Goal: Communication & Community: Answer question/provide support

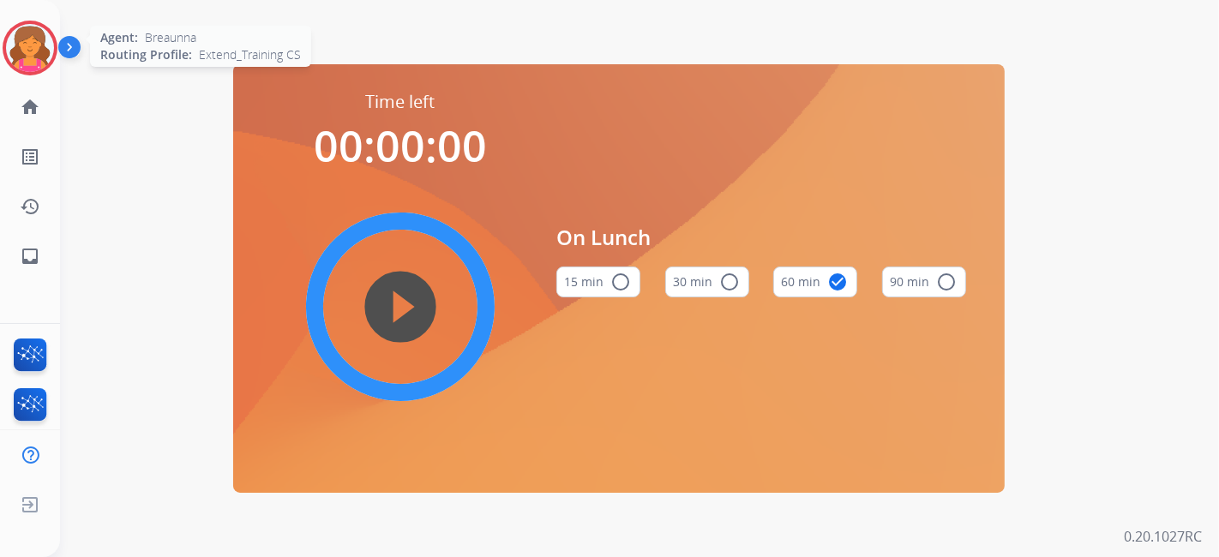
click at [41, 50] on img at bounding box center [30, 48] width 48 height 48
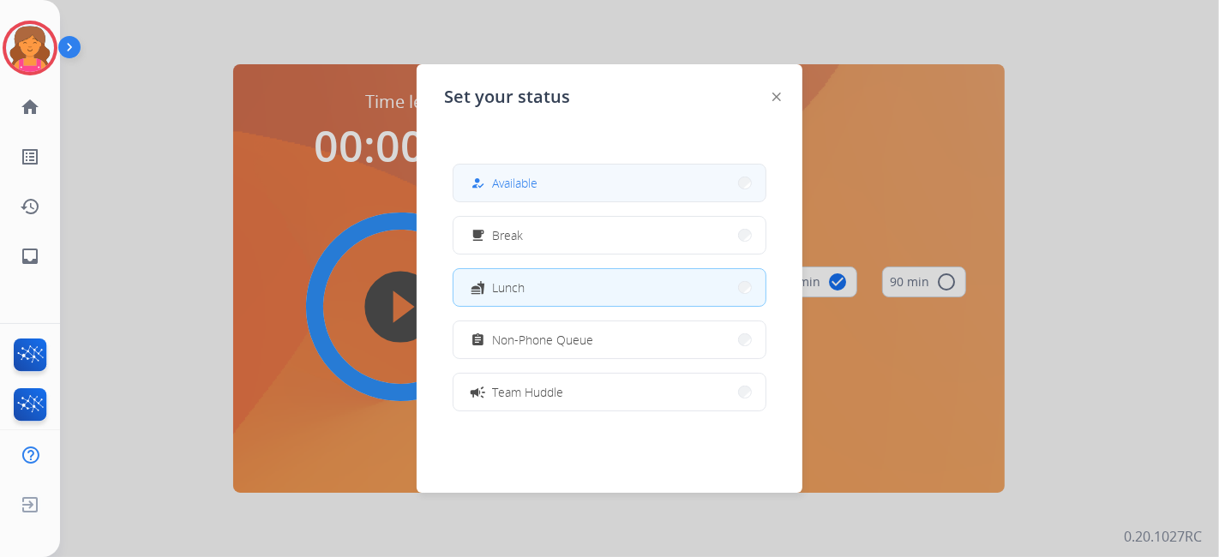
click at [508, 192] on div "how_to_reg Available" at bounding box center [502, 183] width 70 height 21
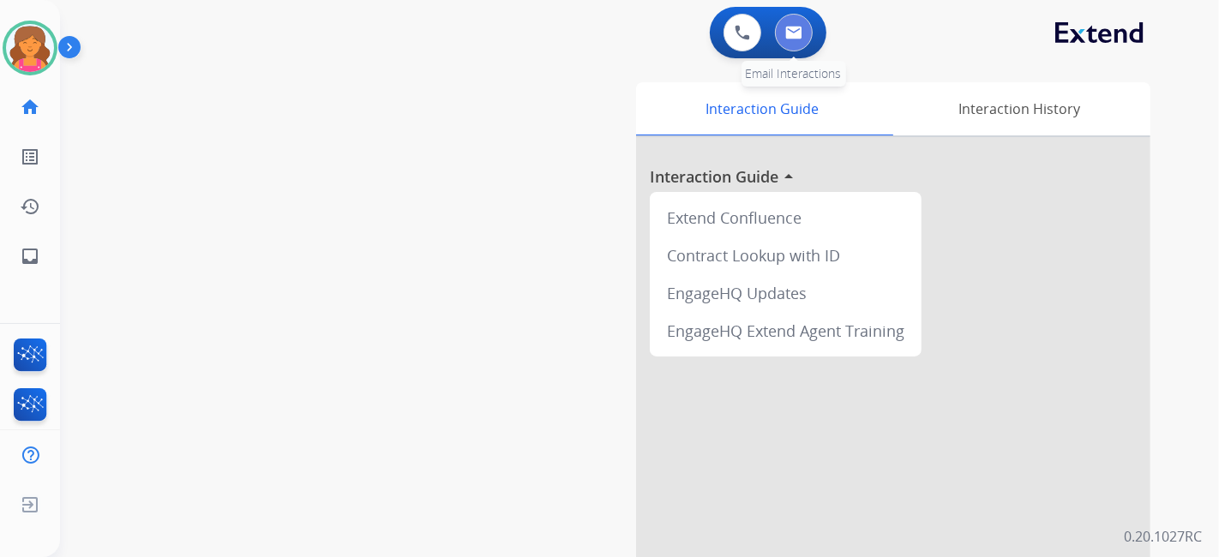
click at [781, 33] on button at bounding box center [794, 33] width 38 height 38
select select "**********"
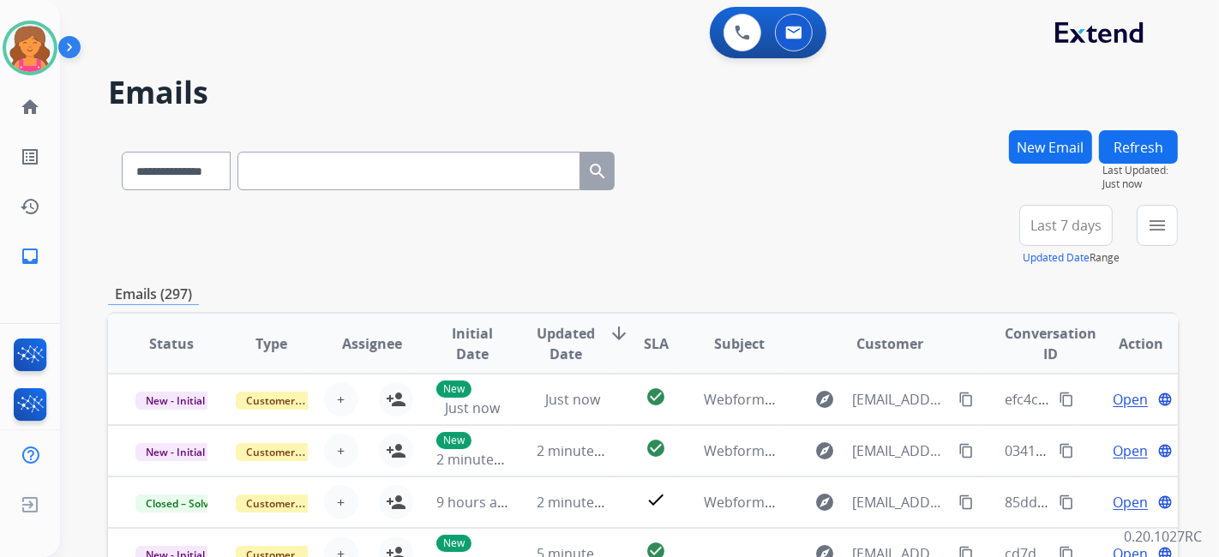
click at [1078, 241] on button "Last 7 days" at bounding box center [1066, 225] width 93 height 41
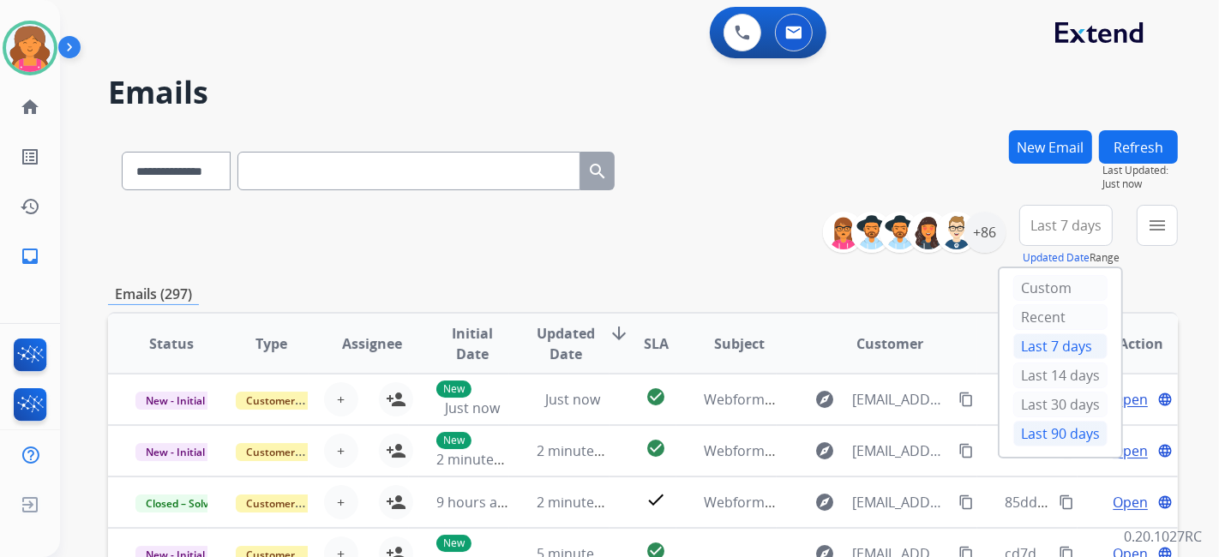
click at [1062, 439] on div "Last 90 days" at bounding box center [1061, 434] width 94 height 26
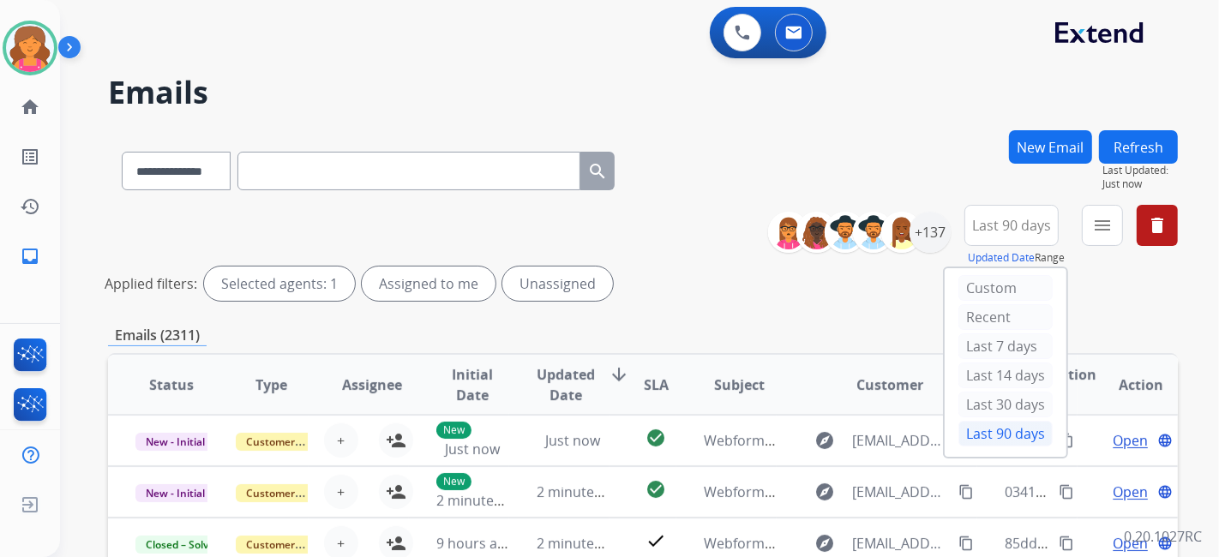
click at [948, 230] on div "**********" at bounding box center [979, 236] width 397 height 62
click at [936, 249] on div "+137" at bounding box center [930, 232] width 41 height 41
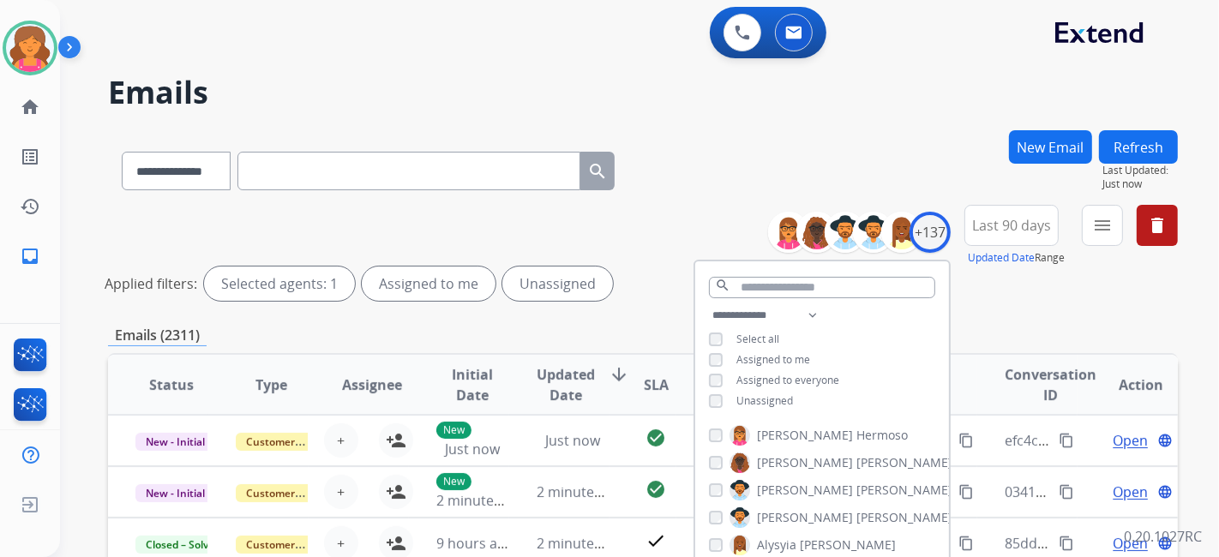
click at [1115, 237] on button "menu" at bounding box center [1102, 225] width 41 height 41
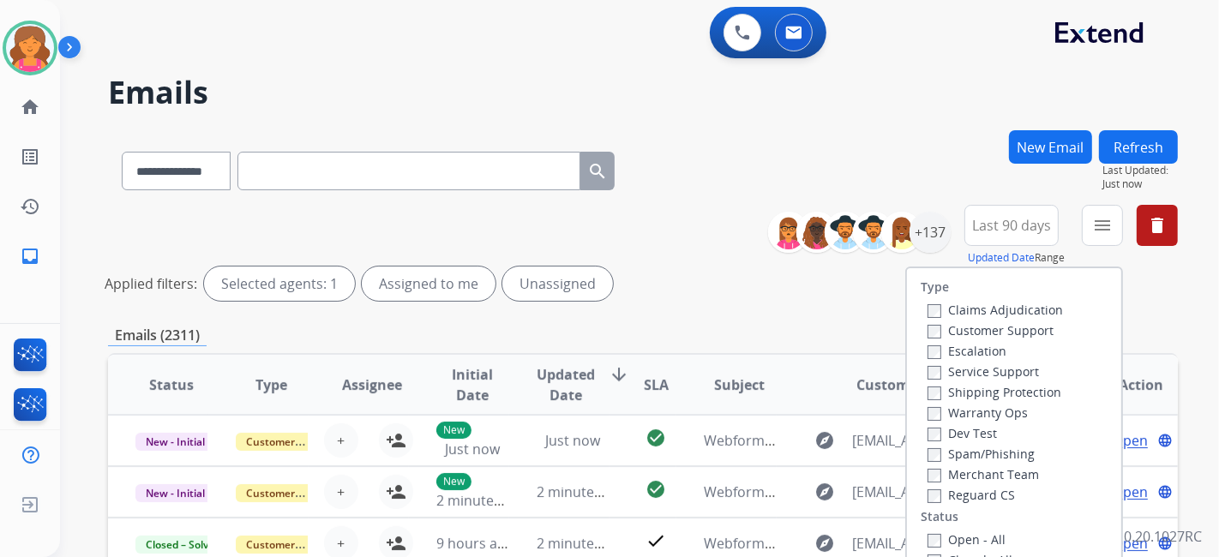
click at [1009, 317] on label "Claims Adjudication" at bounding box center [995, 310] width 135 height 16
click at [1008, 307] on label "Claims Adjudication" at bounding box center [995, 310] width 135 height 16
click at [1002, 328] on label "Customer Support" at bounding box center [991, 330] width 126 height 16
click at [992, 391] on label "Shipping Protection" at bounding box center [995, 392] width 134 height 16
click at [928, 487] on label "Reguard CS" at bounding box center [971, 495] width 87 height 16
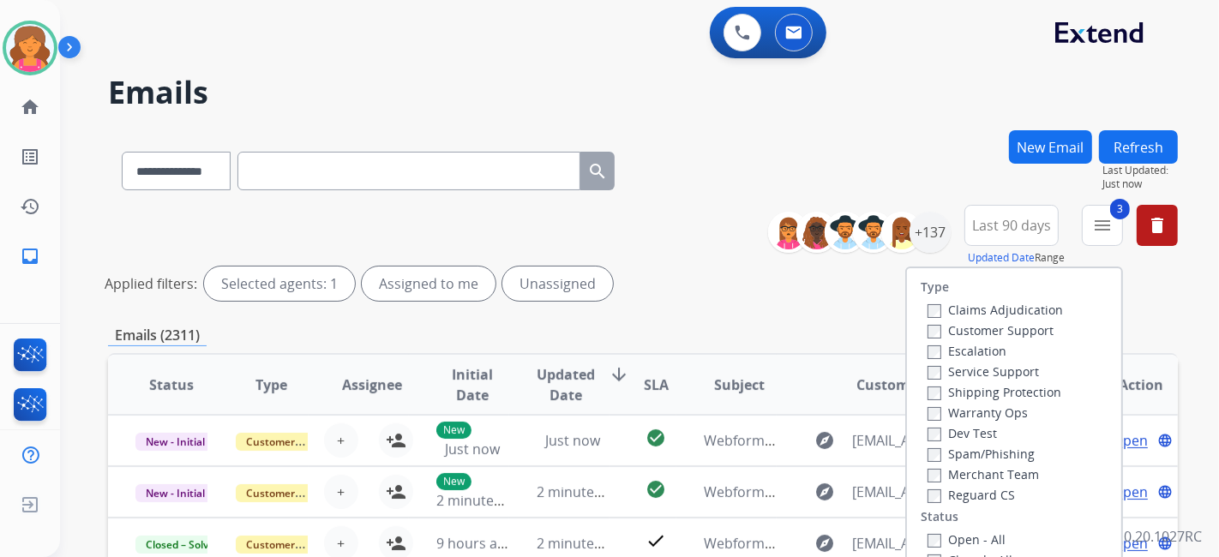
click at [928, 531] on div "Open - All" at bounding box center [1018, 539] width 180 height 21
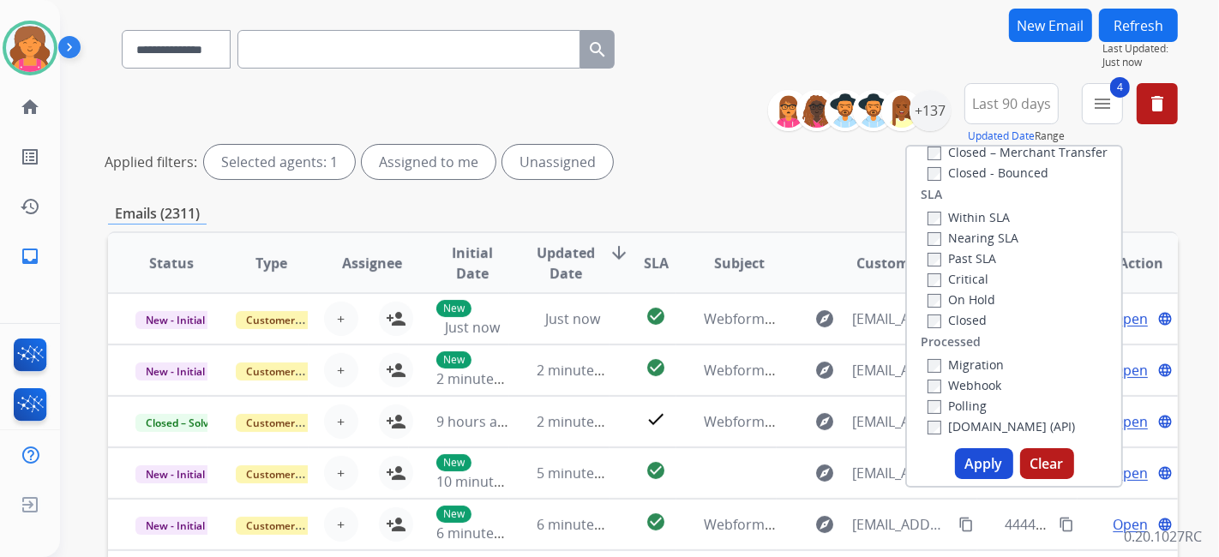
scroll to position [190, 0]
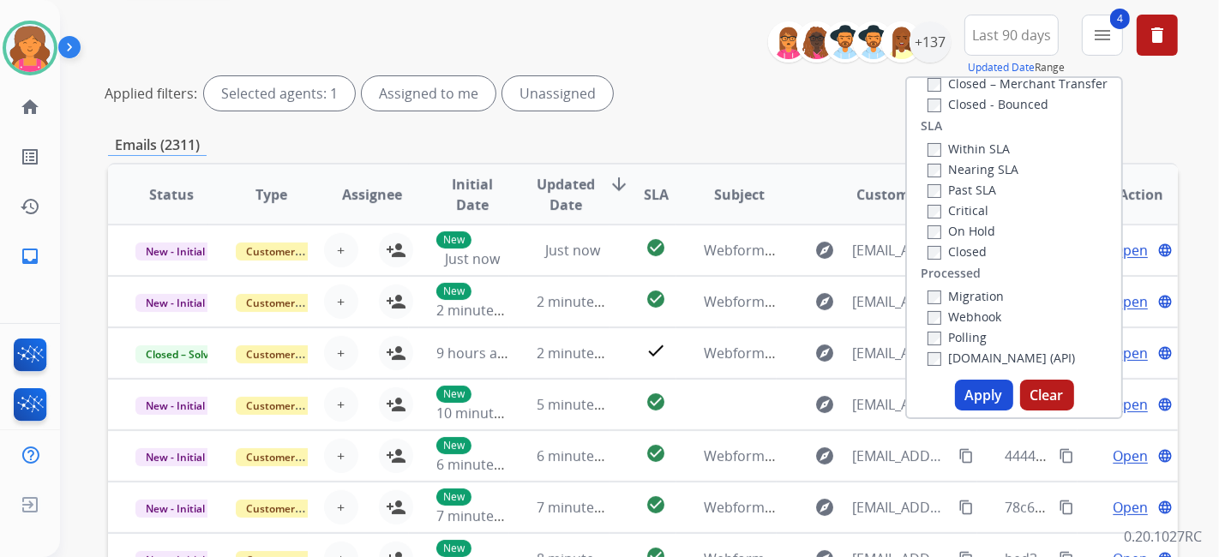
click at [972, 397] on button "Apply" at bounding box center [984, 395] width 58 height 31
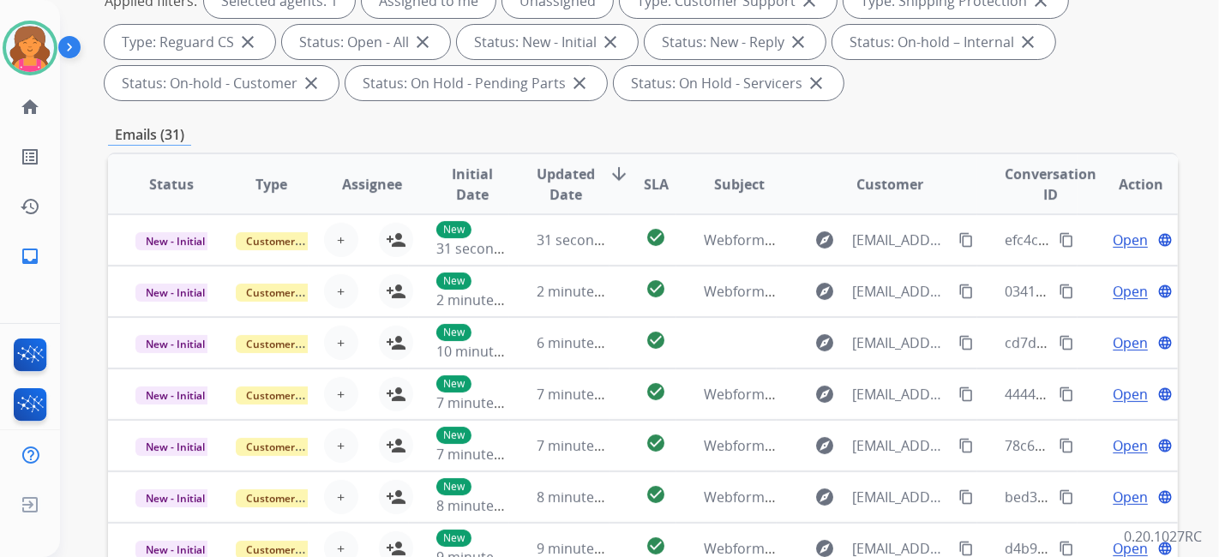
scroll to position [159, 0]
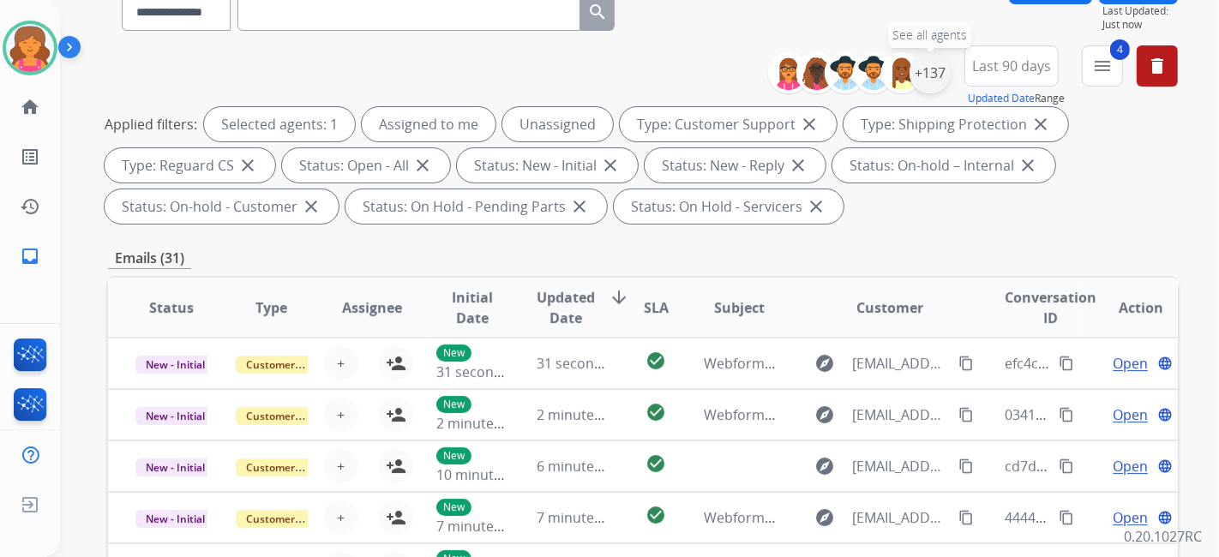
click at [936, 57] on div "+137" at bounding box center [930, 72] width 41 height 41
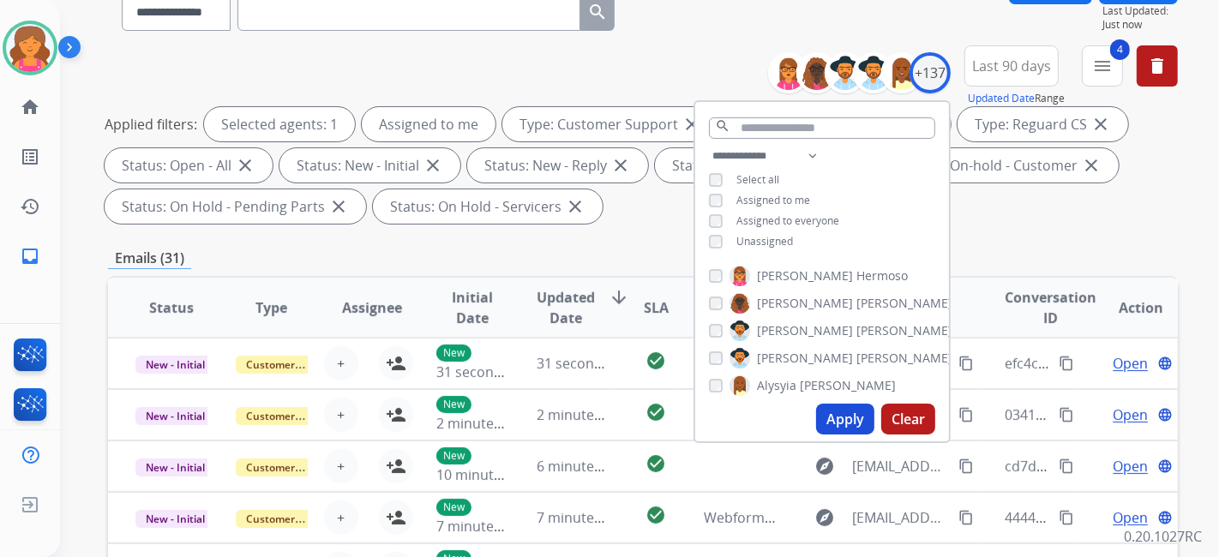
click at [859, 427] on button "Apply" at bounding box center [845, 419] width 58 height 31
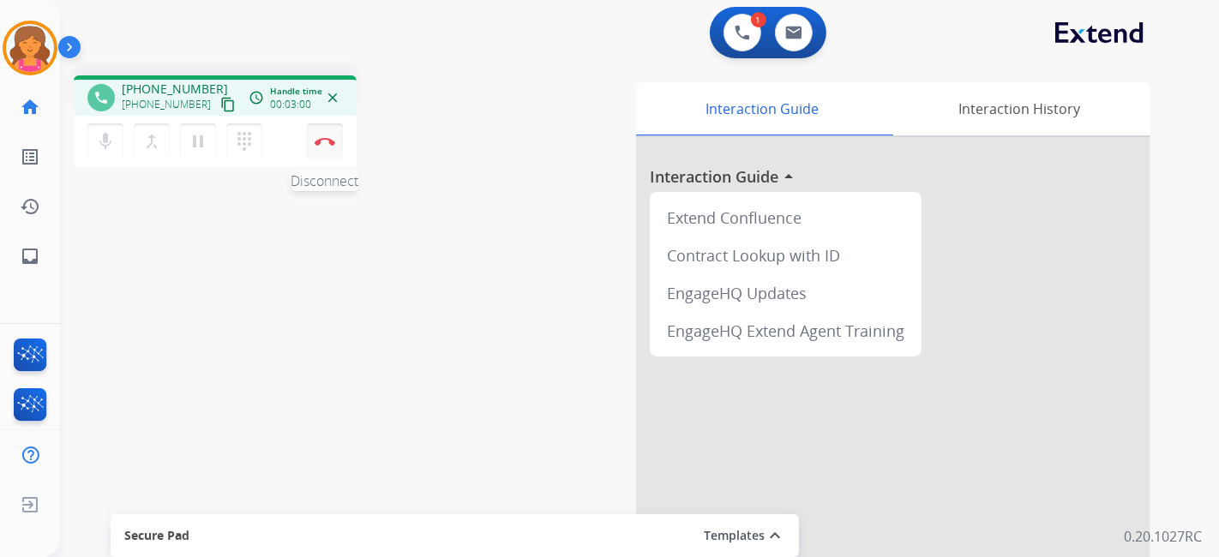
click at [325, 150] on button "Disconnect" at bounding box center [325, 141] width 36 height 36
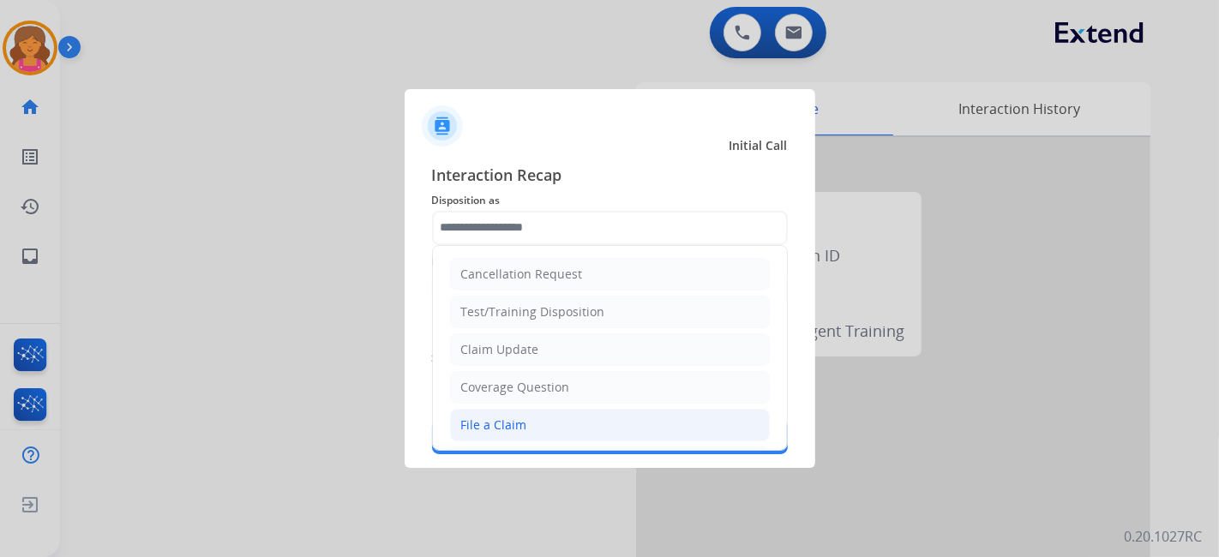
drag, startPoint x: 497, startPoint y: 418, endPoint x: 494, endPoint y: 395, distance: 22.6
click at [497, 417] on div "File a Claim" at bounding box center [494, 425] width 66 height 17
type input "**********"
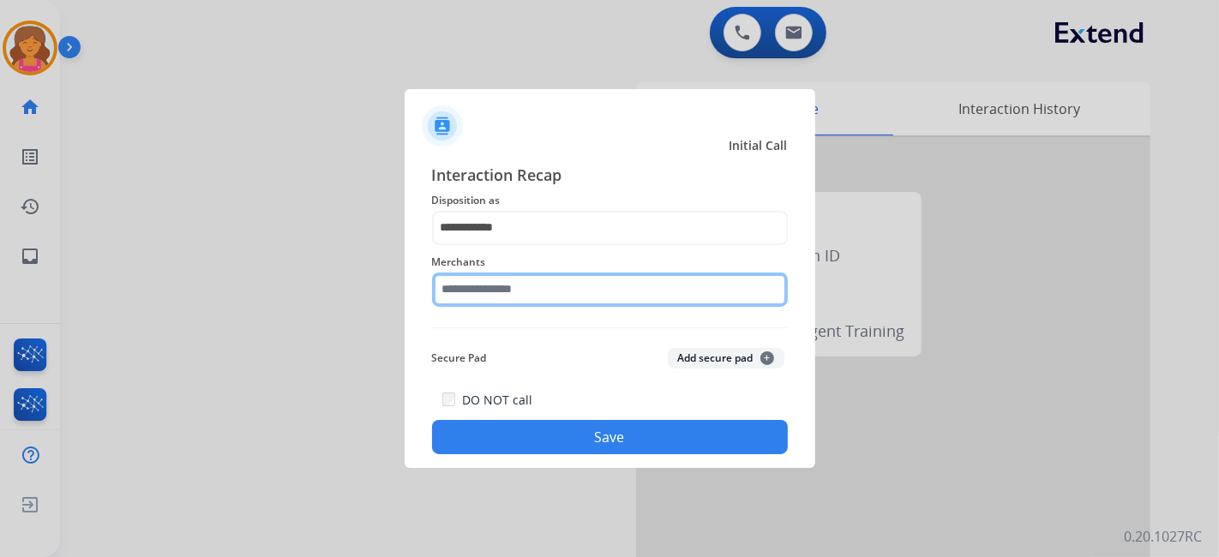
click at [495, 281] on input "text" at bounding box center [610, 290] width 356 height 34
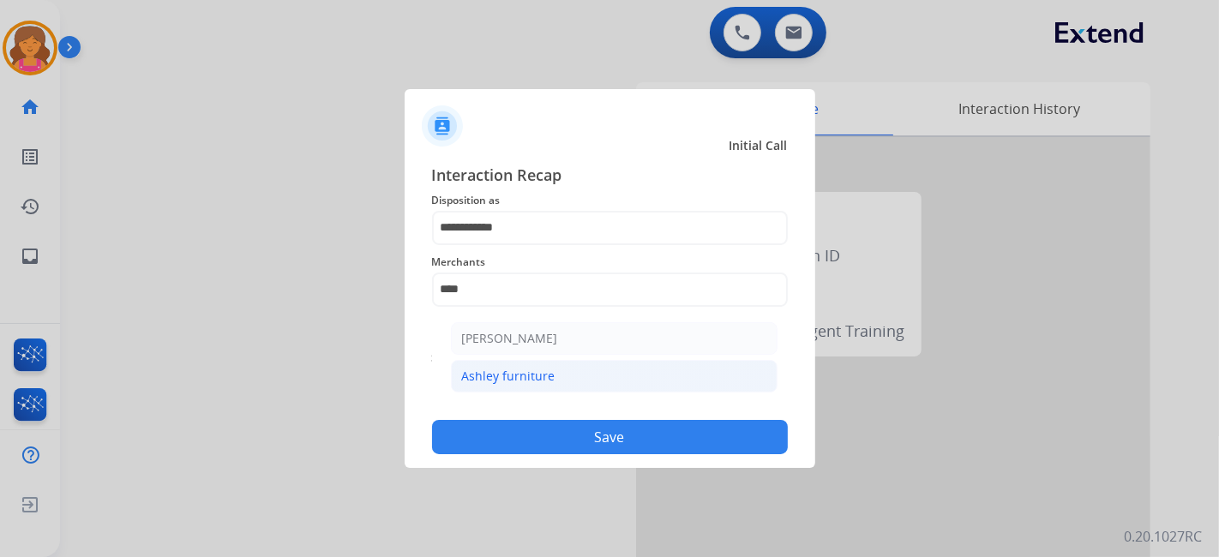
click at [526, 368] on div "Ashley furniture" at bounding box center [508, 376] width 93 height 17
type input "**********"
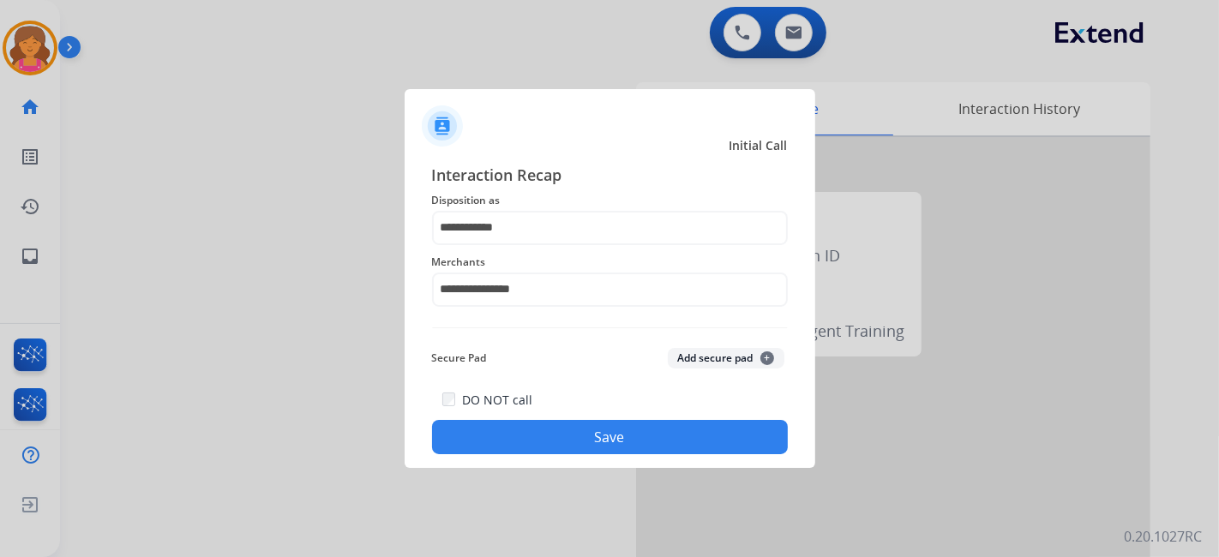
click at [536, 432] on button "Save" at bounding box center [610, 437] width 356 height 34
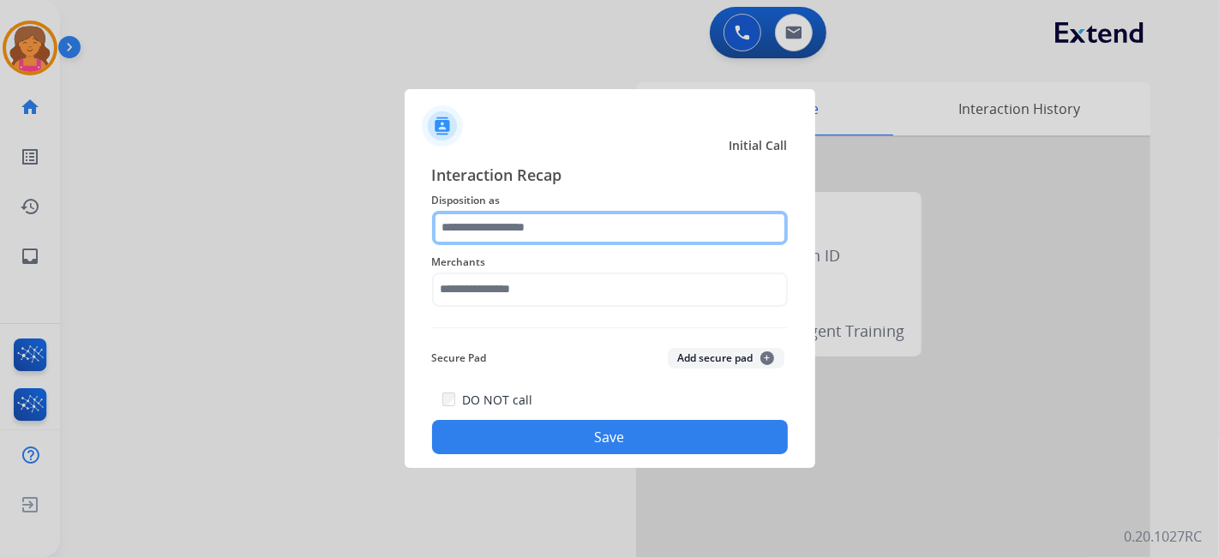
drag, startPoint x: 468, startPoint y: 227, endPoint x: 476, endPoint y: 233, distance: 9.8
click at [468, 227] on input "text" at bounding box center [610, 228] width 356 height 34
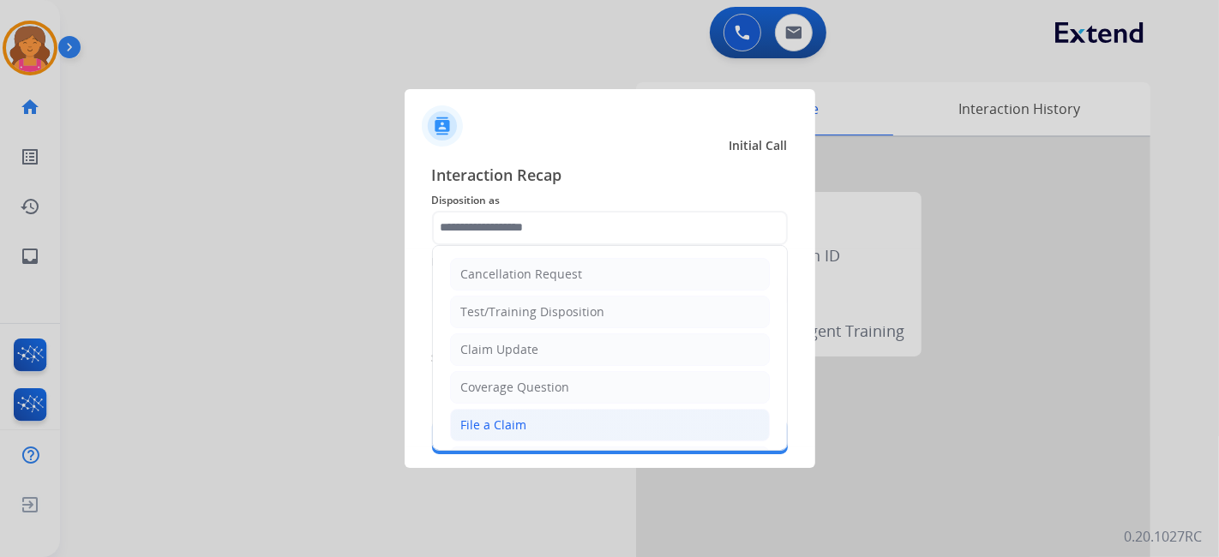
click at [527, 419] on li "File a Claim" at bounding box center [610, 425] width 320 height 33
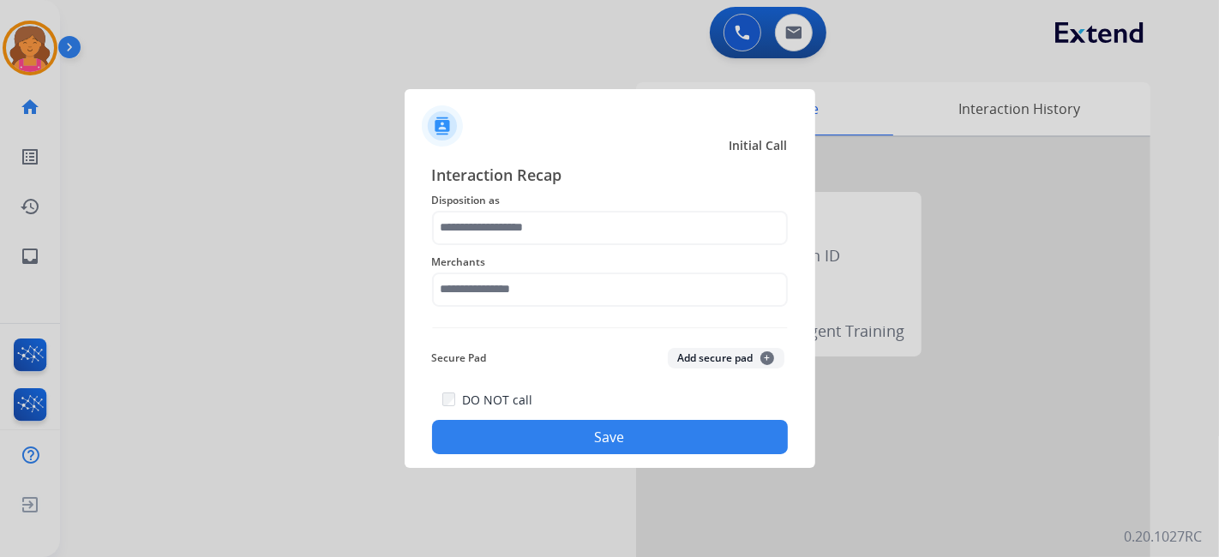
type input "**********"
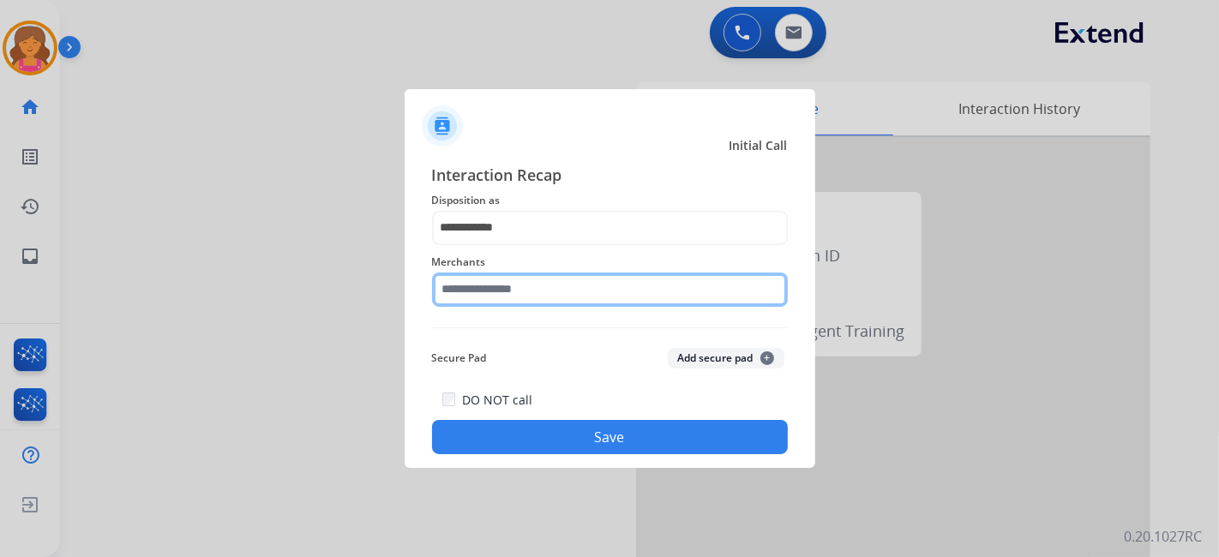
click at [520, 295] on input "text" at bounding box center [610, 290] width 356 height 34
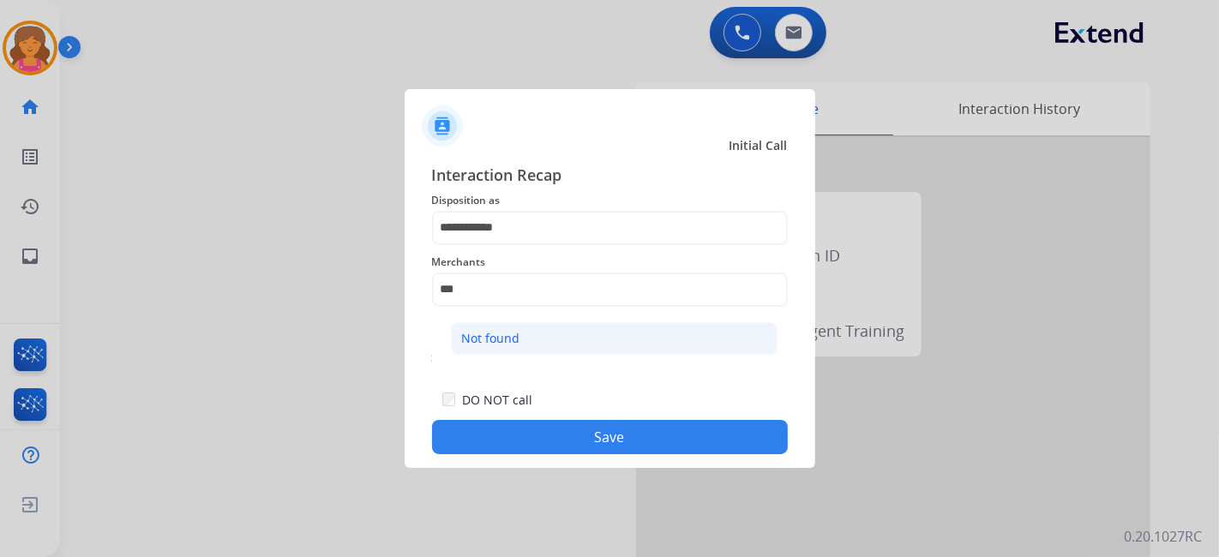
click at [517, 340] on div "Not found" at bounding box center [491, 338] width 58 height 17
type input "*********"
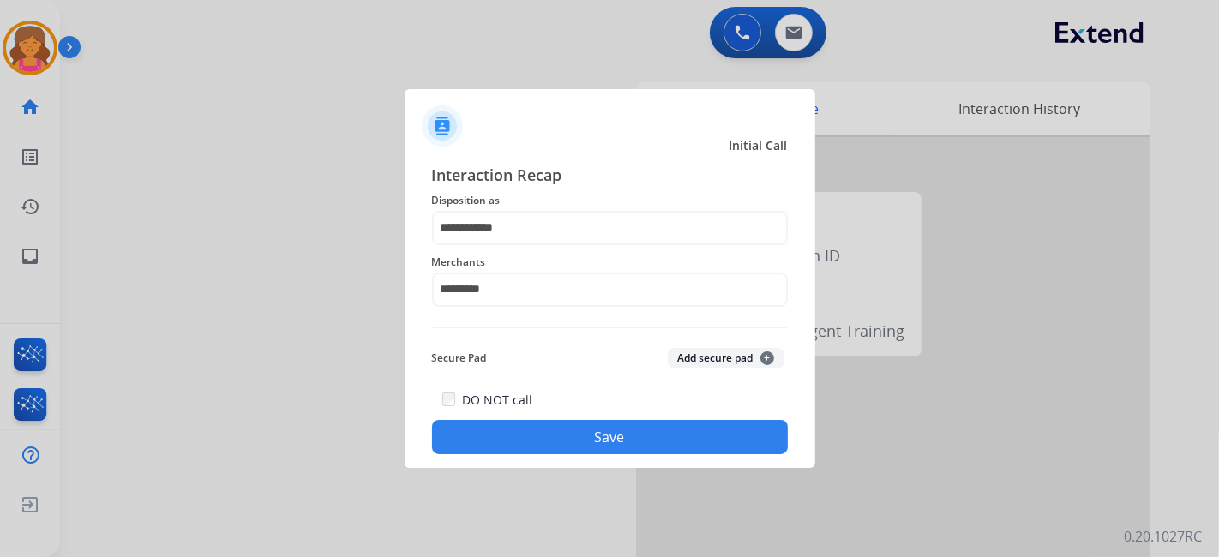
click at [534, 439] on button "Save" at bounding box center [610, 437] width 356 height 34
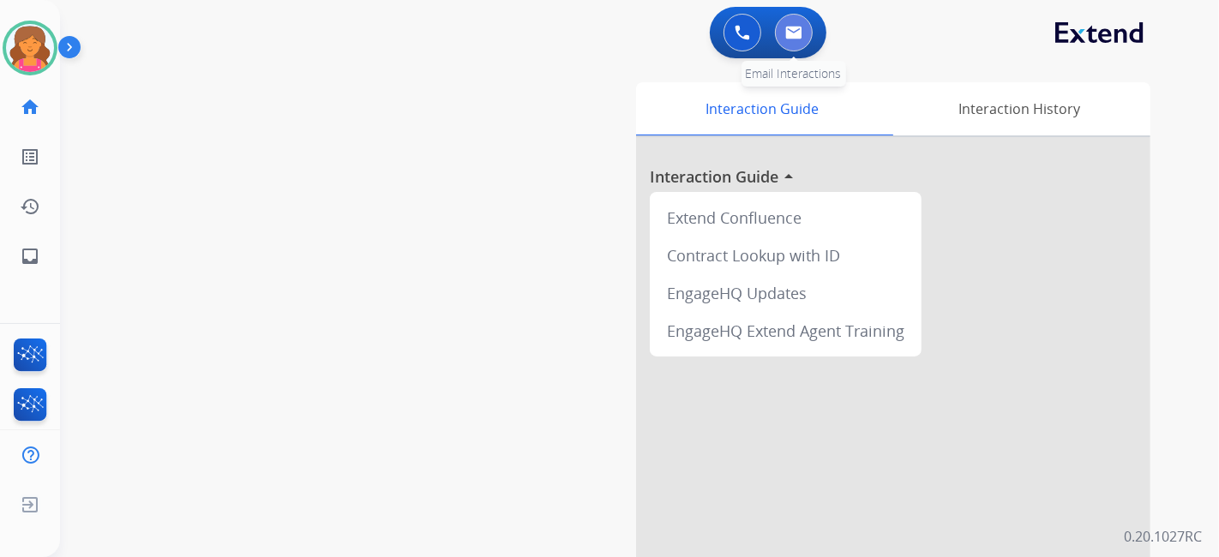
click at [791, 33] on img at bounding box center [793, 33] width 17 height 14
select select "**********"
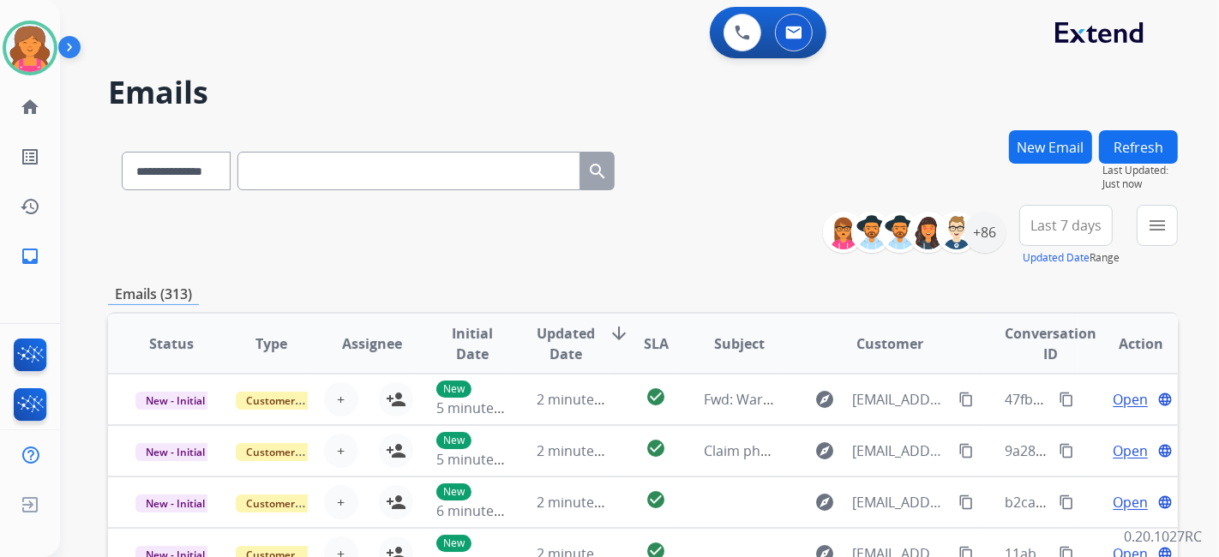
click at [1080, 234] on button "Last 7 days" at bounding box center [1066, 225] width 93 height 41
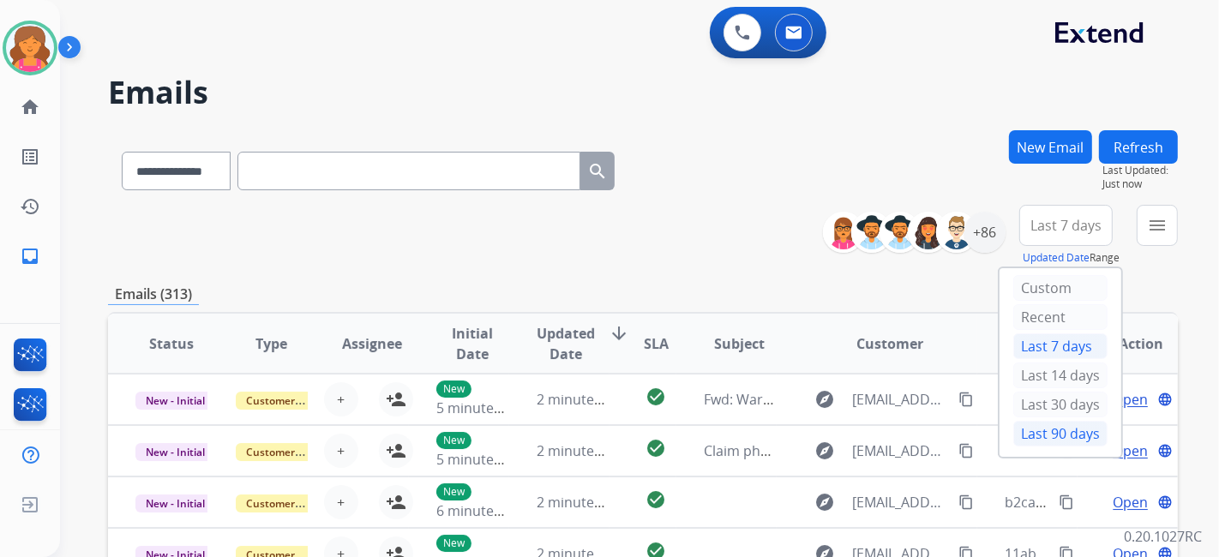
click at [1014, 438] on div "Last 90 days" at bounding box center [1061, 434] width 94 height 26
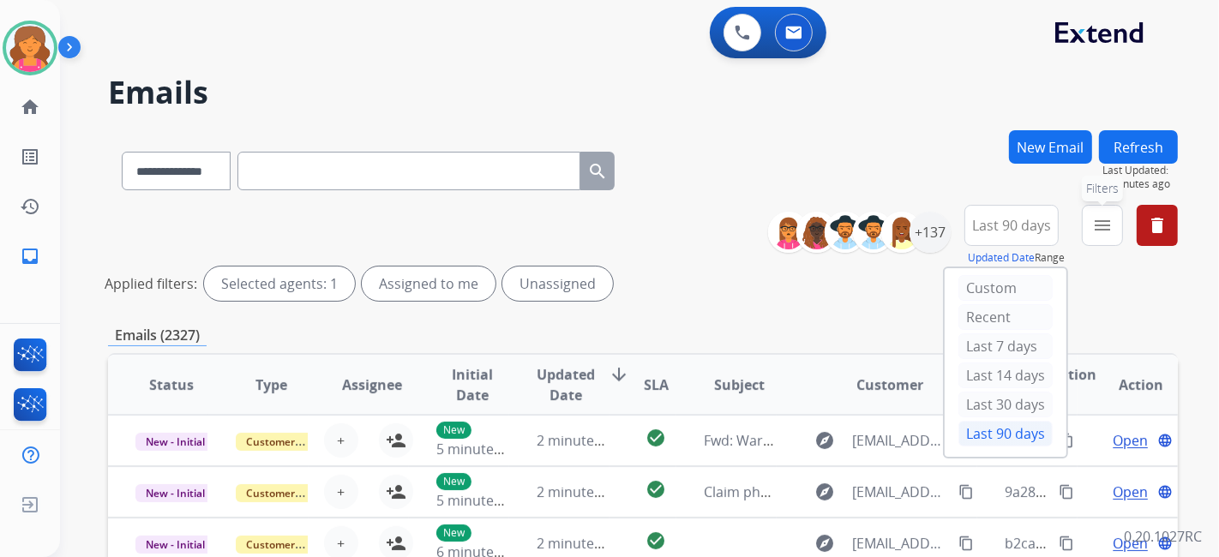
click at [1115, 213] on button "menu Filters" at bounding box center [1102, 225] width 41 height 41
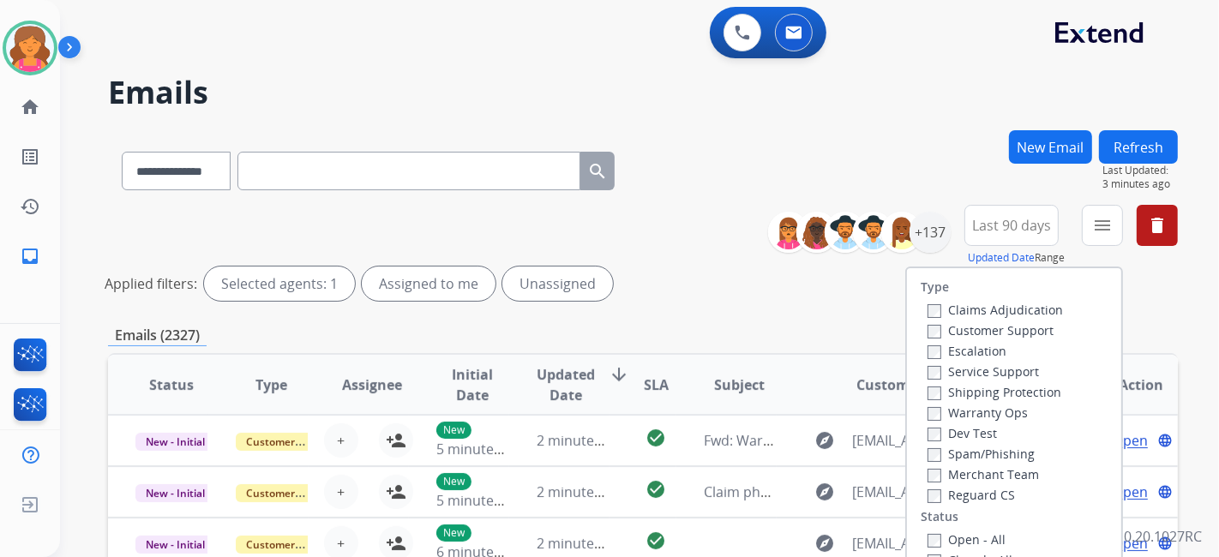
click at [983, 324] on label "Customer Support" at bounding box center [991, 330] width 126 height 16
click at [978, 384] on label "Shipping Protection" at bounding box center [995, 392] width 134 height 16
click at [927, 521] on label "Status" at bounding box center [940, 516] width 38 height 17
click at [930, 526] on div "Type Claims Adjudication Customer Support Escalation Service Support Shipping P…" at bounding box center [1014, 415] width 214 height 295
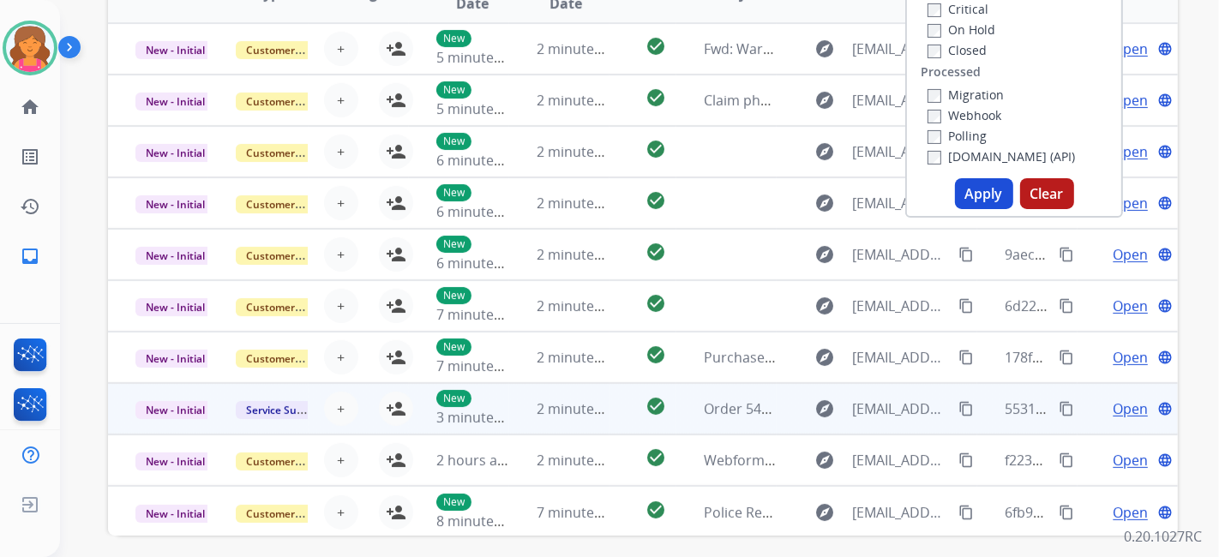
scroll to position [459, 0]
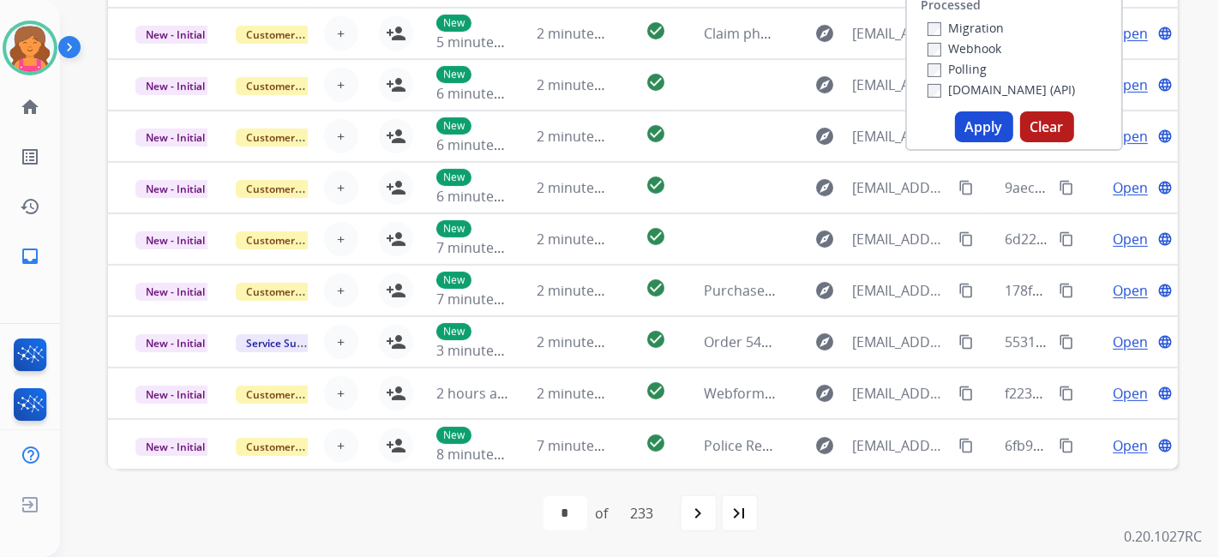
click at [1001, 129] on button "Apply" at bounding box center [984, 126] width 58 height 31
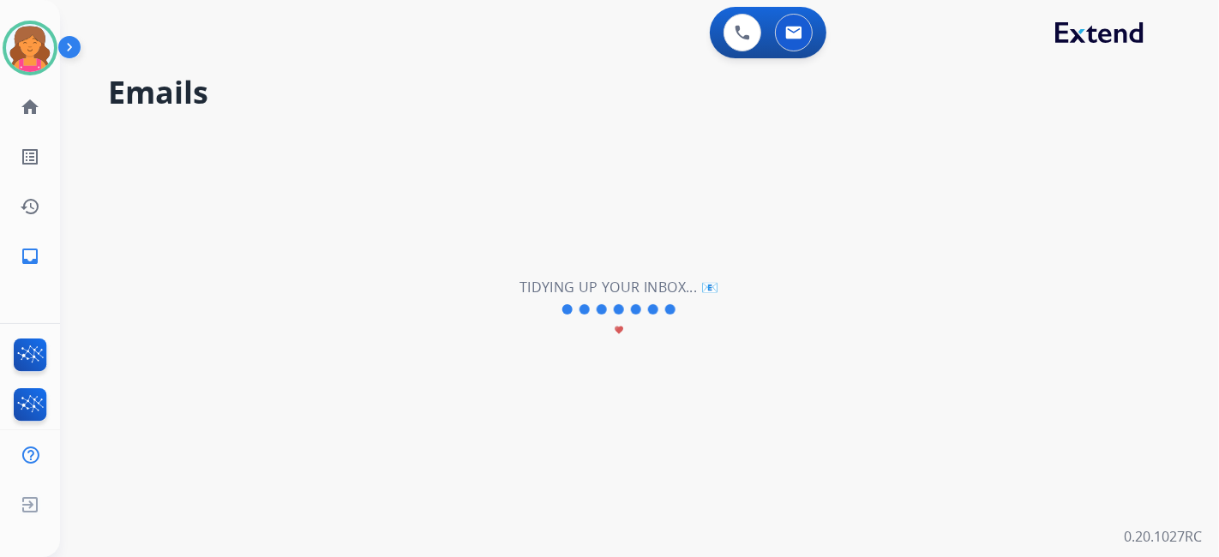
scroll to position [0, 0]
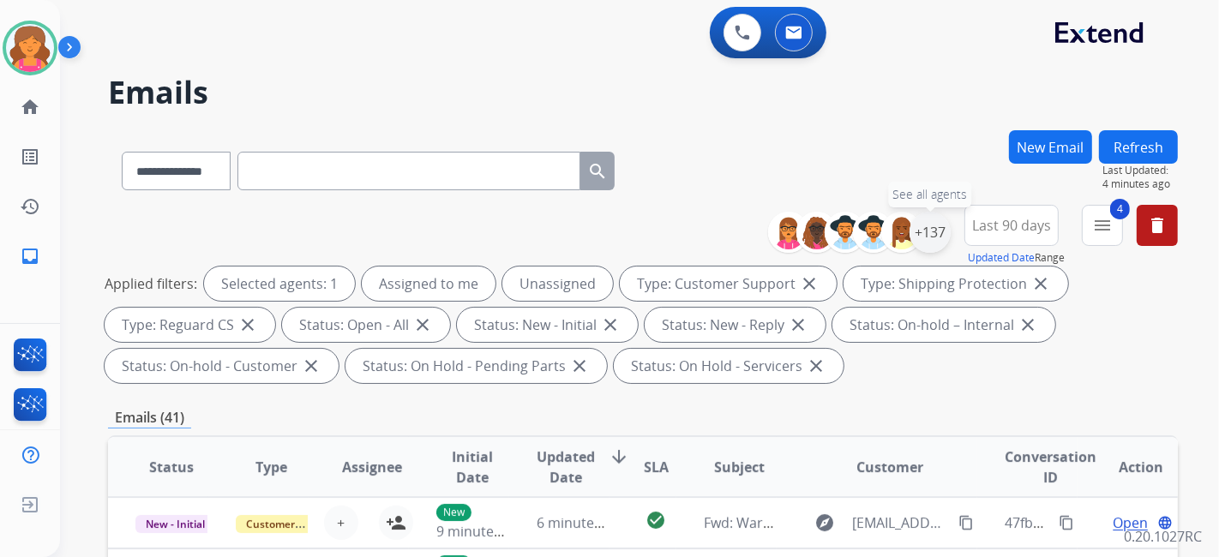
click at [933, 229] on div "+137" at bounding box center [930, 232] width 41 height 41
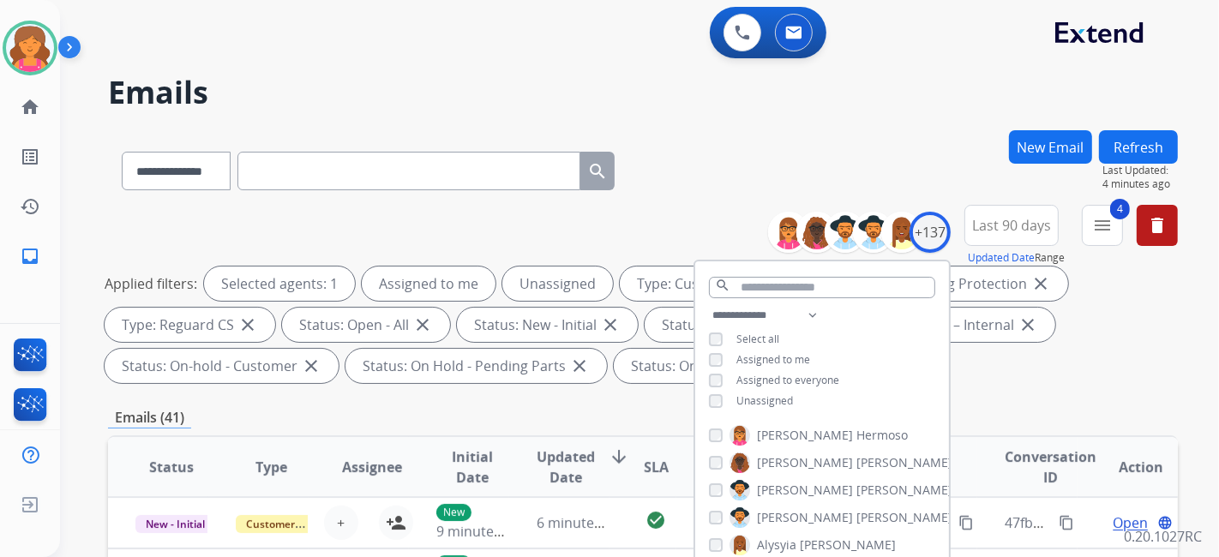
click at [719, 398] on div "Unassigned" at bounding box center [751, 401] width 84 height 14
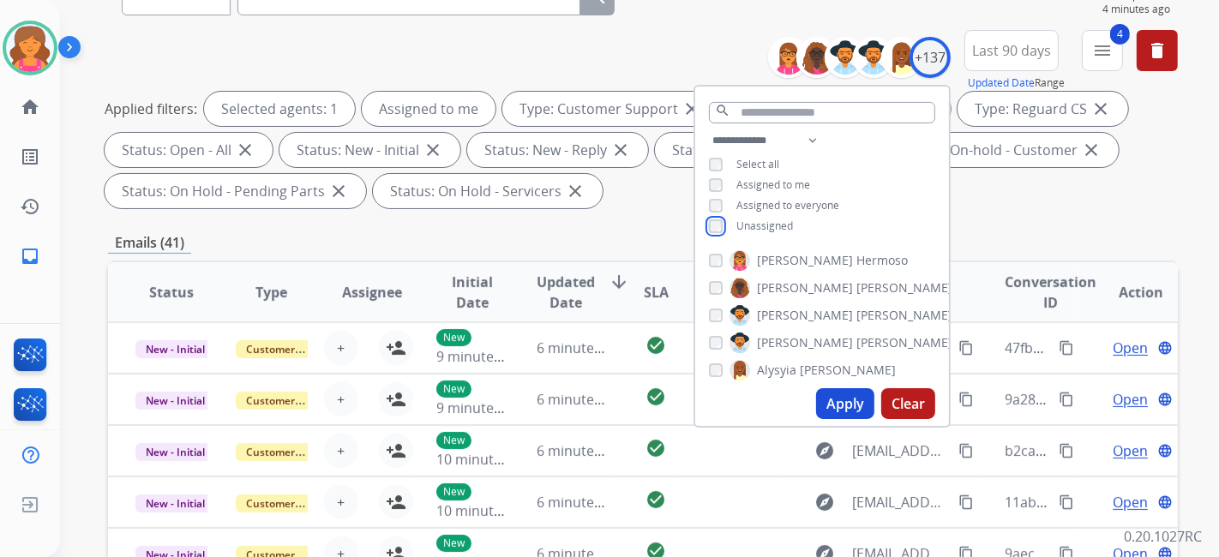
scroll to position [190, 0]
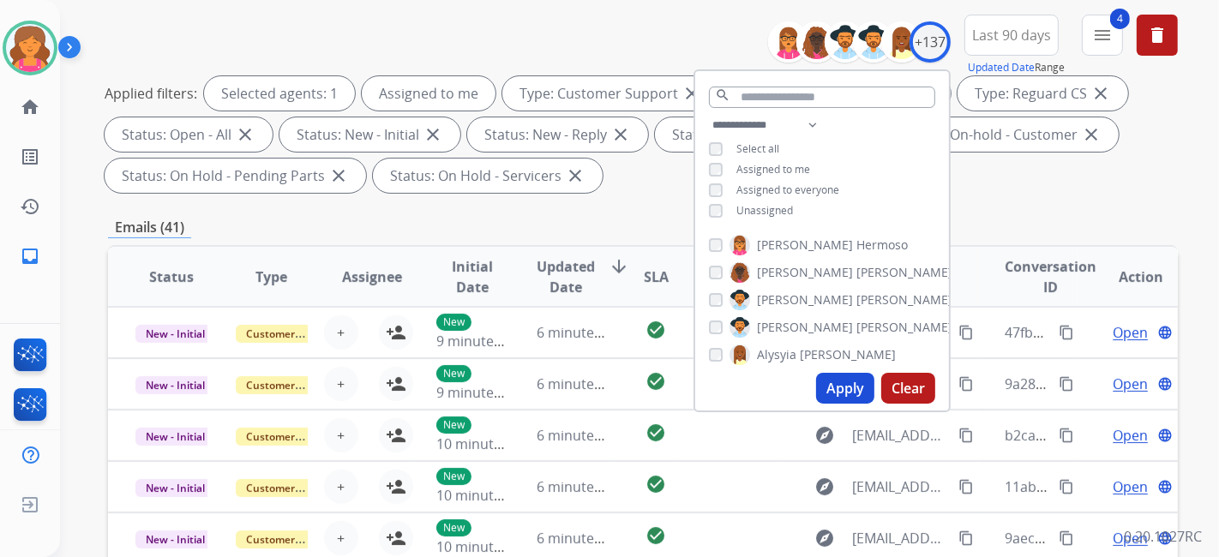
click at [851, 383] on button "Apply" at bounding box center [845, 388] width 58 height 31
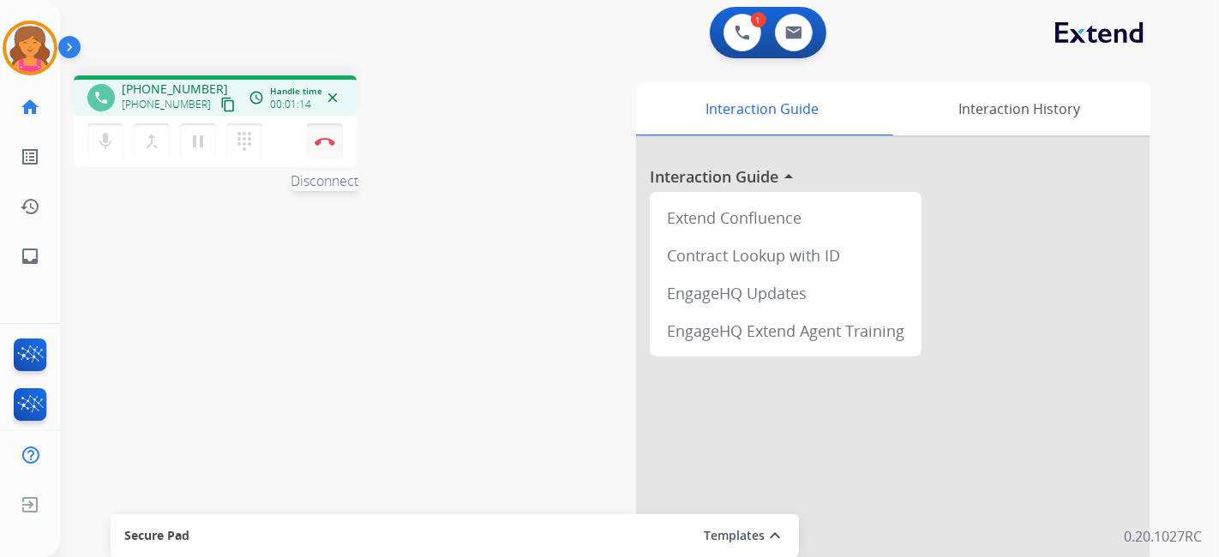
click at [323, 149] on button "Disconnect" at bounding box center [325, 141] width 36 height 36
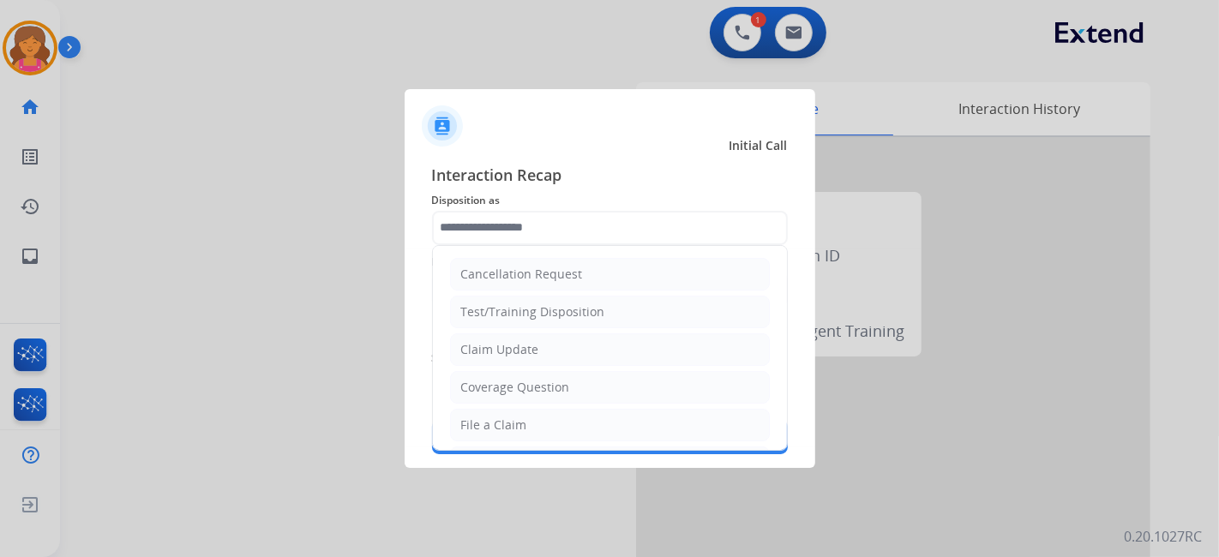
click at [520, 238] on input "text" at bounding box center [610, 228] width 356 height 34
click at [506, 424] on div "File a Claim" at bounding box center [494, 425] width 66 height 17
type input "**********"
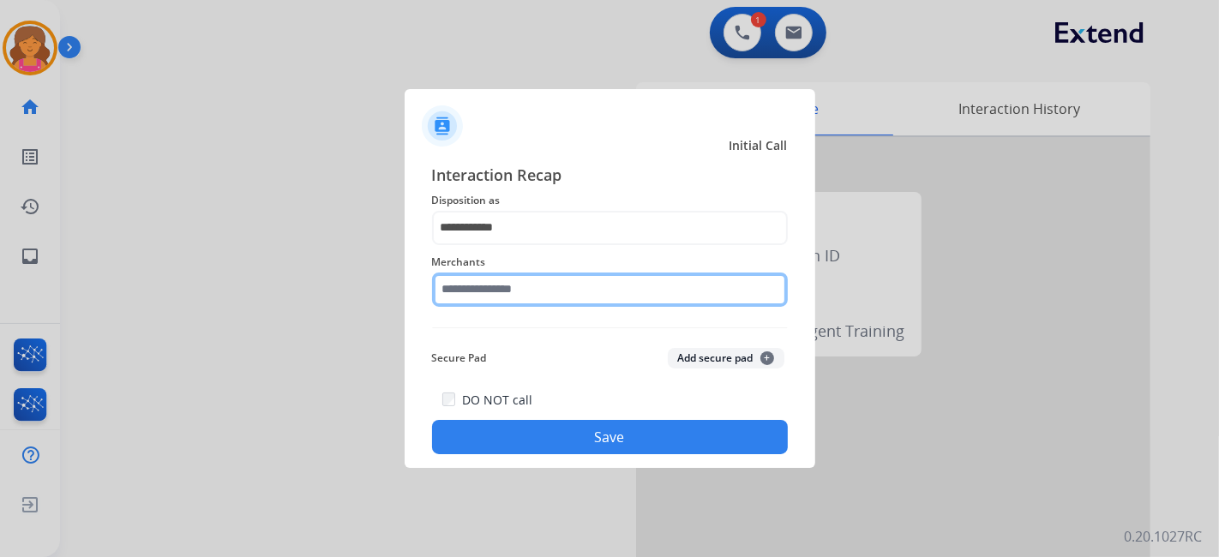
click at [448, 287] on input "text" at bounding box center [610, 290] width 356 height 34
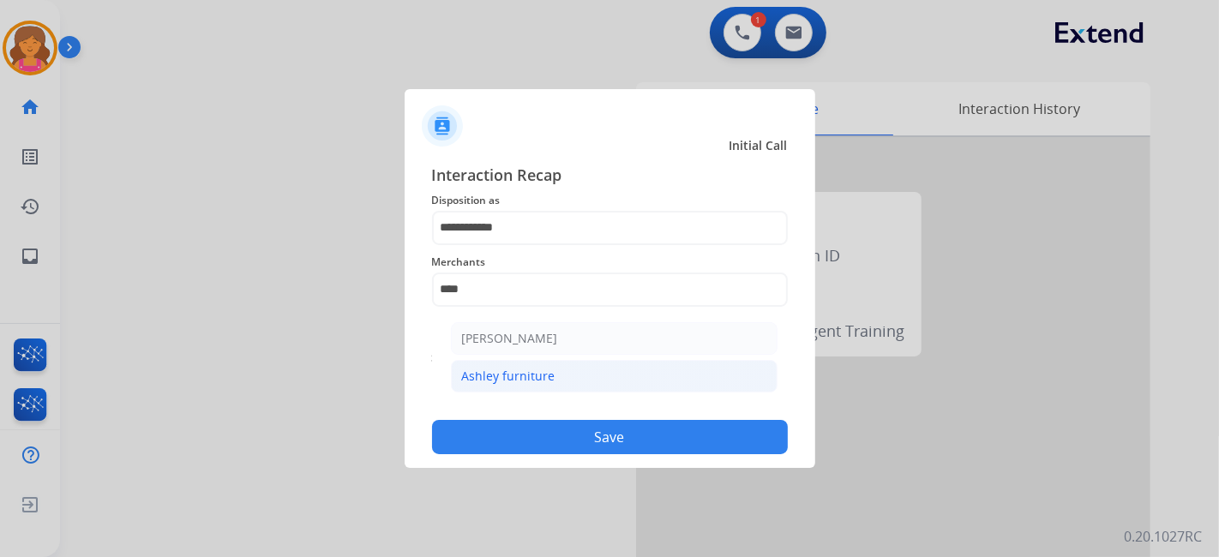
click at [484, 369] on div "Ashley furniture" at bounding box center [508, 376] width 93 height 17
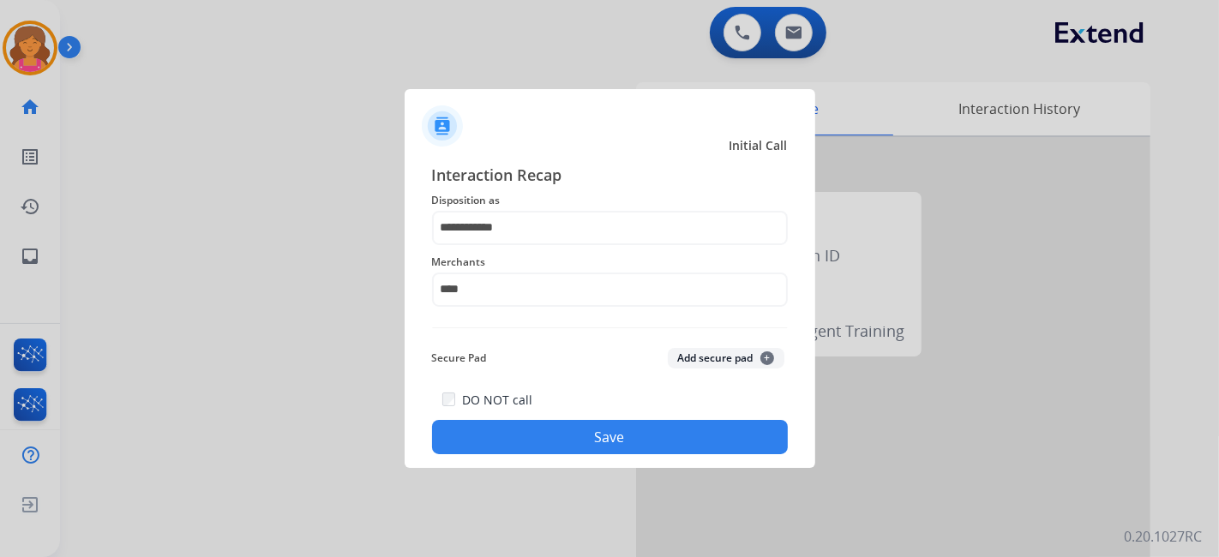
type input "**********"
drag, startPoint x: 502, startPoint y: 406, endPoint x: 510, endPoint y: 433, distance: 27.7
click at [509, 425] on div "DO NOT call Save" at bounding box center [610, 421] width 356 height 65
click at [510, 434] on button "Save" at bounding box center [610, 437] width 356 height 34
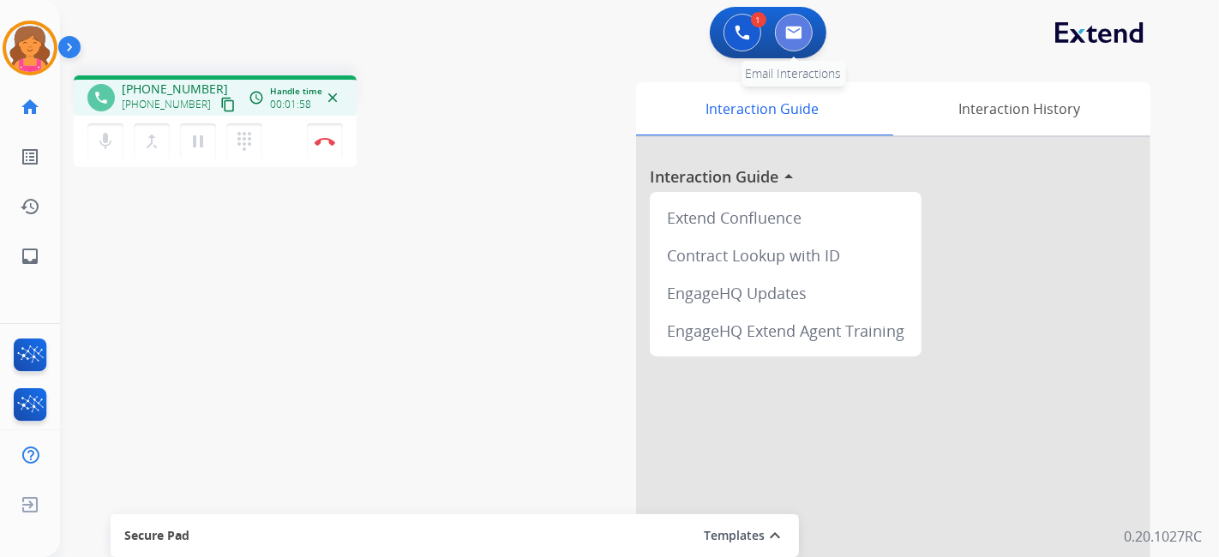
click at [802, 43] on button at bounding box center [794, 33] width 38 height 38
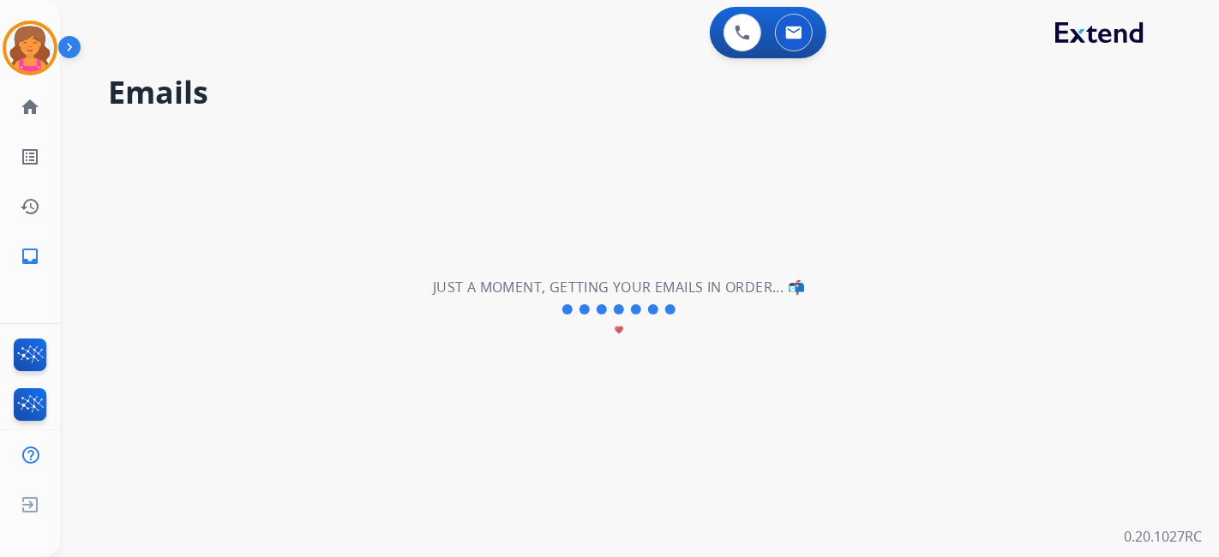
click at [824, 183] on div "**********" at bounding box center [619, 310] width 1118 height 496
click at [751, 33] on button at bounding box center [743, 33] width 38 height 38
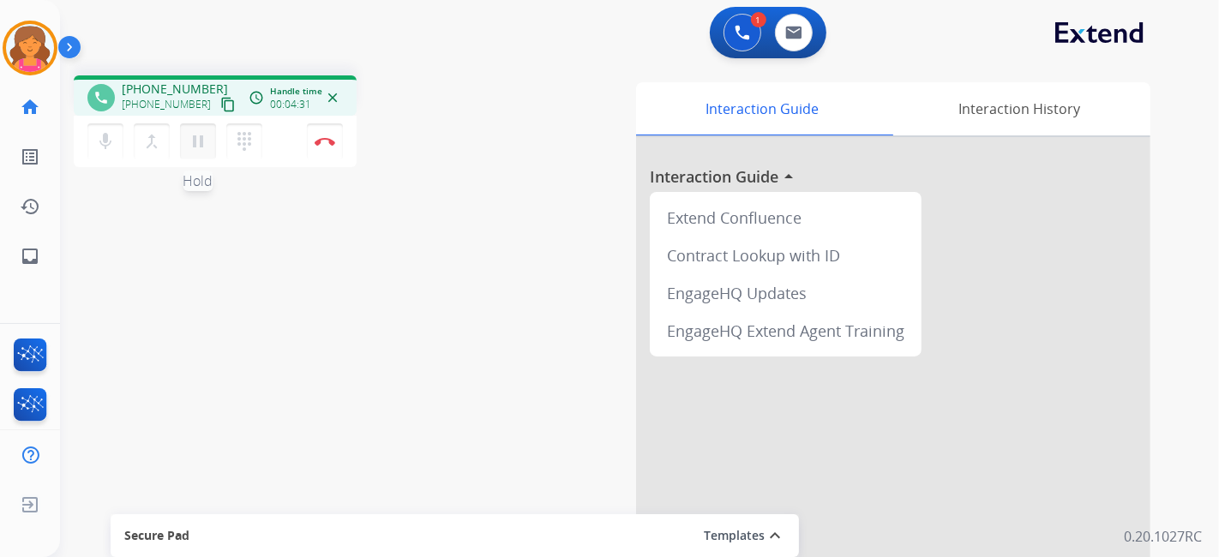
click at [199, 147] on mat-icon "pause" at bounding box center [198, 141] width 21 height 21
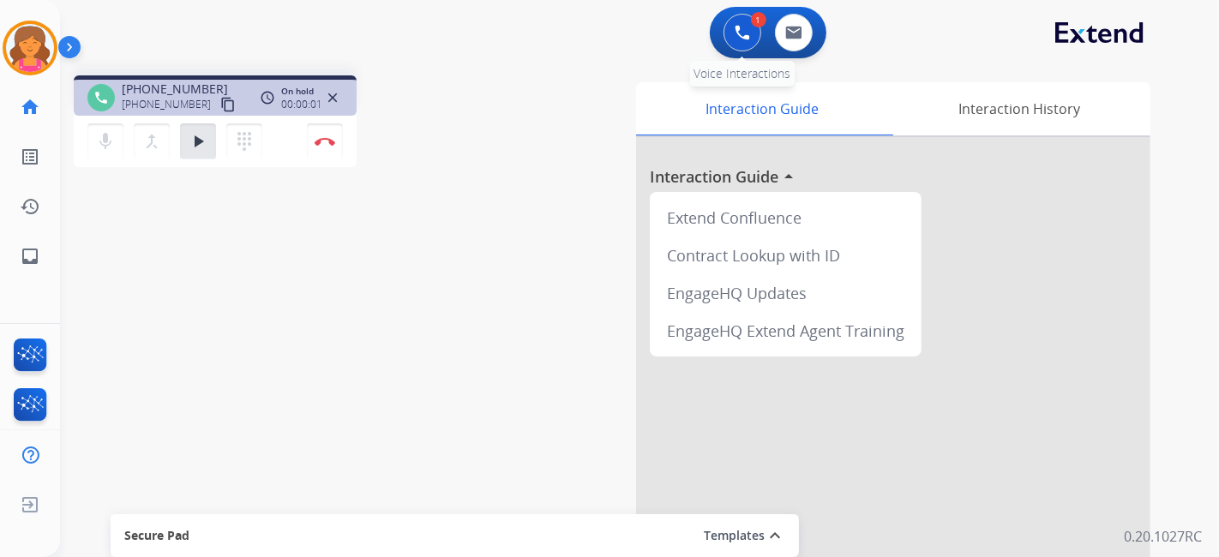
click at [735, 46] on button at bounding box center [743, 33] width 38 height 38
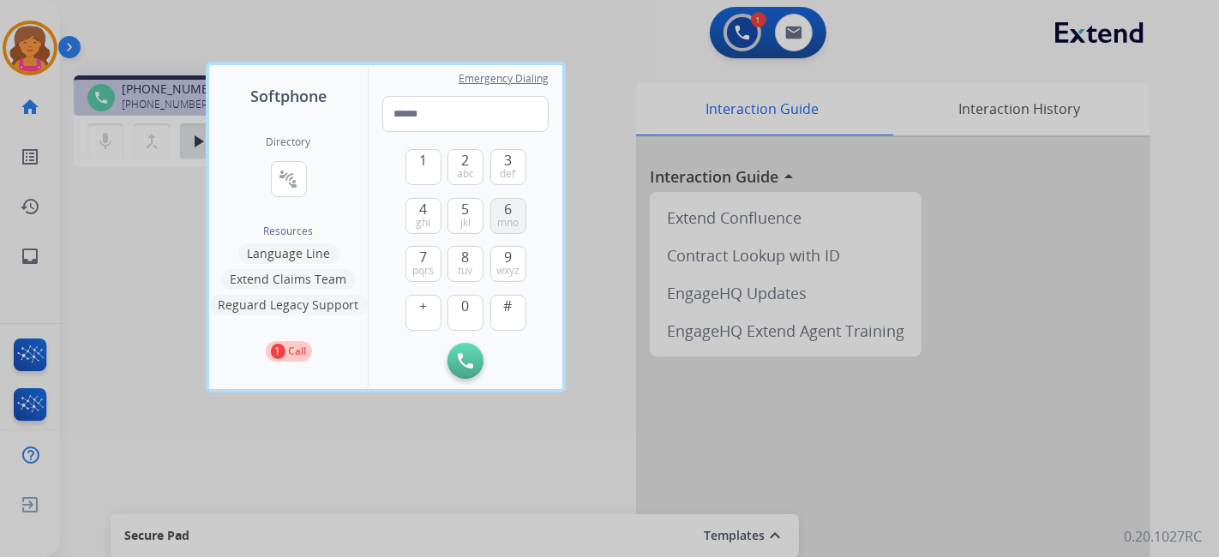
drag, startPoint x: 472, startPoint y: 268, endPoint x: 501, endPoint y: 228, distance: 48.5
click at [475, 268] on button "8 tuv" at bounding box center [466, 264] width 36 height 36
click at [502, 226] on span "mno" at bounding box center [507, 223] width 21 height 14
click at [434, 263] on button "7 pqrs" at bounding box center [424, 264] width 36 height 36
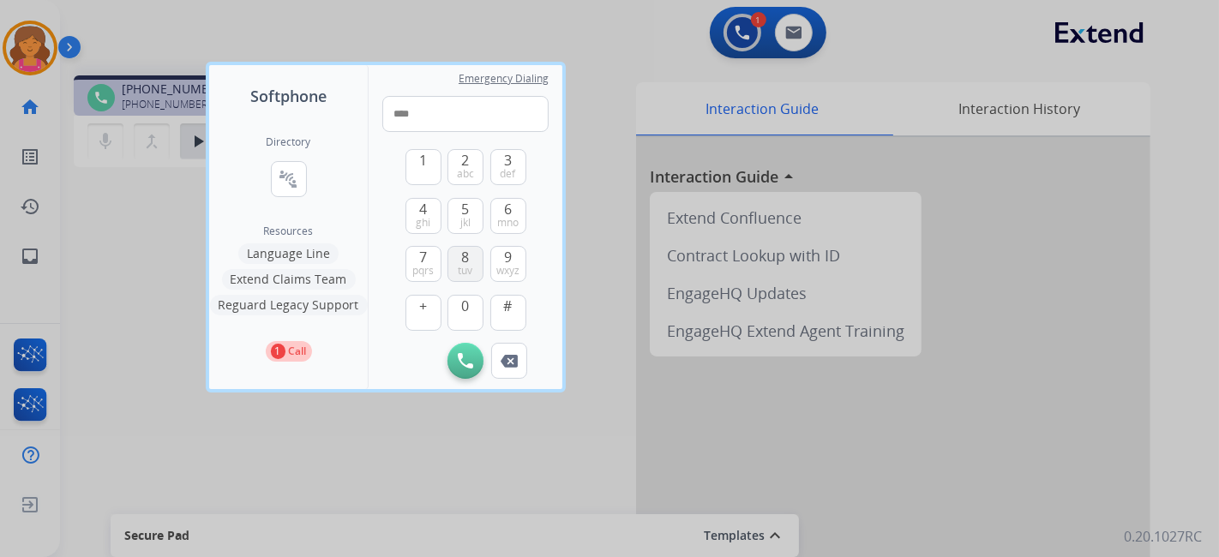
click at [460, 261] on button "8 tuv" at bounding box center [466, 264] width 36 height 36
click at [432, 249] on button "7 pqrs" at bounding box center [424, 264] width 36 height 36
click at [425, 258] on span "7" at bounding box center [423, 257] width 8 height 21
click at [512, 271] on span "wxyz" at bounding box center [507, 271] width 23 height 14
click at [508, 153] on span "3" at bounding box center [508, 160] width 8 height 21
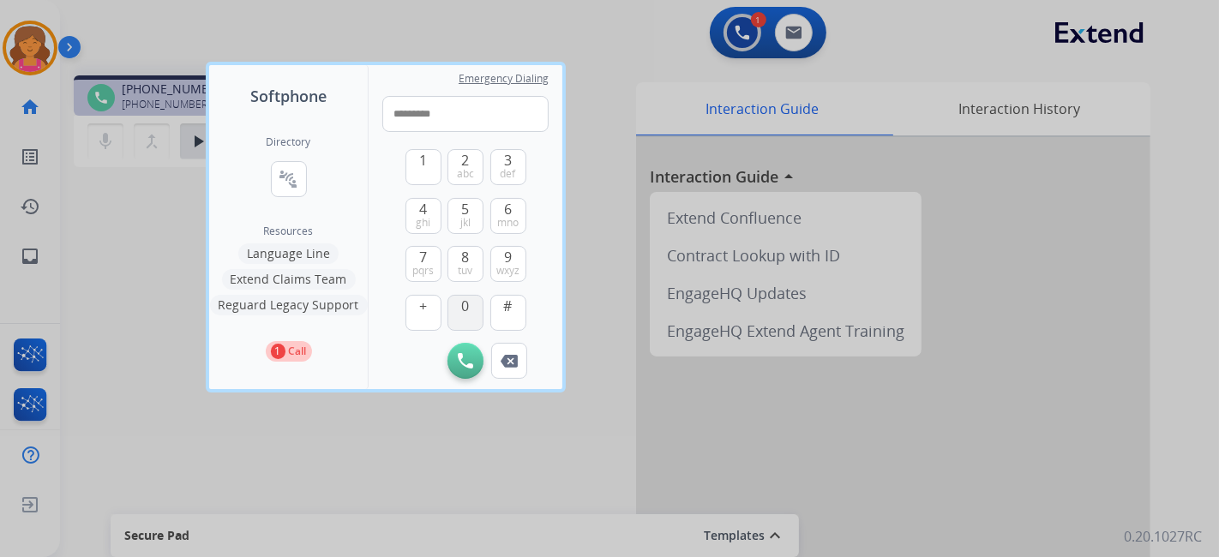
click at [459, 307] on button "0" at bounding box center [466, 313] width 36 height 36
type input "**********"
click at [477, 383] on div "**********" at bounding box center [466, 227] width 194 height 324
click at [464, 364] on img at bounding box center [465, 360] width 15 height 15
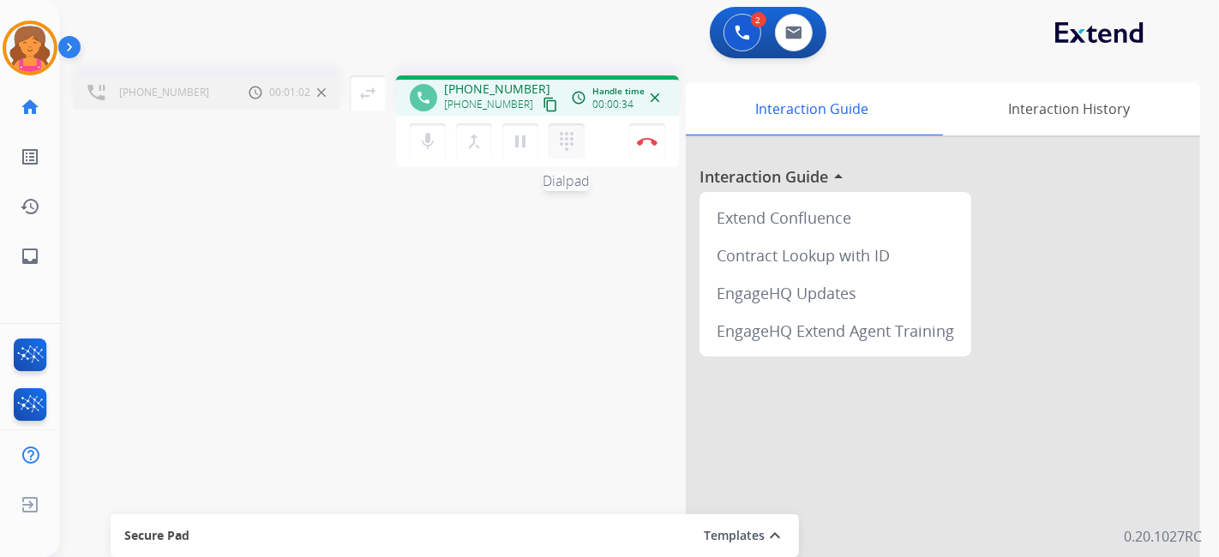
click at [555, 146] on button "dialpad Dialpad" at bounding box center [567, 141] width 36 height 36
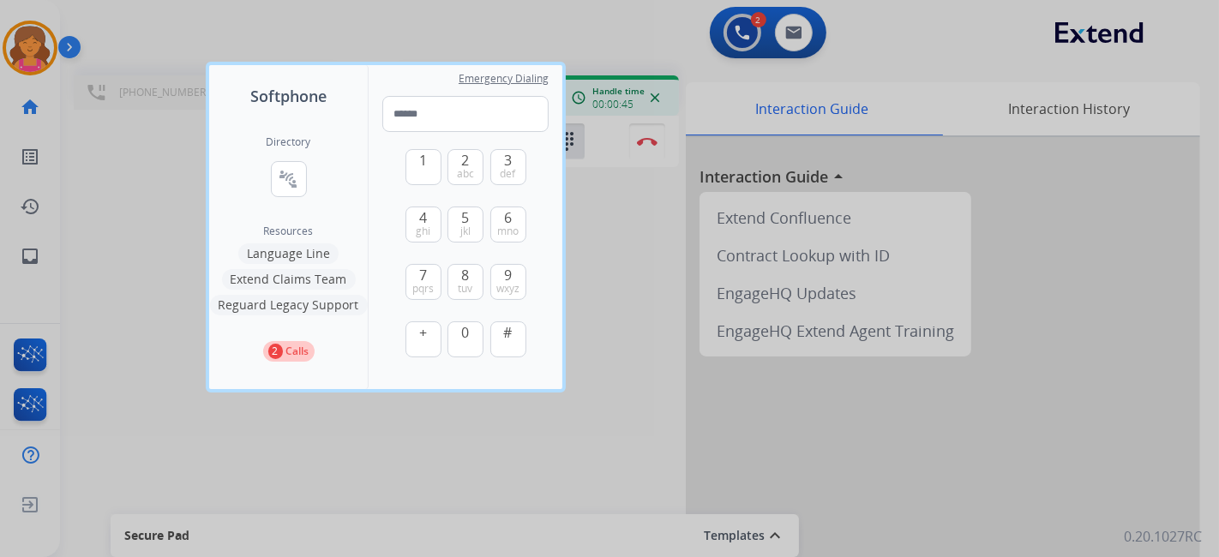
drag, startPoint x: 456, startPoint y: 174, endPoint x: 443, endPoint y: 173, distance: 12.9
click at [456, 174] on button "2 abc" at bounding box center [466, 167] width 36 height 36
drag, startPoint x: 426, startPoint y: 175, endPoint x: 485, endPoint y: 178, distance: 59.3
click at [428, 176] on button "1" at bounding box center [424, 167] width 36 height 36
click at [494, 177] on button "3 def" at bounding box center [508, 167] width 36 height 36
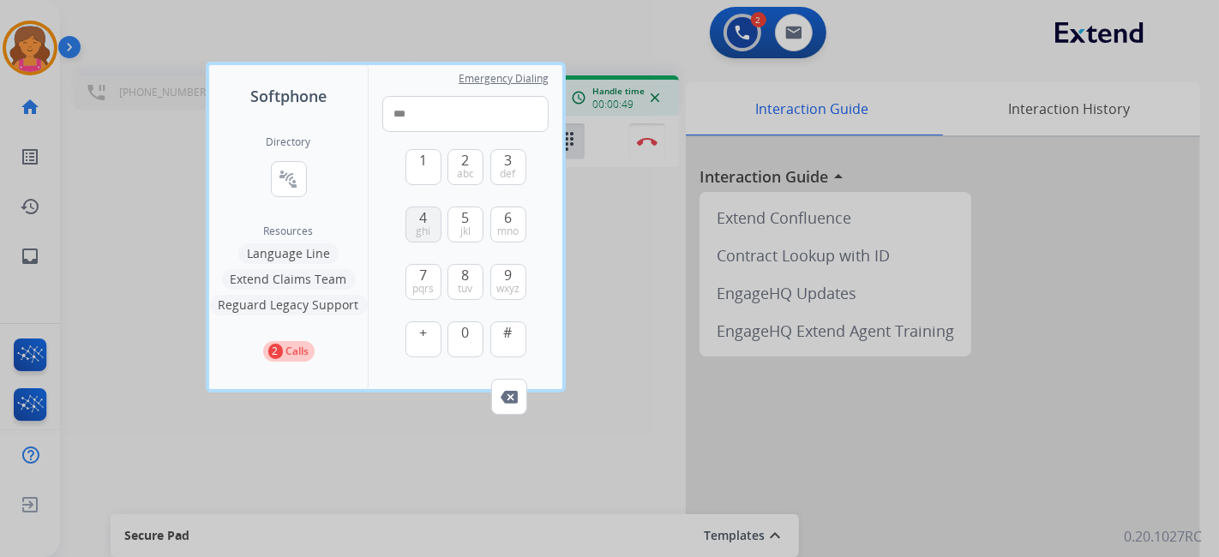
click at [422, 236] on span "ghi" at bounding box center [423, 232] width 15 height 14
drag, startPoint x: 421, startPoint y: 283, endPoint x: 478, endPoint y: 269, distance: 58.2
click at [421, 283] on span "pqrs" at bounding box center [422, 289] width 21 height 14
click at [488, 279] on div "1 2 abc 3 def 4 ghi 5 jkl 6 mno 7 pqrs 8 tuv 9 wxyz + 0 #" at bounding box center [466, 255] width 121 height 247
click at [499, 279] on button "9 wxyz" at bounding box center [508, 282] width 36 height 36
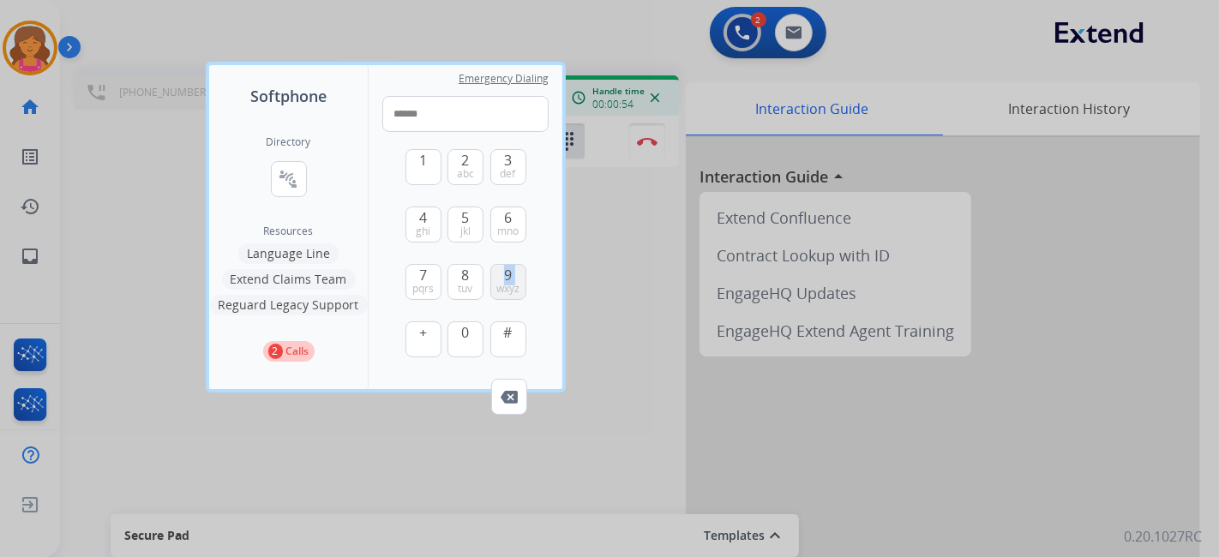
click at [509, 277] on span "9" at bounding box center [508, 275] width 8 height 21
click at [470, 175] on span "abc" at bounding box center [465, 174] width 17 height 14
click at [470, 229] on span "jkl" at bounding box center [465, 232] width 10 height 14
type input "**********"
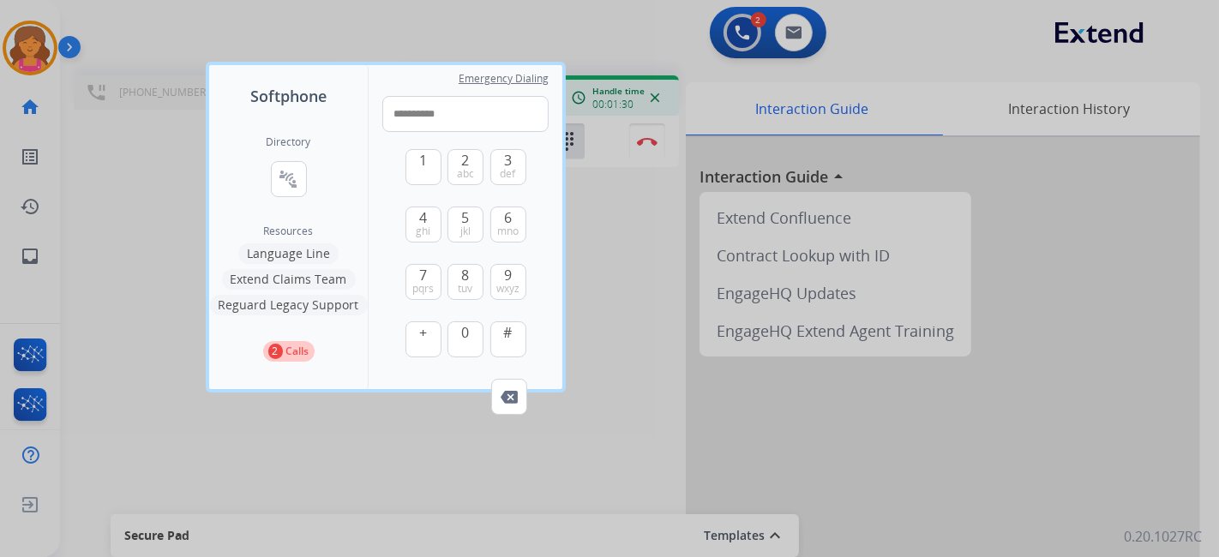
click at [605, 232] on div at bounding box center [609, 278] width 1219 height 557
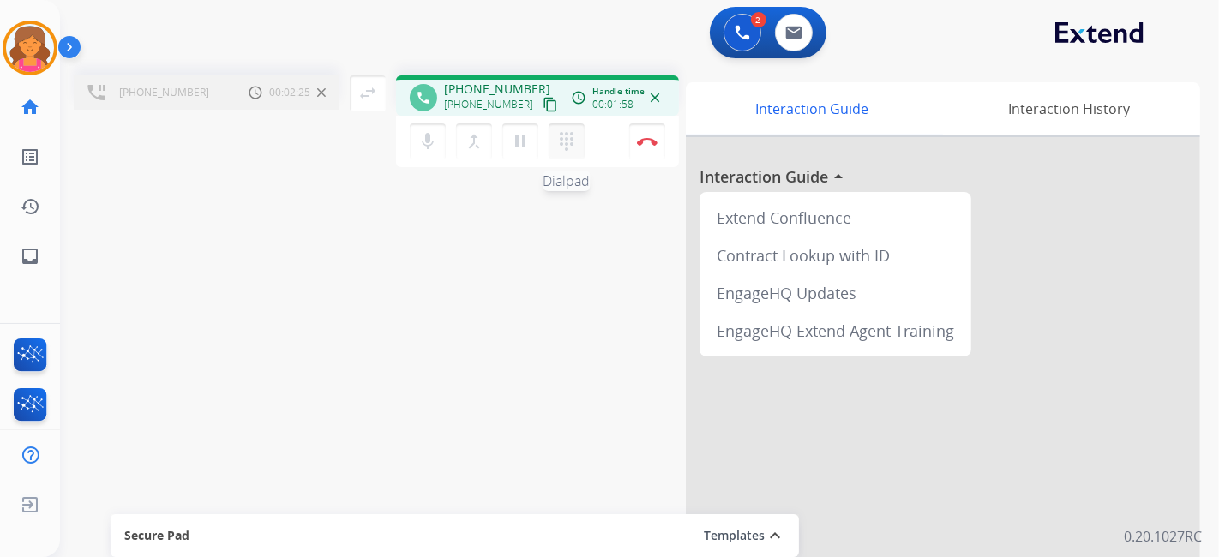
click at [566, 150] on mat-icon "dialpad" at bounding box center [567, 141] width 21 height 21
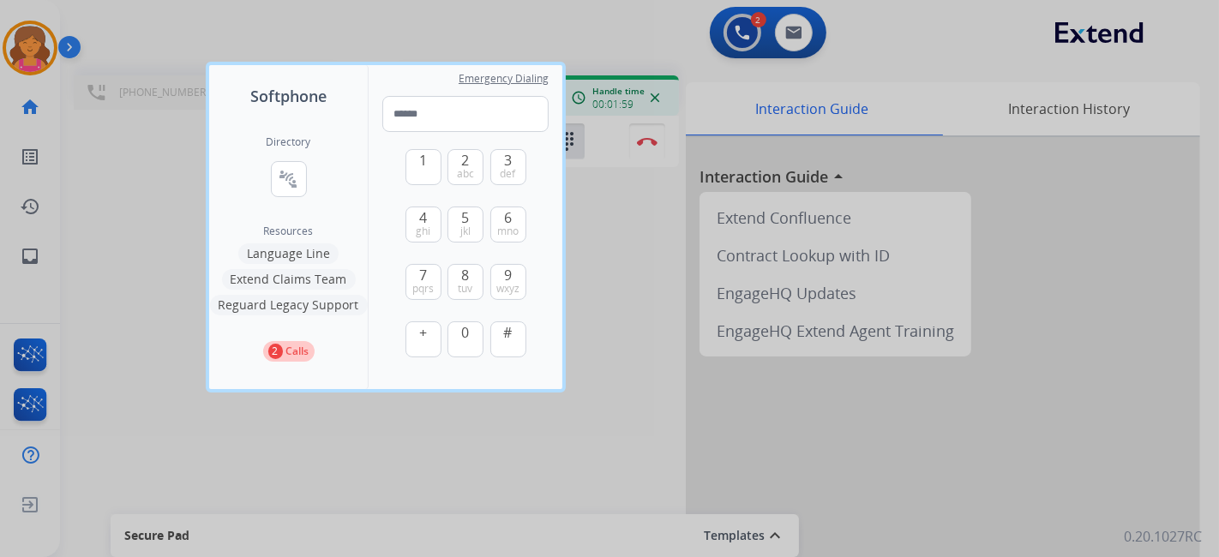
click at [132, 266] on div at bounding box center [609, 278] width 1219 height 557
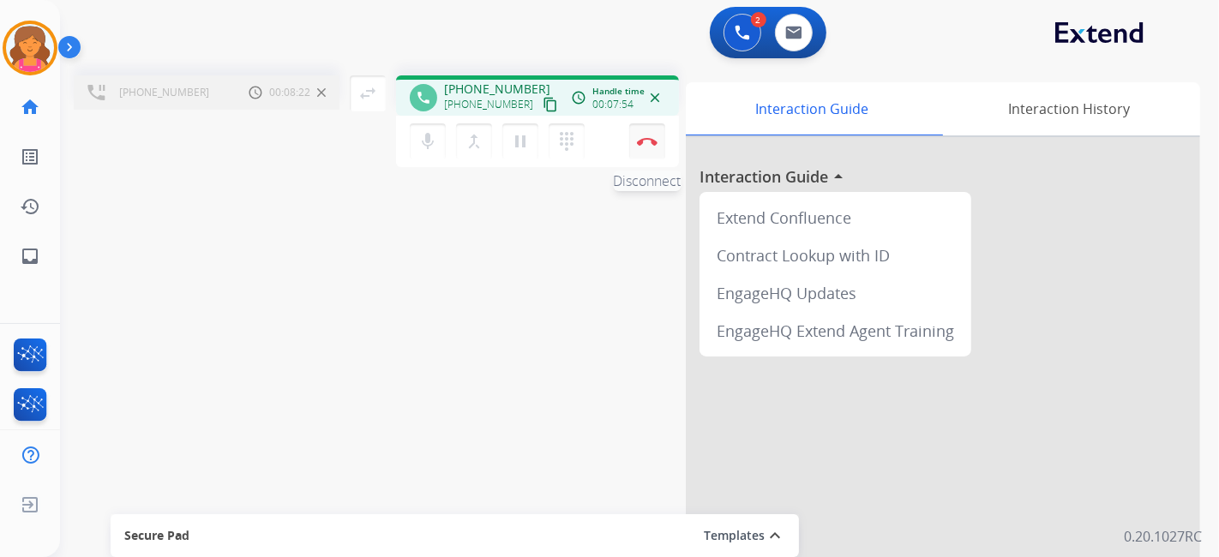
click at [649, 142] on img at bounding box center [647, 141] width 21 height 9
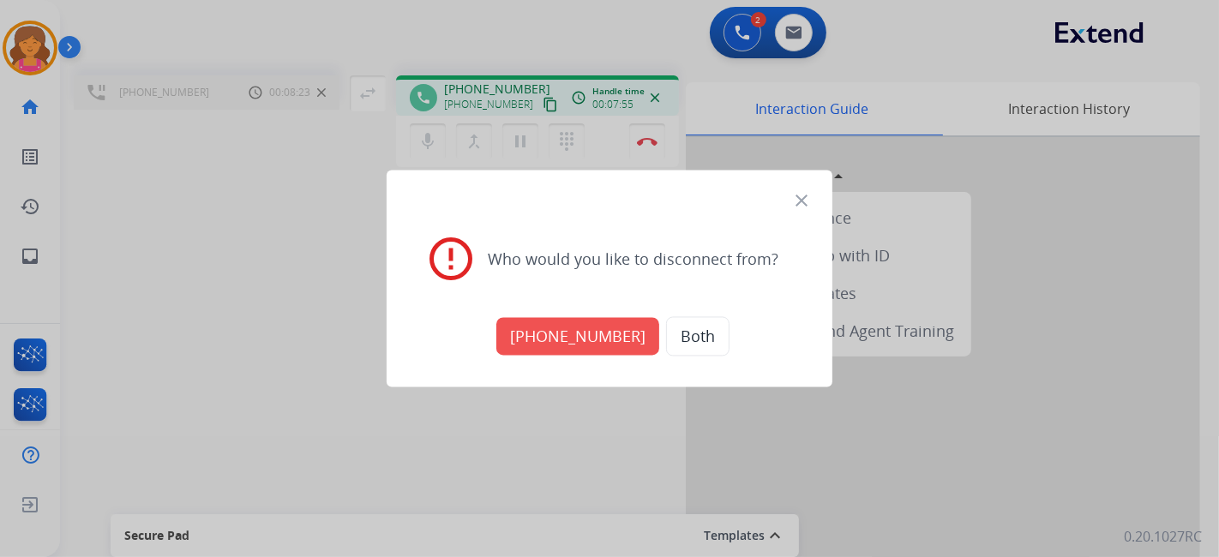
click at [599, 339] on button "[PHONE_NUMBER]" at bounding box center [577, 337] width 163 height 38
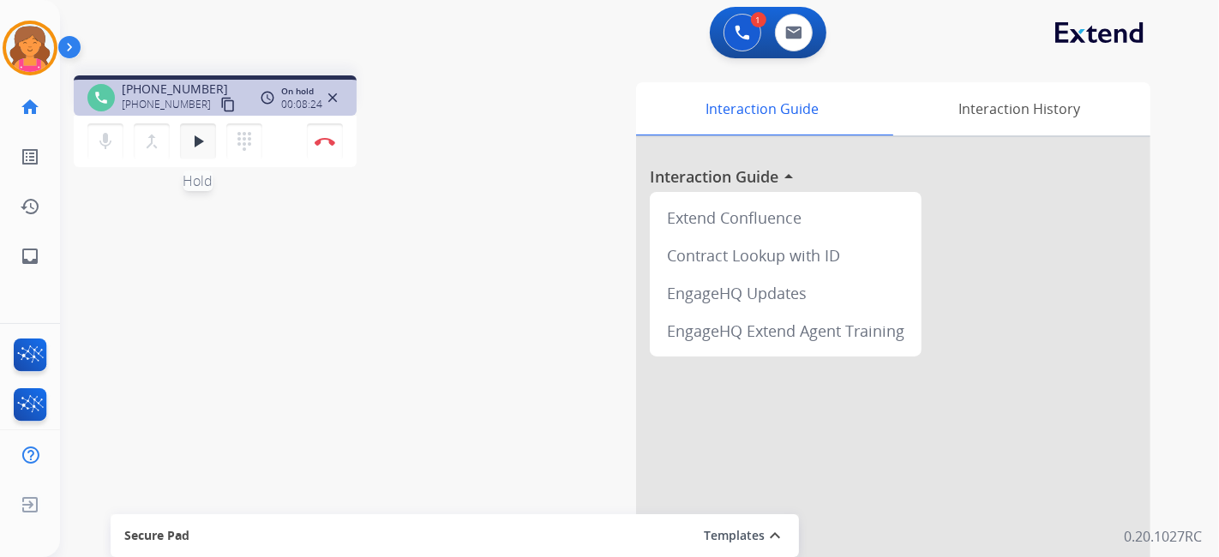
click at [201, 137] on mat-icon "play_arrow" at bounding box center [198, 141] width 21 height 21
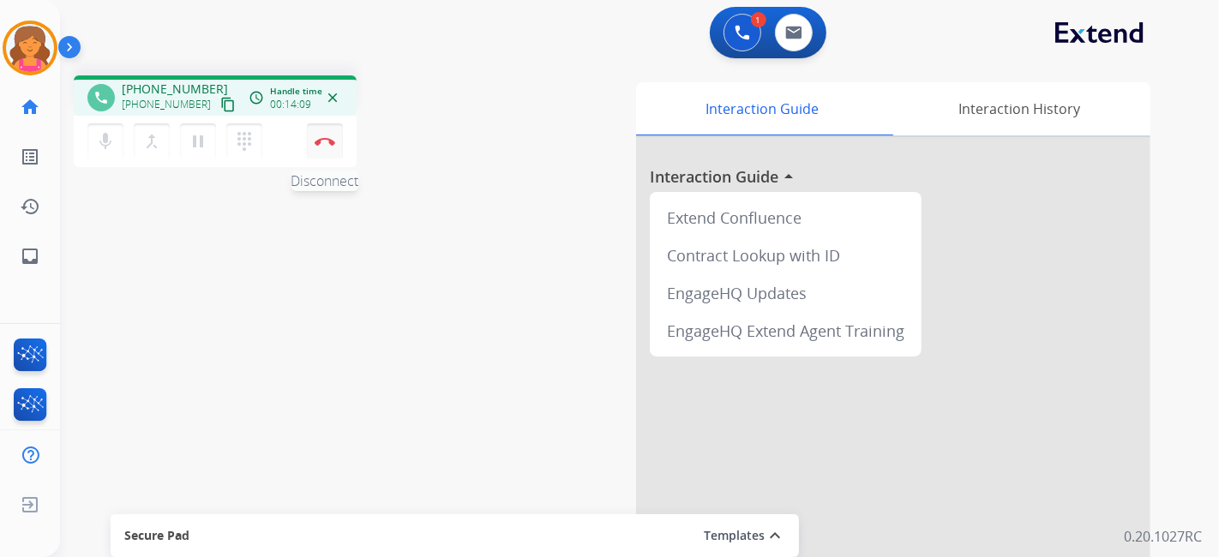
click at [319, 151] on button "Disconnect" at bounding box center [325, 141] width 36 height 36
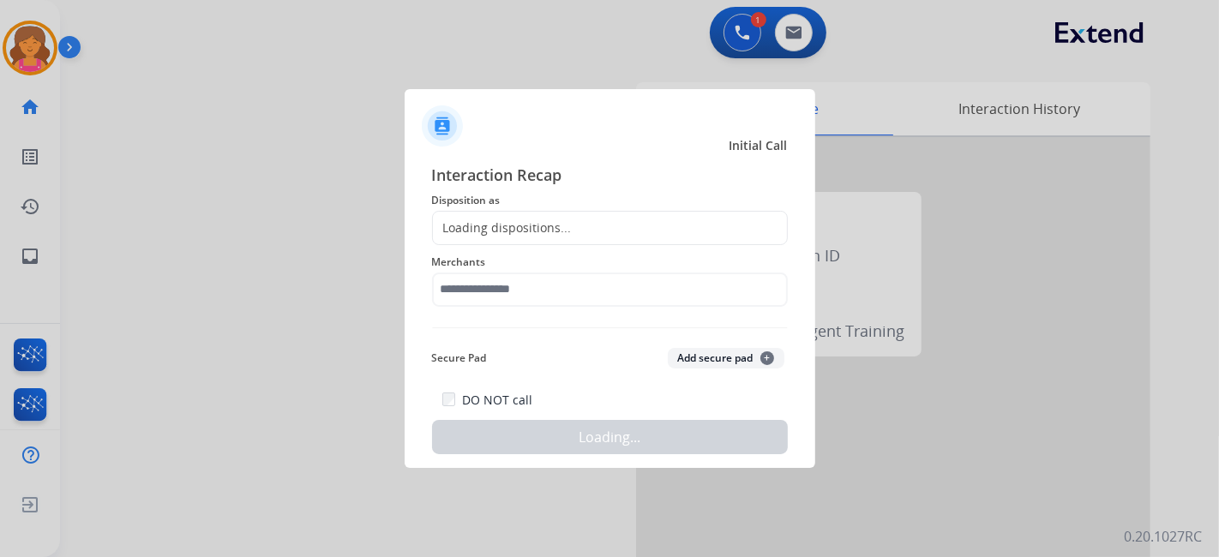
click at [490, 235] on div "Loading dispositions..." at bounding box center [502, 228] width 139 height 17
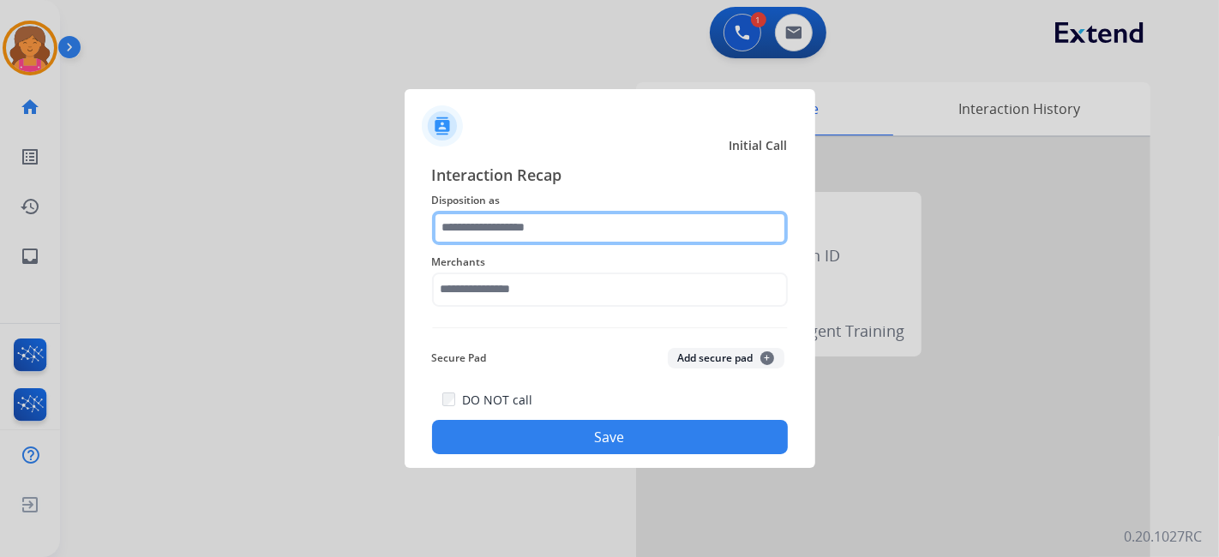
click at [490, 232] on input "text" at bounding box center [610, 228] width 356 height 34
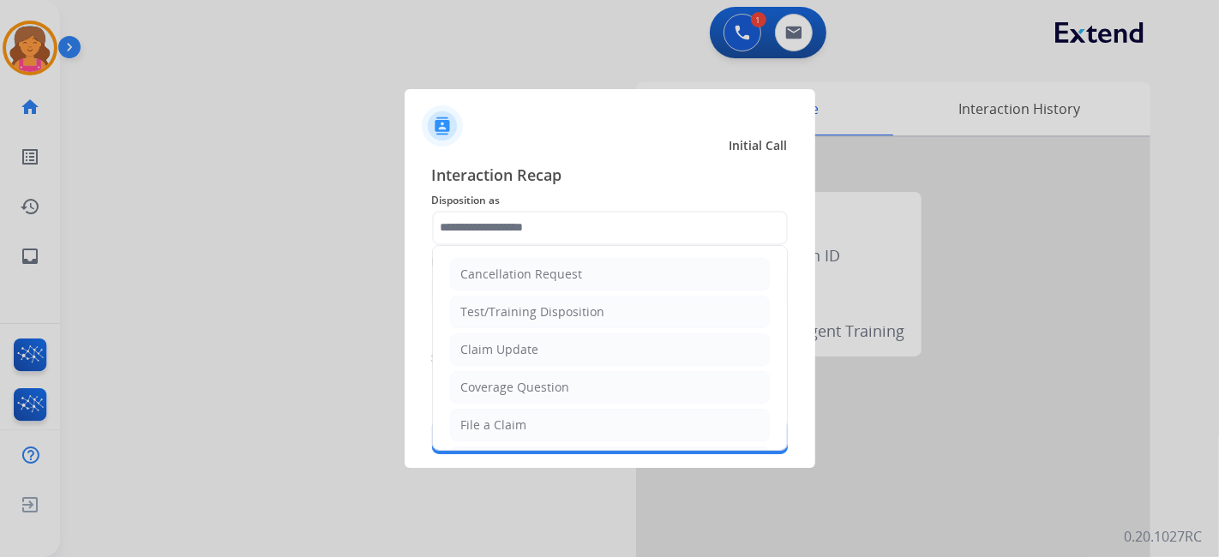
drag, startPoint x: 552, startPoint y: 429, endPoint x: 538, endPoint y: 402, distance: 29.9
click at [552, 428] on li "File a Claim" at bounding box center [610, 425] width 320 height 33
type input "**********"
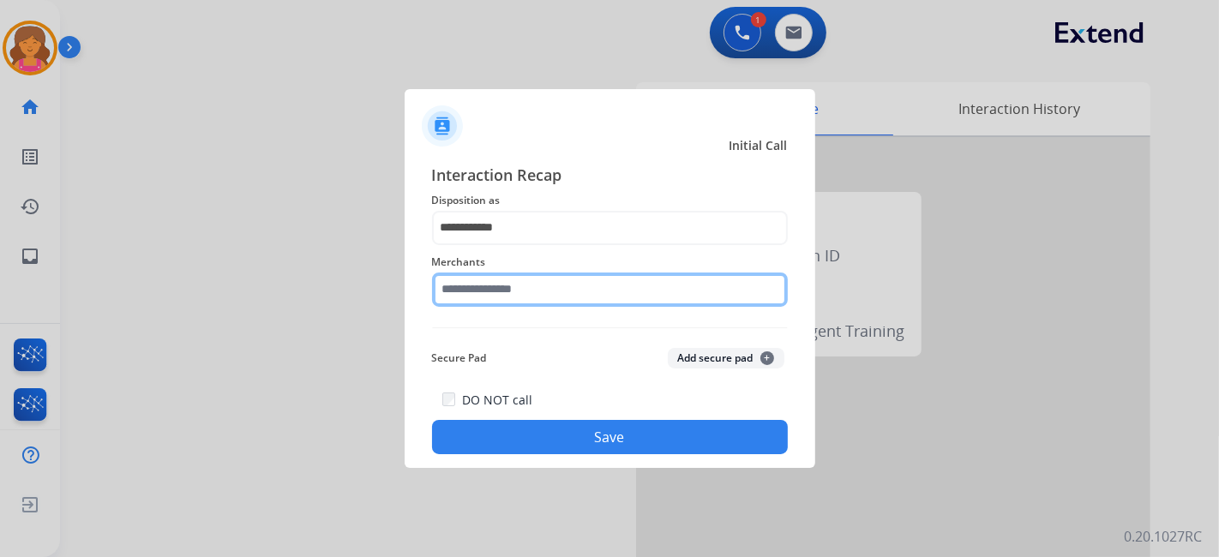
click at [499, 306] on div "Merchants" at bounding box center [610, 279] width 356 height 69
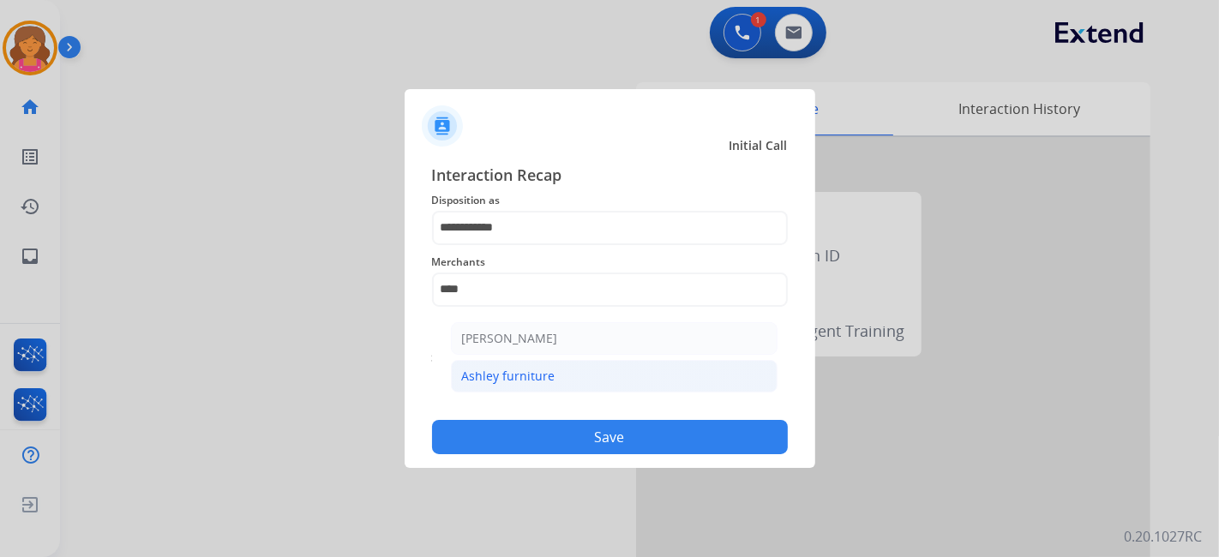
click at [505, 372] on div "Ashley furniture" at bounding box center [508, 376] width 93 height 17
type input "**********"
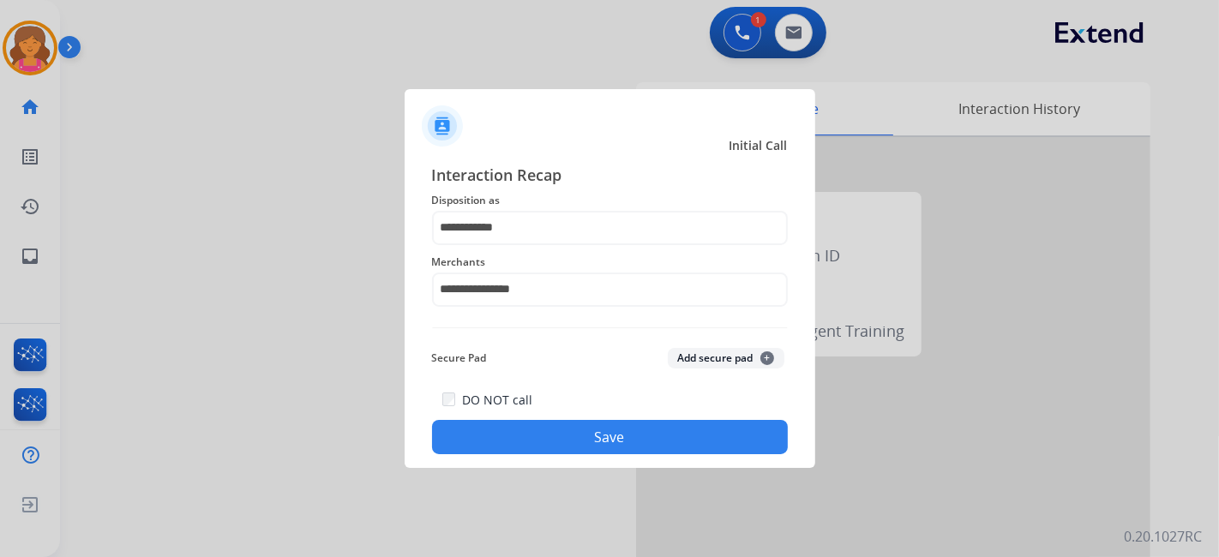
click at [520, 430] on button "Save" at bounding box center [610, 437] width 356 height 34
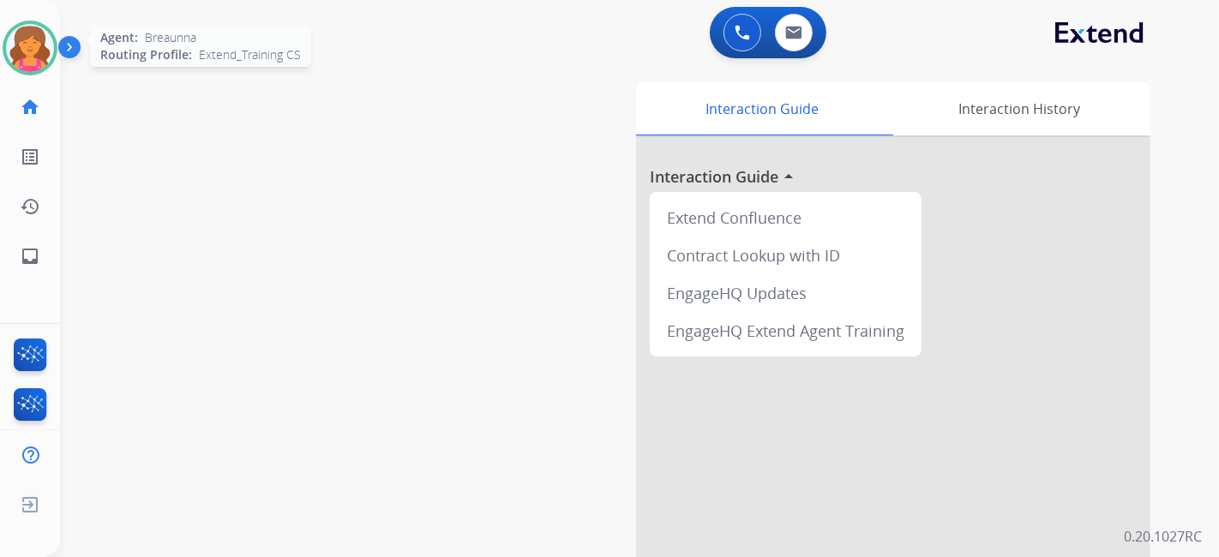
click at [34, 63] on img at bounding box center [30, 48] width 48 height 48
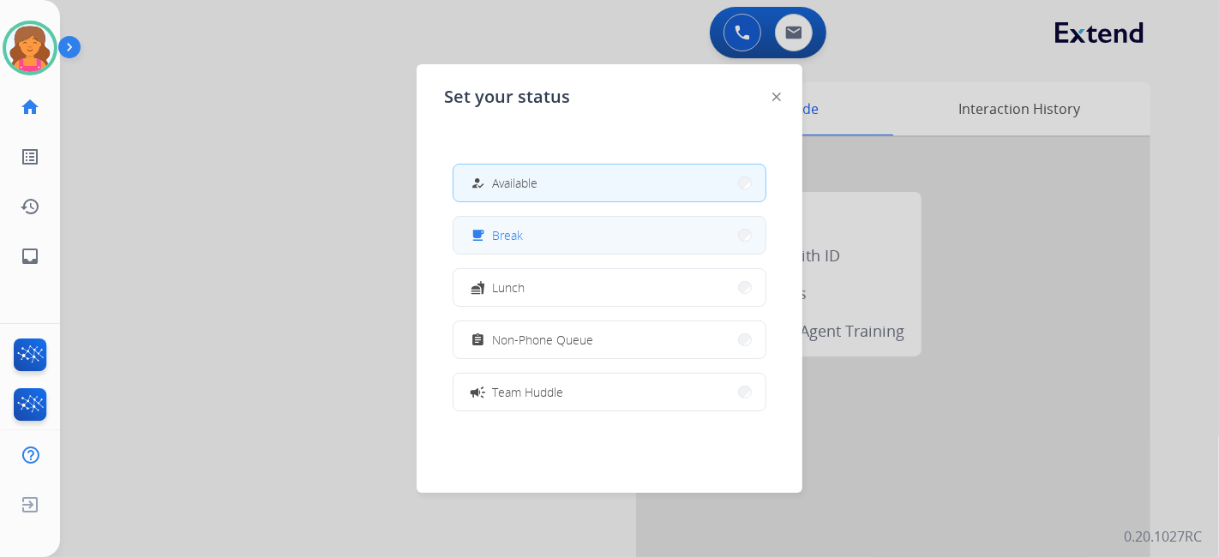
click at [533, 245] on button "free_breakfast Break" at bounding box center [610, 235] width 312 height 37
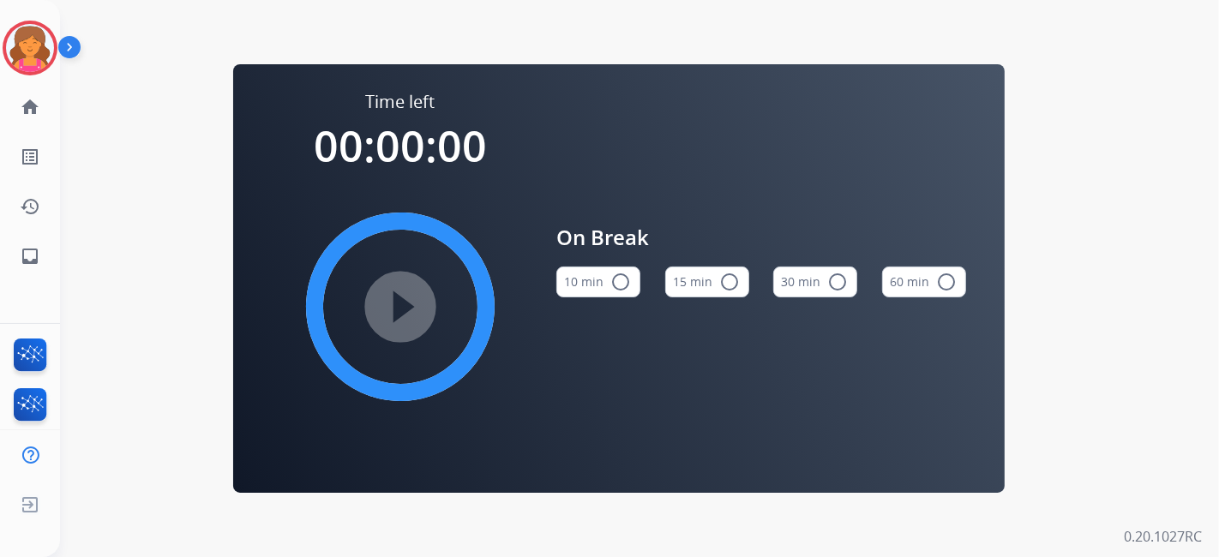
click at [679, 287] on button "15 min radio_button_unchecked" at bounding box center [707, 282] width 84 height 31
click at [400, 317] on mat-icon "play_circle_filled" at bounding box center [400, 307] width 21 height 21
drag, startPoint x: 268, startPoint y: 51, endPoint x: 246, endPoint y: 41, distance: 23.8
click at [246, 41] on div "Time left 00:00:00 play_circle_filled On Break 10 min radio_button_unchecked 15…" at bounding box center [619, 278] width 1118 height 557
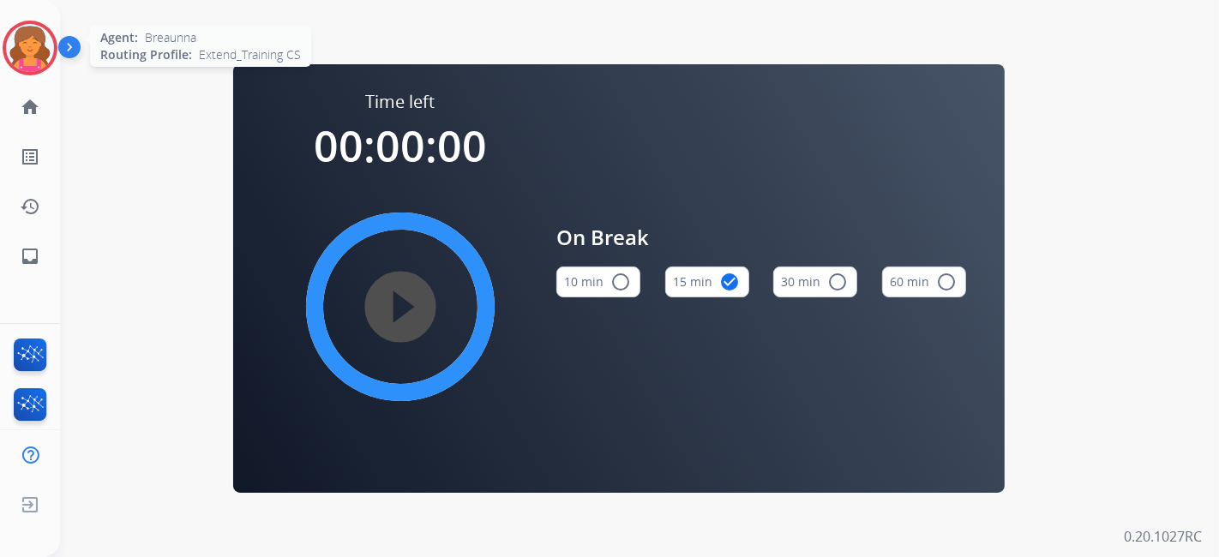
click at [17, 49] on img at bounding box center [30, 48] width 48 height 48
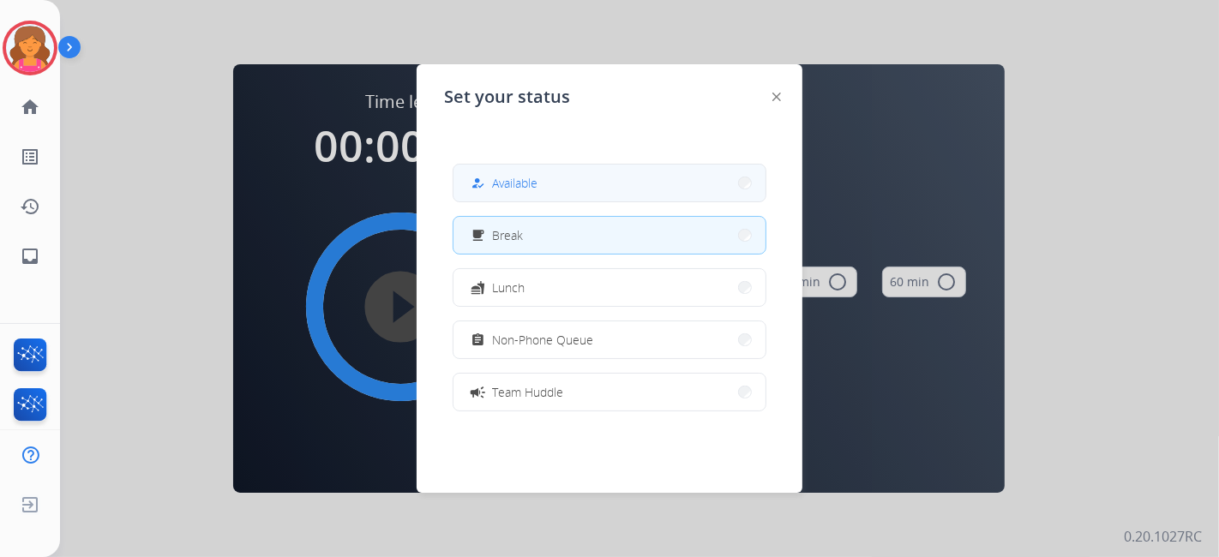
click at [581, 180] on button "how_to_reg Available" at bounding box center [610, 183] width 312 height 37
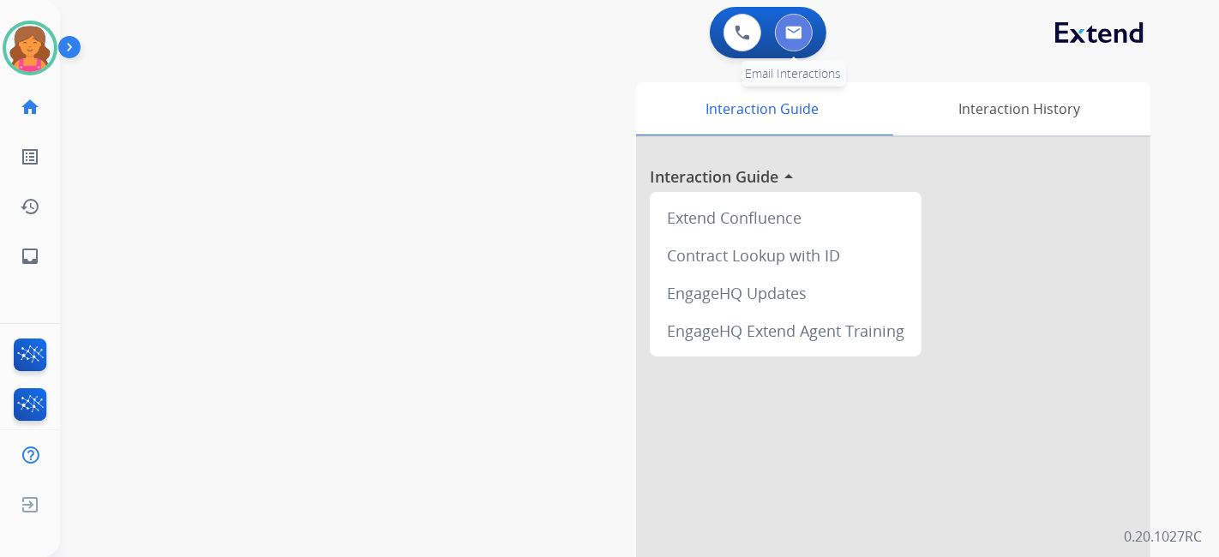
click at [782, 37] on button at bounding box center [794, 33] width 38 height 38
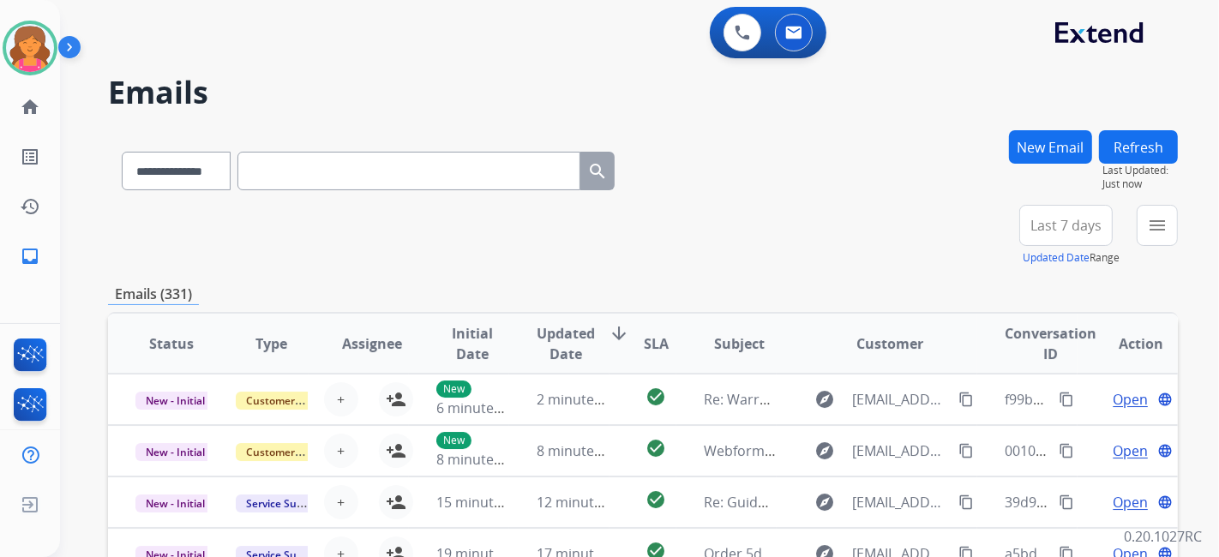
click at [1026, 222] on button "Last 7 days" at bounding box center [1066, 225] width 93 height 41
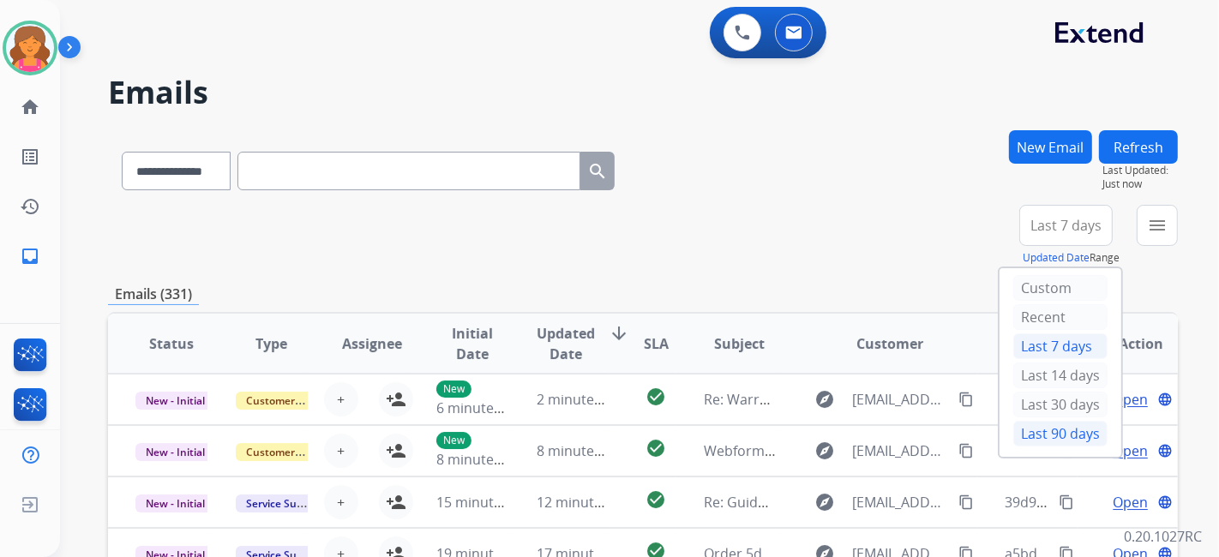
click at [1039, 427] on div "Last 90 days" at bounding box center [1061, 434] width 94 height 26
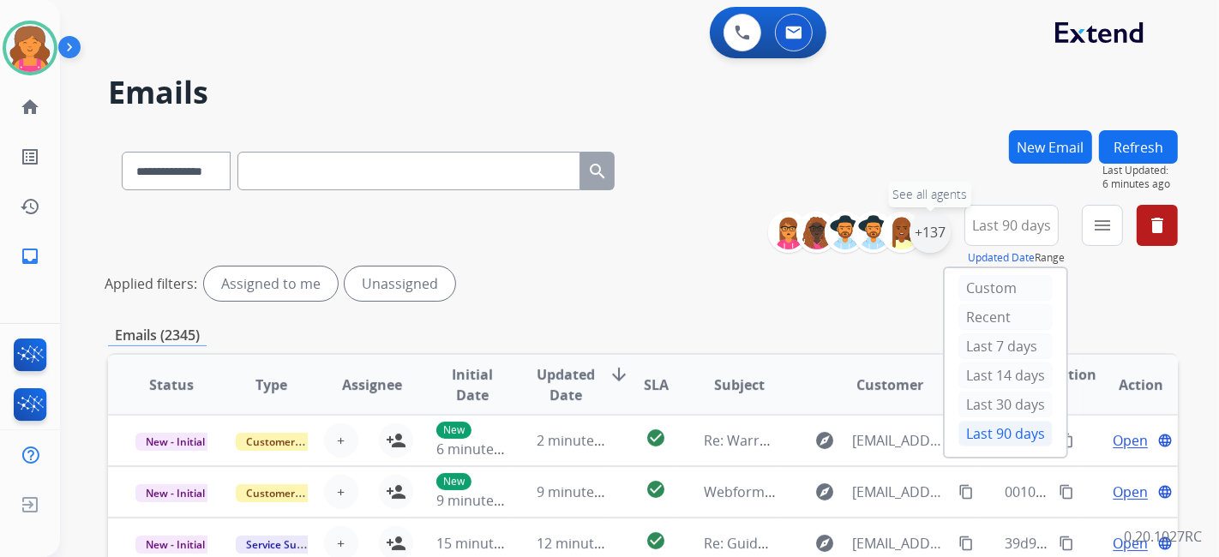
click at [924, 239] on div "+137" at bounding box center [930, 232] width 41 height 41
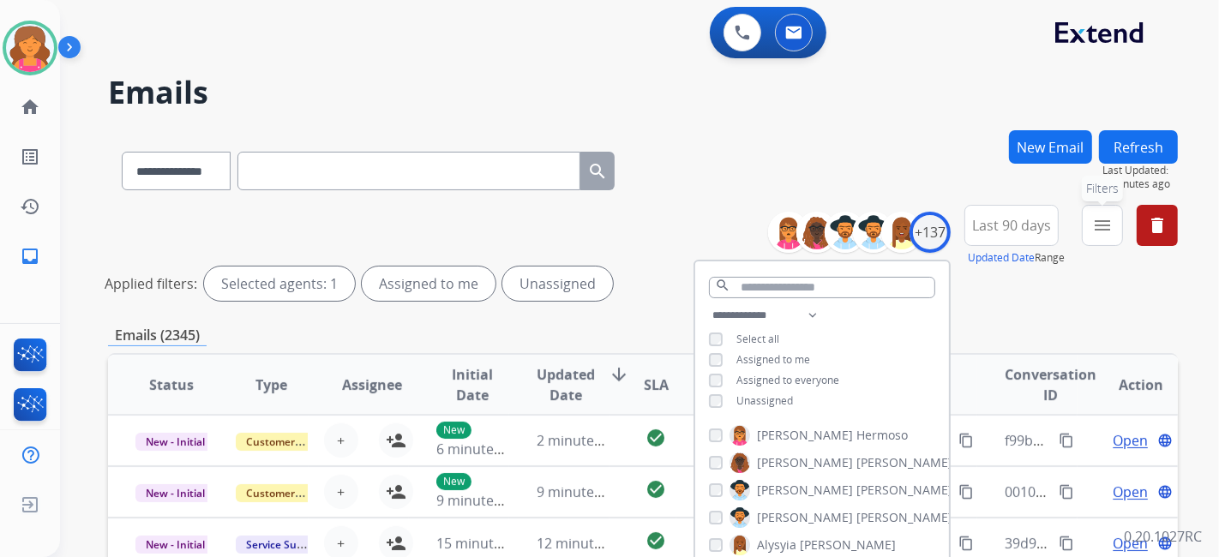
click at [1121, 231] on button "menu Filters" at bounding box center [1102, 225] width 41 height 41
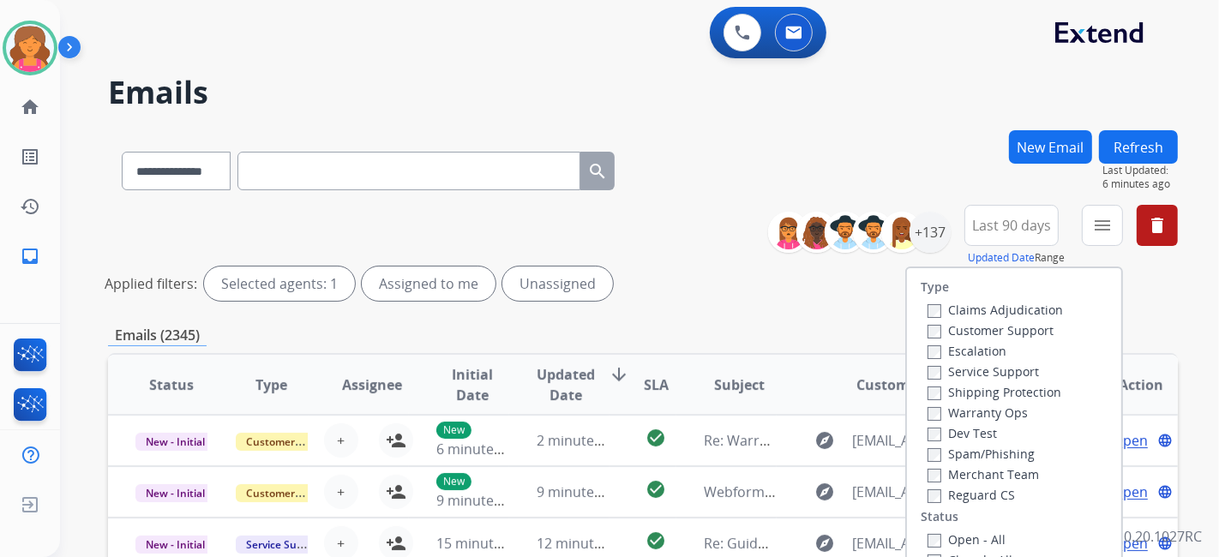
click at [998, 332] on label "Customer Support" at bounding box center [991, 330] width 126 height 16
click at [1012, 398] on label "Shipping Protection" at bounding box center [995, 392] width 134 height 16
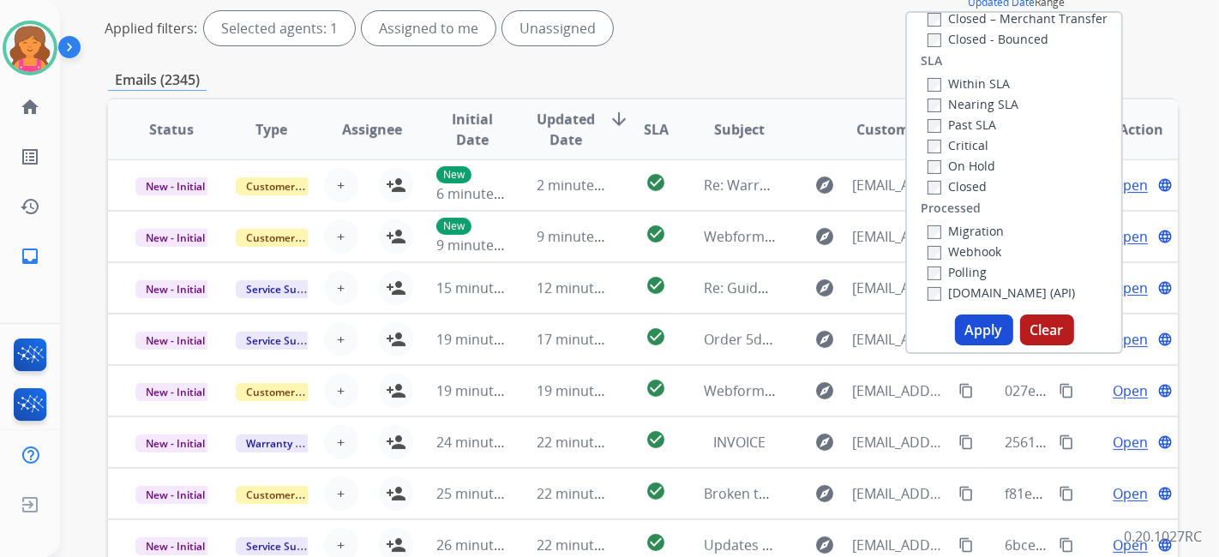
scroll to position [286, 0]
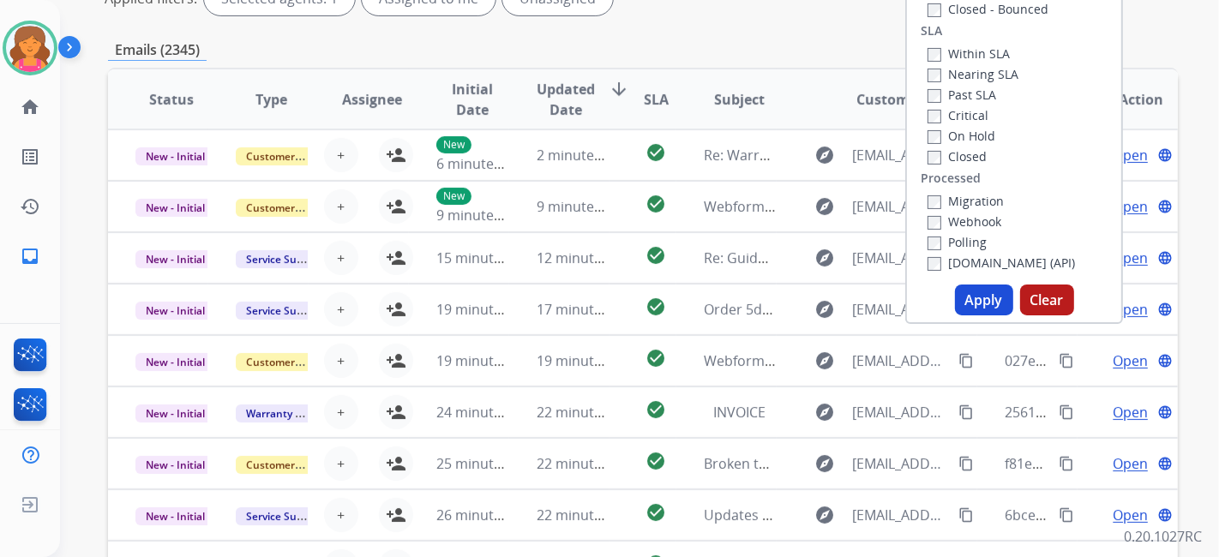
click at [970, 296] on button "Apply" at bounding box center [984, 300] width 58 height 31
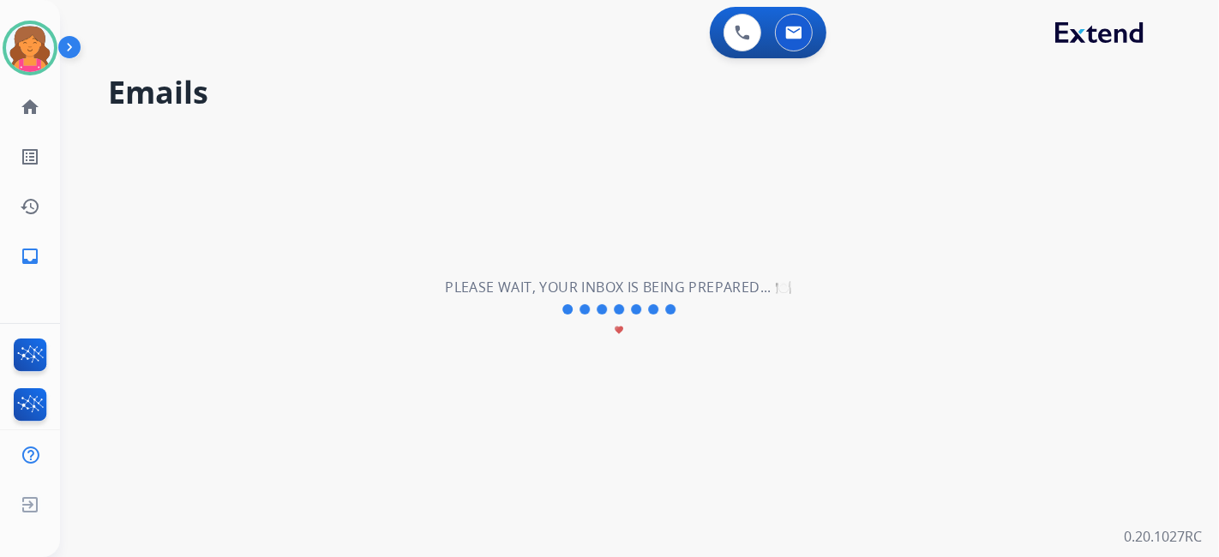
scroll to position [0, 0]
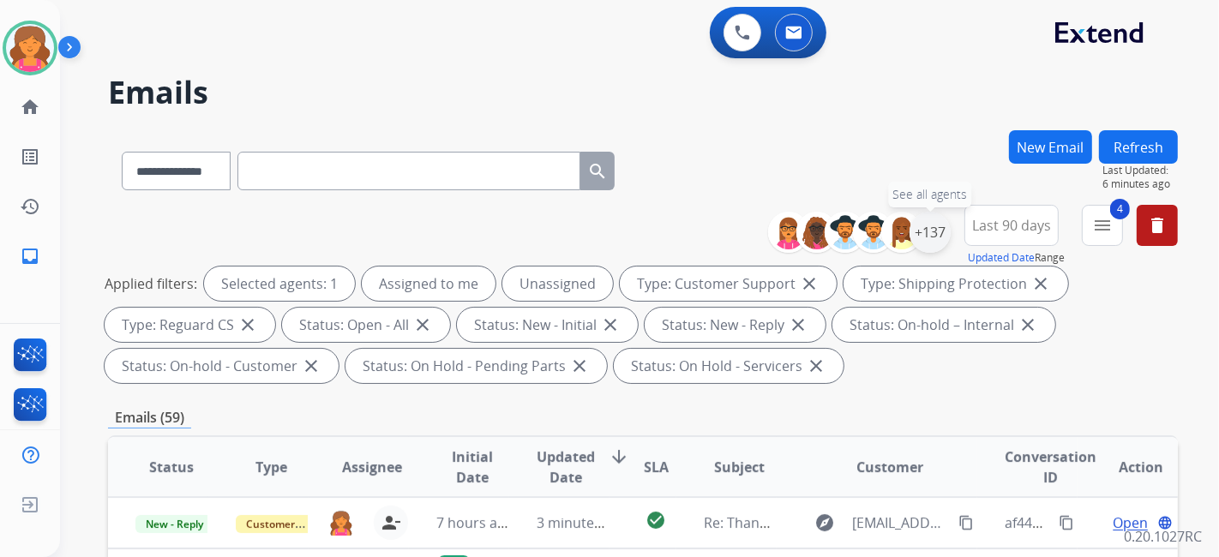
click at [943, 243] on div "+137" at bounding box center [930, 232] width 41 height 41
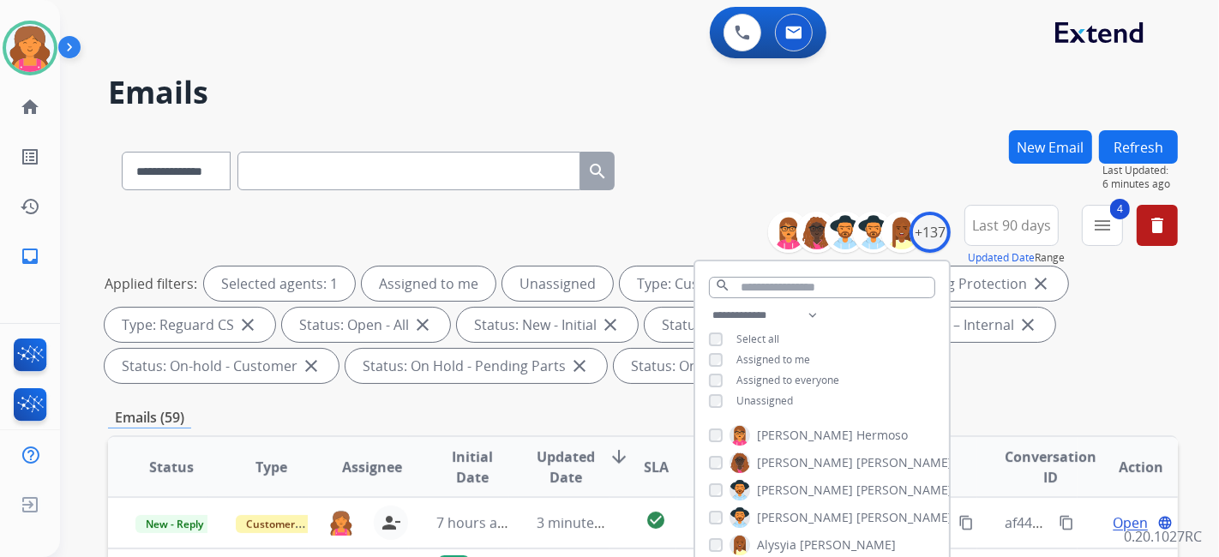
click at [711, 406] on div "**********" at bounding box center [822, 360] width 254 height 110
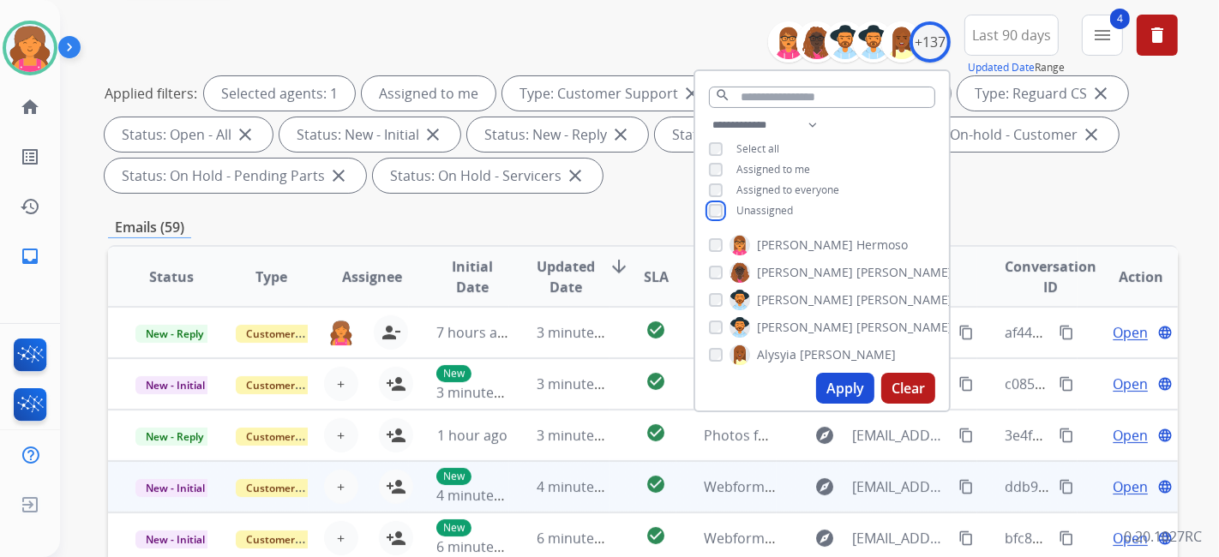
scroll to position [286, 0]
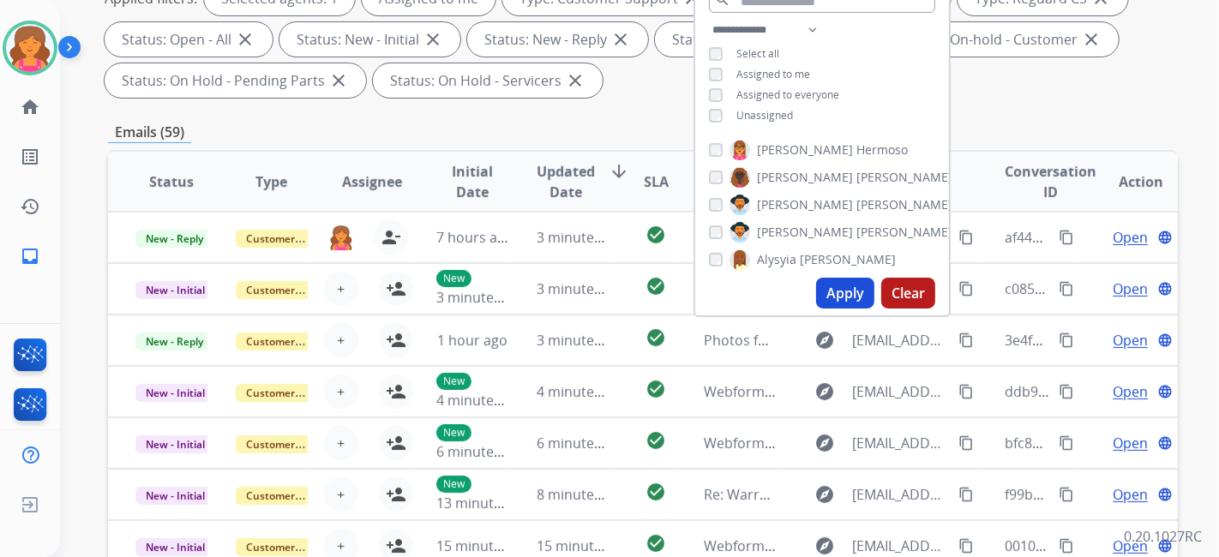
click at [838, 306] on button "Apply" at bounding box center [845, 293] width 58 height 31
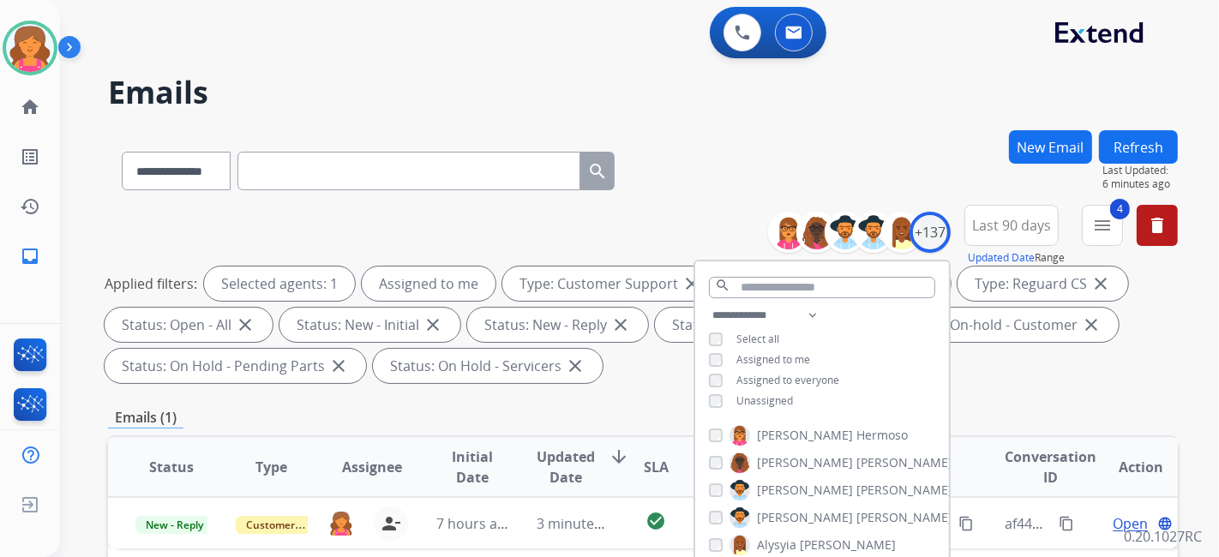
click at [1004, 382] on div "Applied filters: Selected agents: 1 Assigned to me Type: Customer Support close…" at bounding box center [640, 325] width 1070 height 117
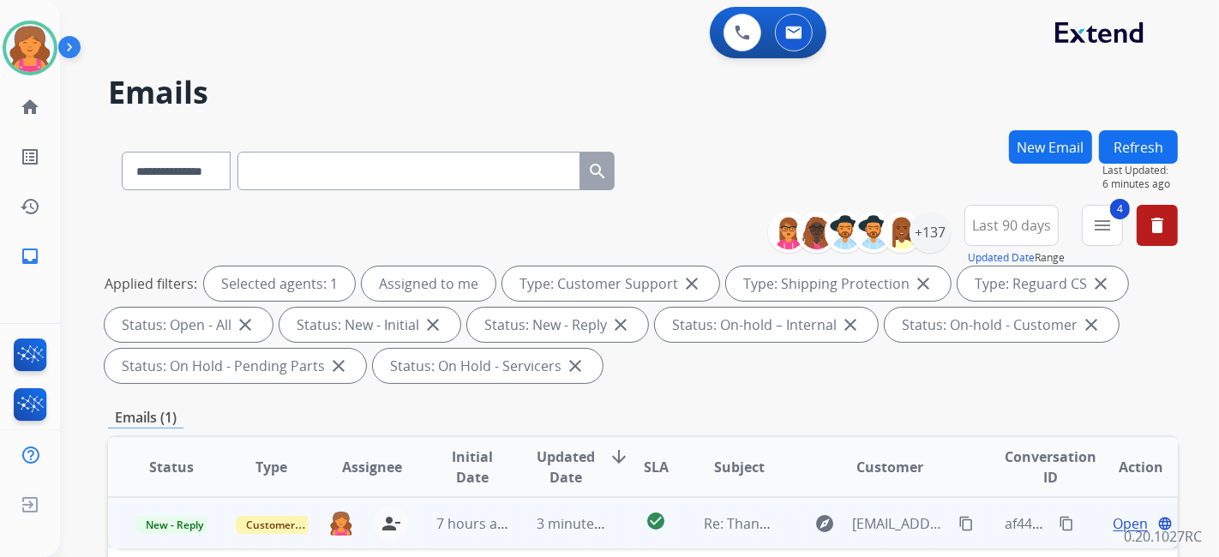
click at [1117, 521] on span "Open" at bounding box center [1130, 524] width 35 height 21
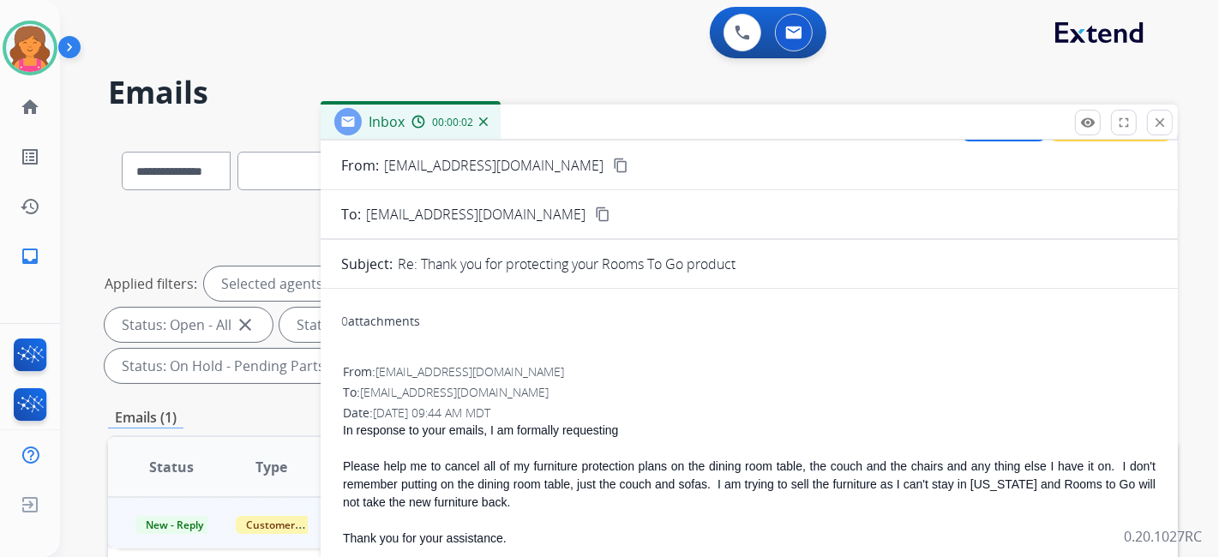
scroll to position [95, 0]
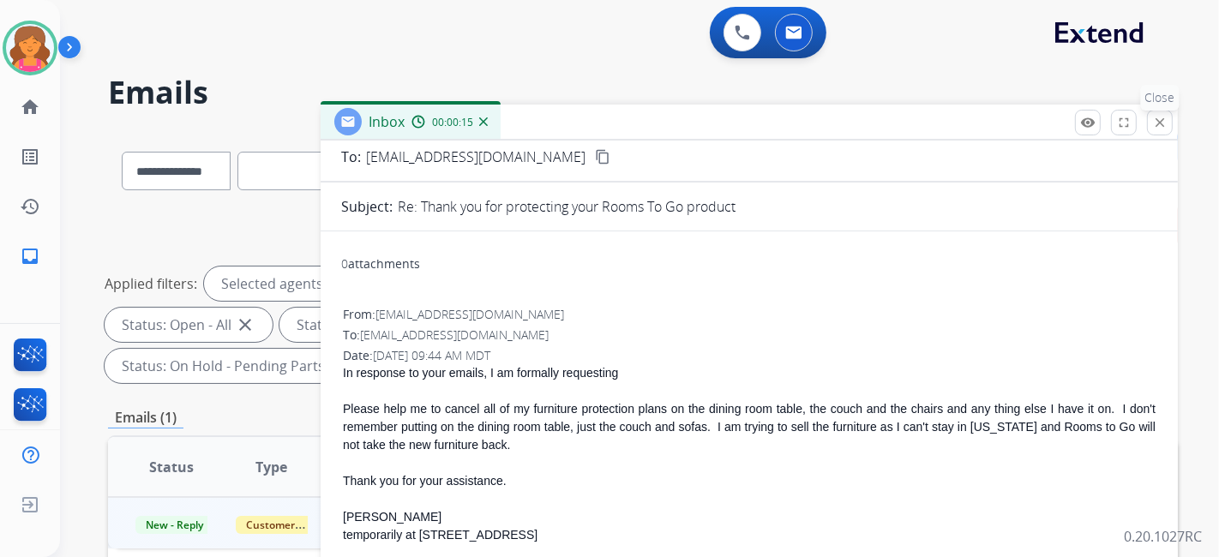
click at [1158, 120] on mat-icon "close" at bounding box center [1159, 122] width 15 height 15
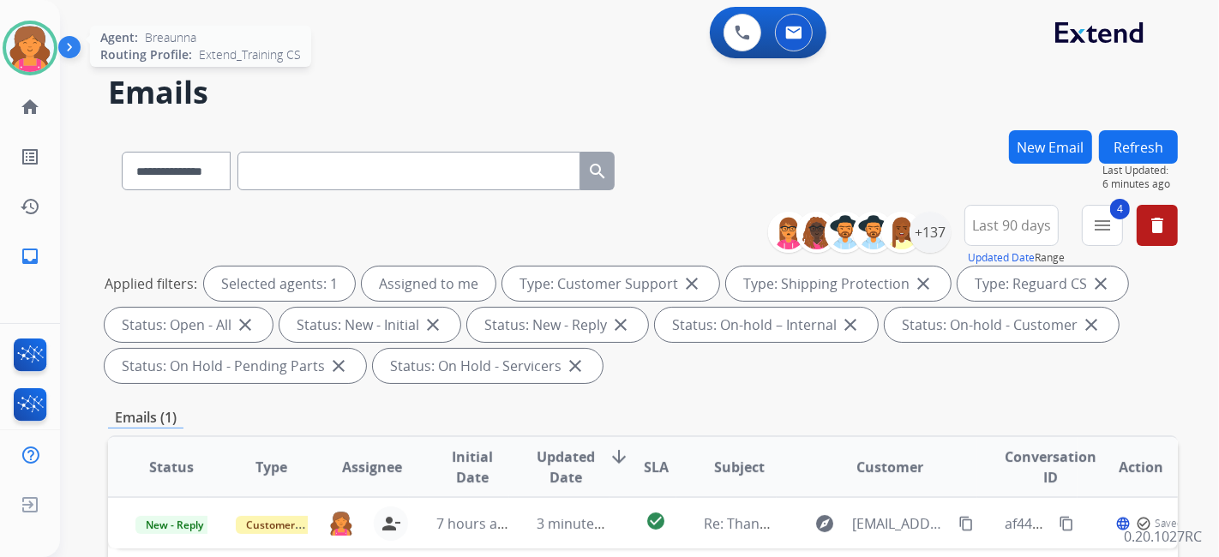
click at [40, 57] on img at bounding box center [30, 48] width 48 height 48
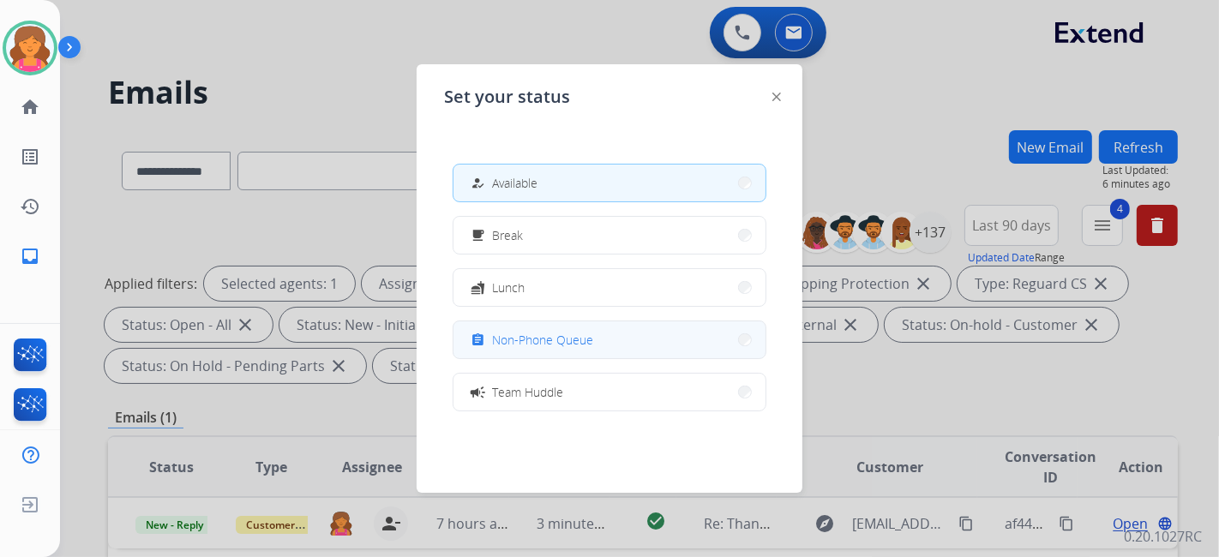
click at [502, 327] on button "assignment Non-Phone Queue" at bounding box center [610, 340] width 312 height 37
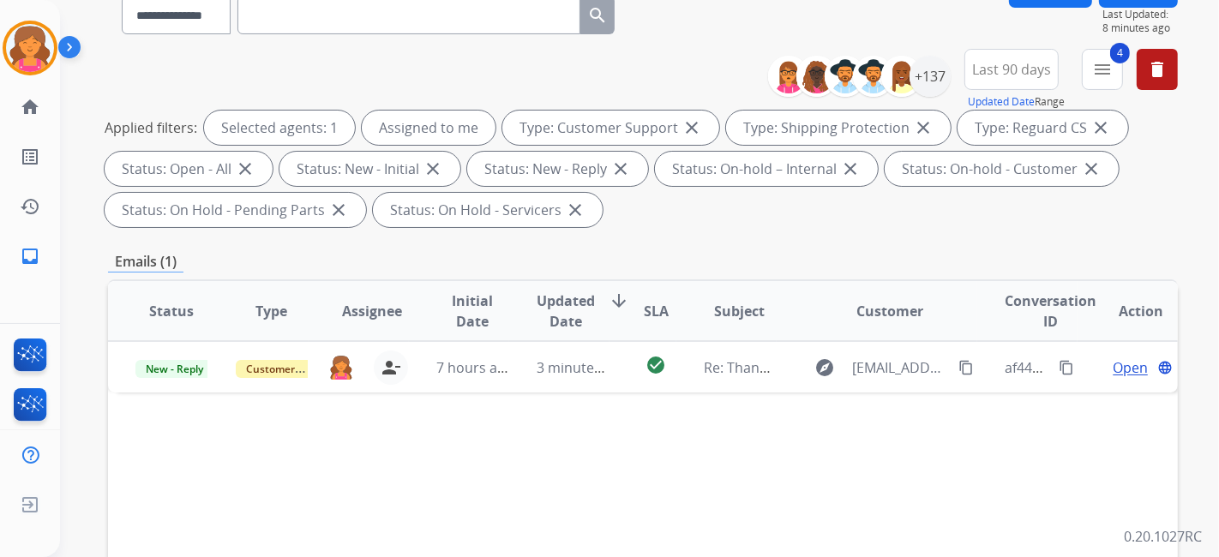
scroll to position [286, 0]
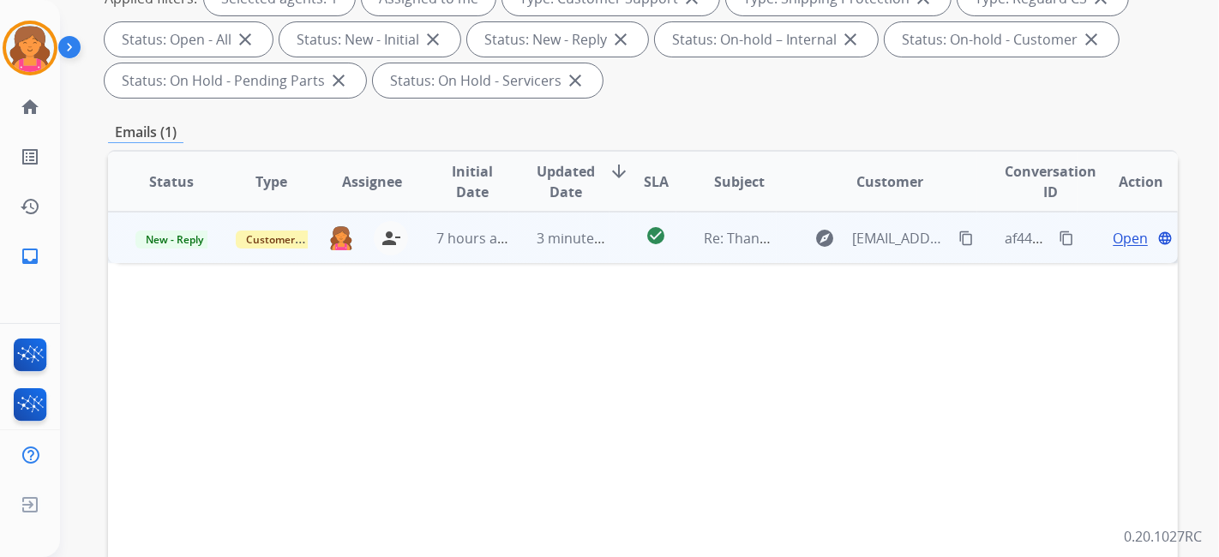
click at [1124, 232] on span "Open" at bounding box center [1130, 238] width 35 height 21
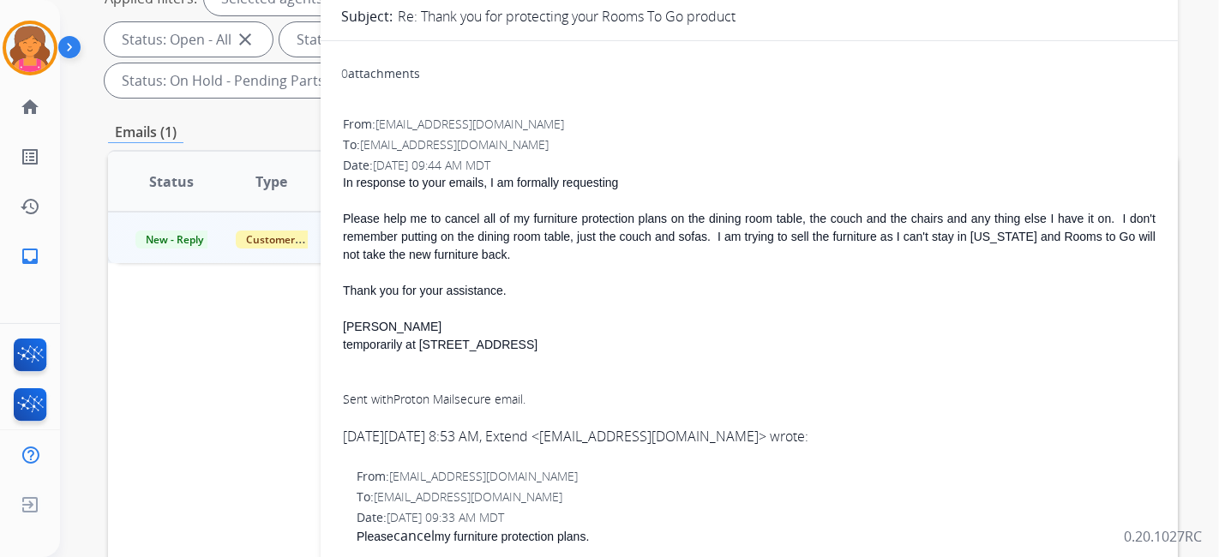
scroll to position [0, 0]
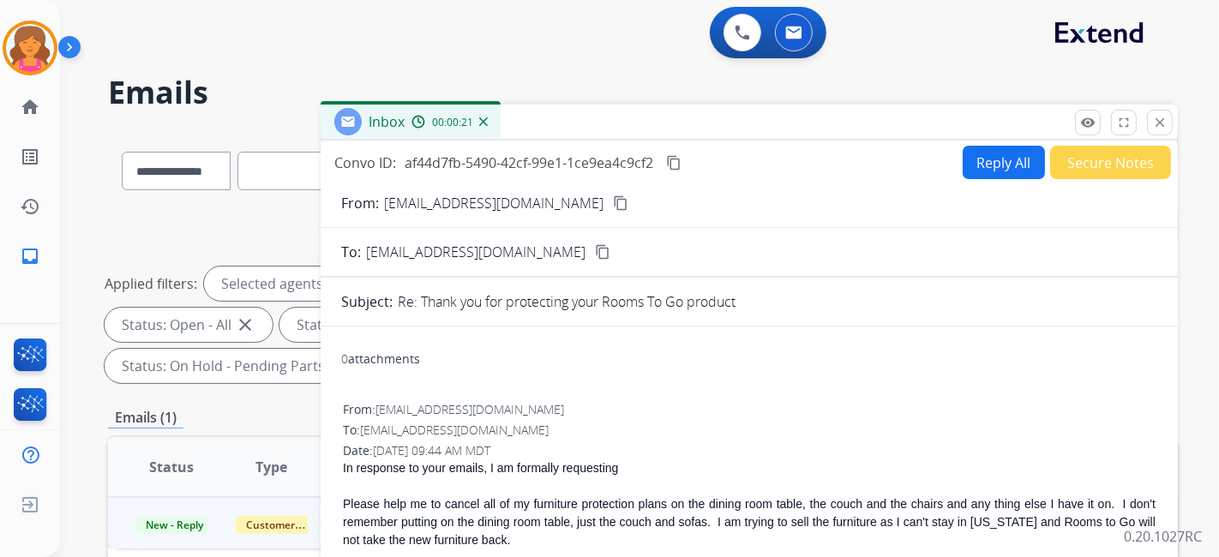
click at [613, 203] on mat-icon "content_copy" at bounding box center [620, 203] width 15 height 15
click at [967, 163] on button "Reply All" at bounding box center [1004, 162] width 82 height 33
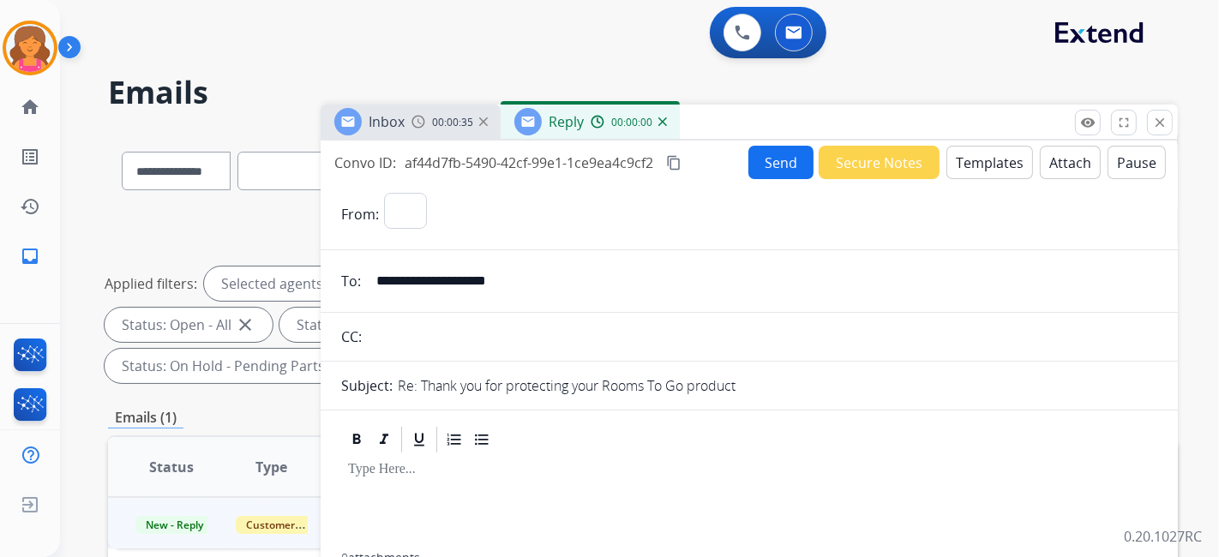
select select "**********"
click at [967, 163] on button "Templates" at bounding box center [990, 162] width 87 height 33
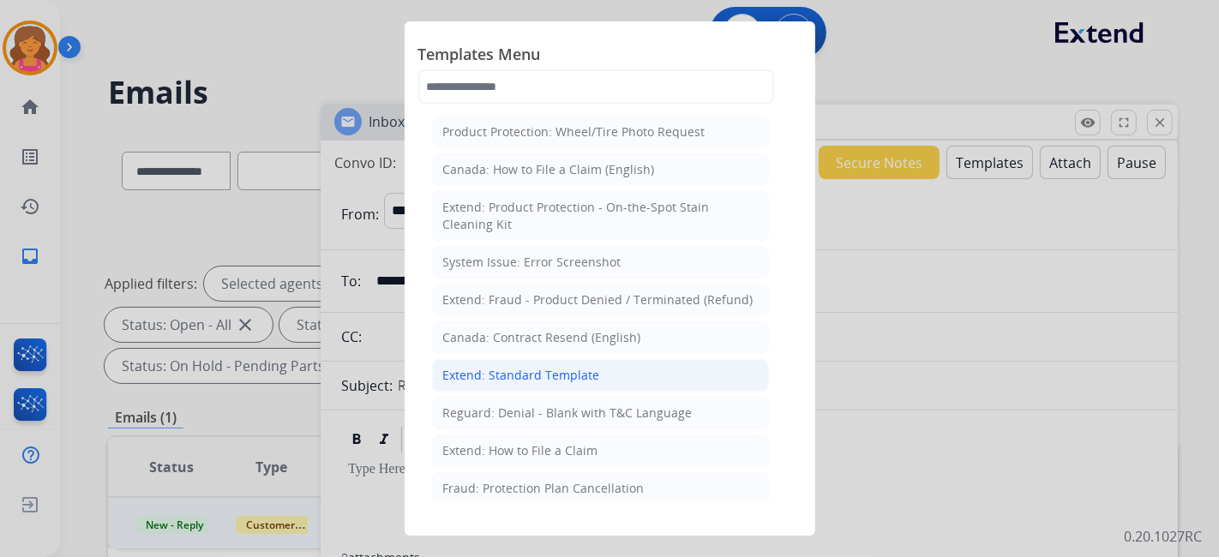
click at [526, 373] on div "Extend: Standard Template" at bounding box center [521, 375] width 157 height 17
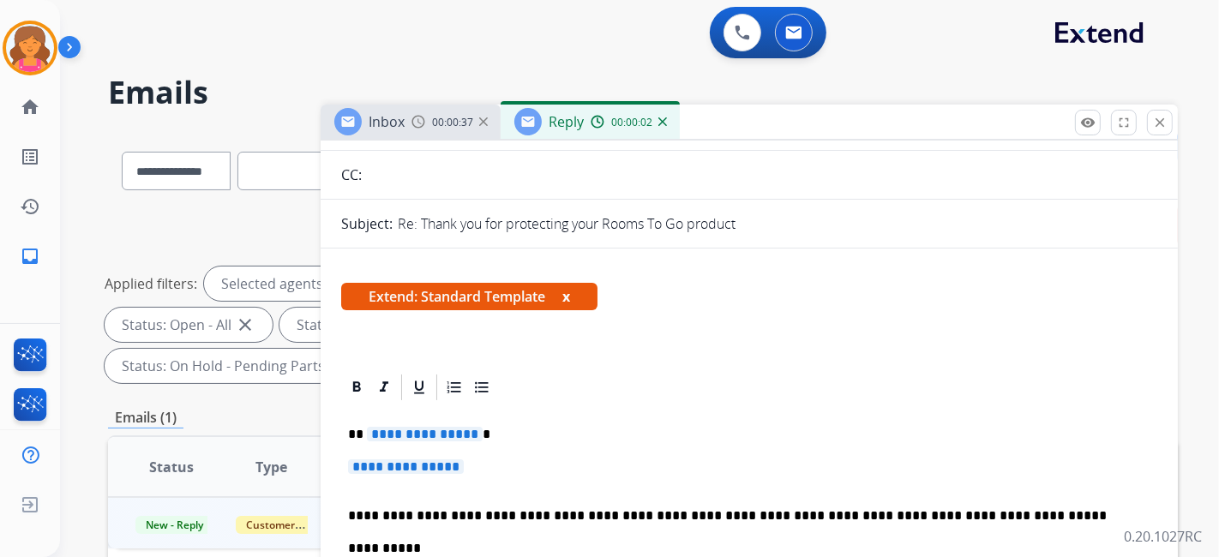
scroll to position [286, 0]
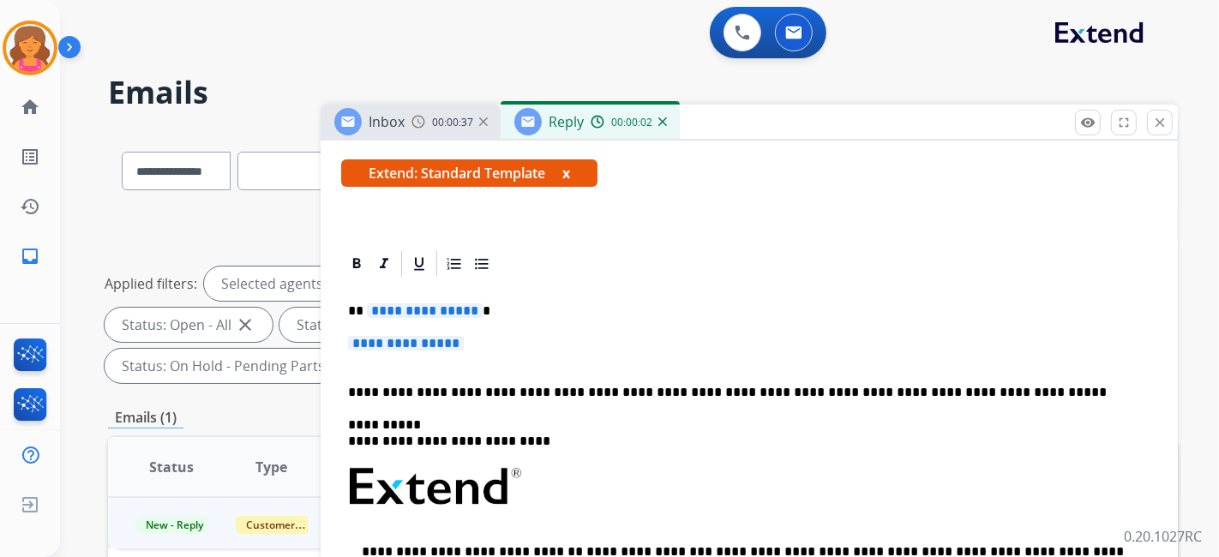
click at [448, 304] on span "**********" at bounding box center [425, 311] width 116 height 15
click at [394, 337] on span "**********" at bounding box center [406, 343] width 116 height 15
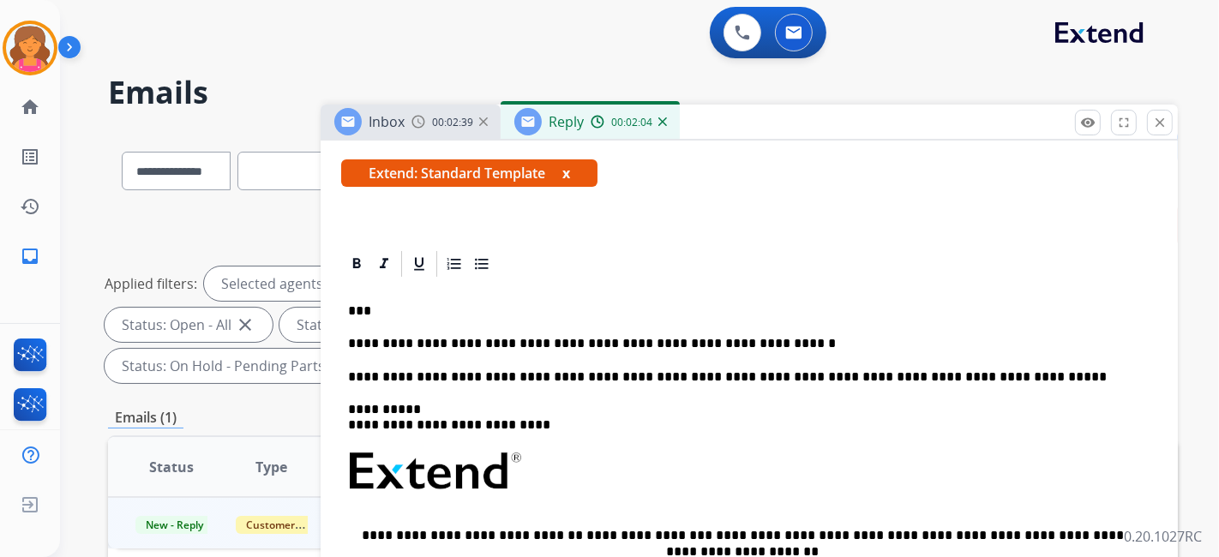
click at [759, 340] on p "**********" at bounding box center [742, 343] width 789 height 15
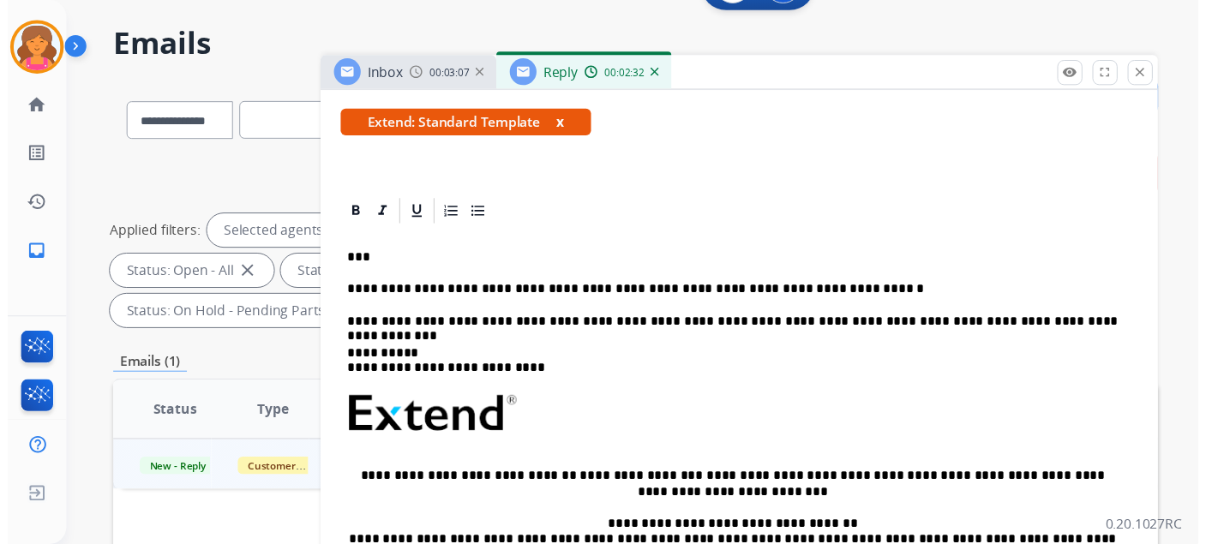
scroll to position [0, 0]
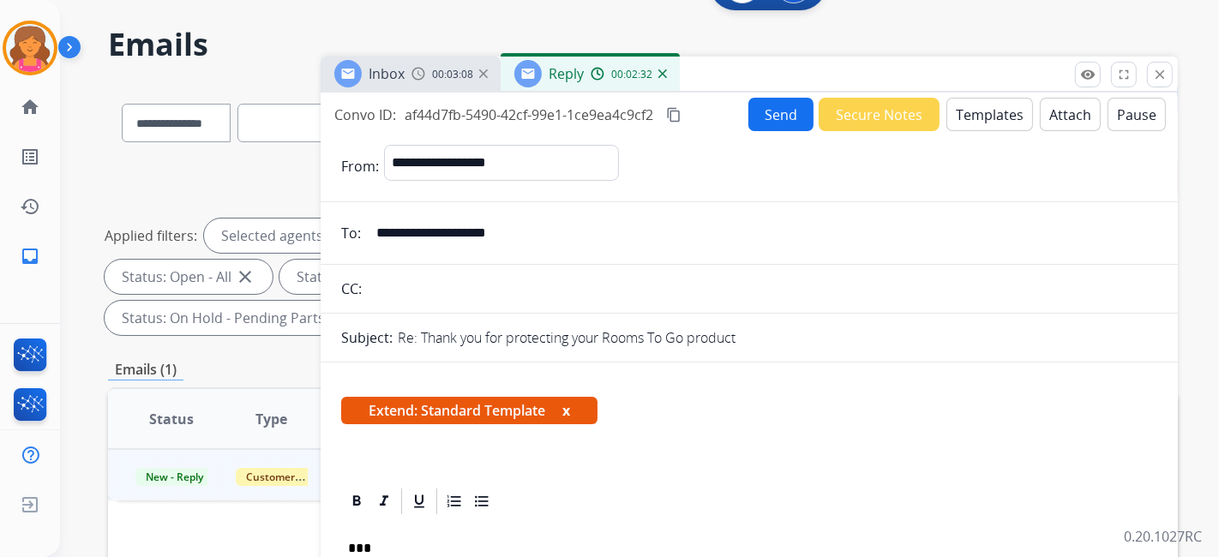
click at [757, 113] on button "Send" at bounding box center [781, 114] width 65 height 33
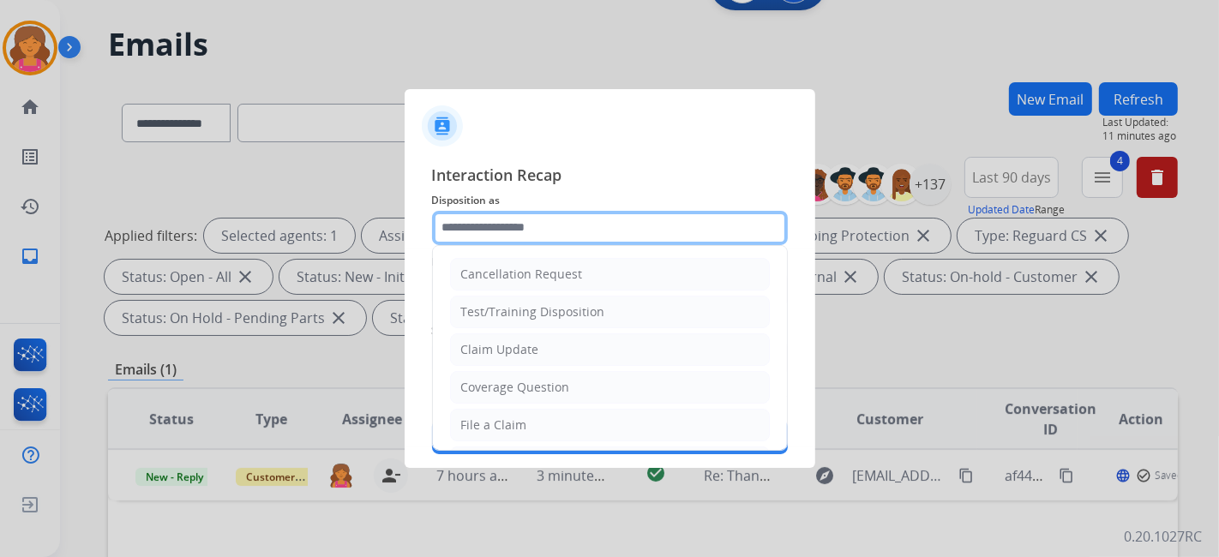
click at [508, 228] on input "text" at bounding box center [610, 228] width 356 height 34
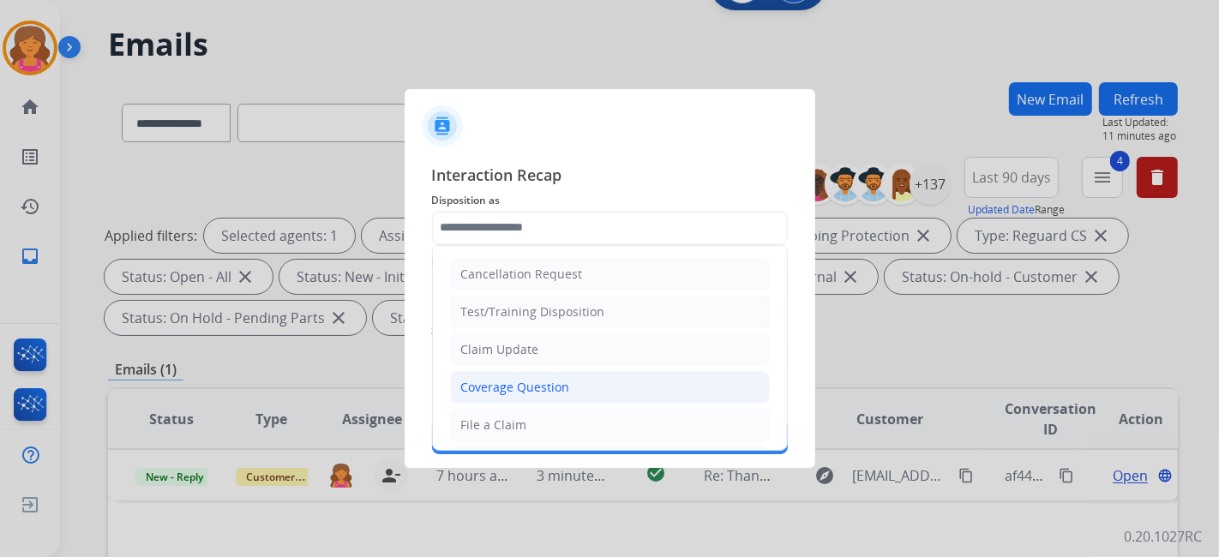
click at [502, 390] on div "Coverage Question" at bounding box center [515, 387] width 109 height 17
type input "**********"
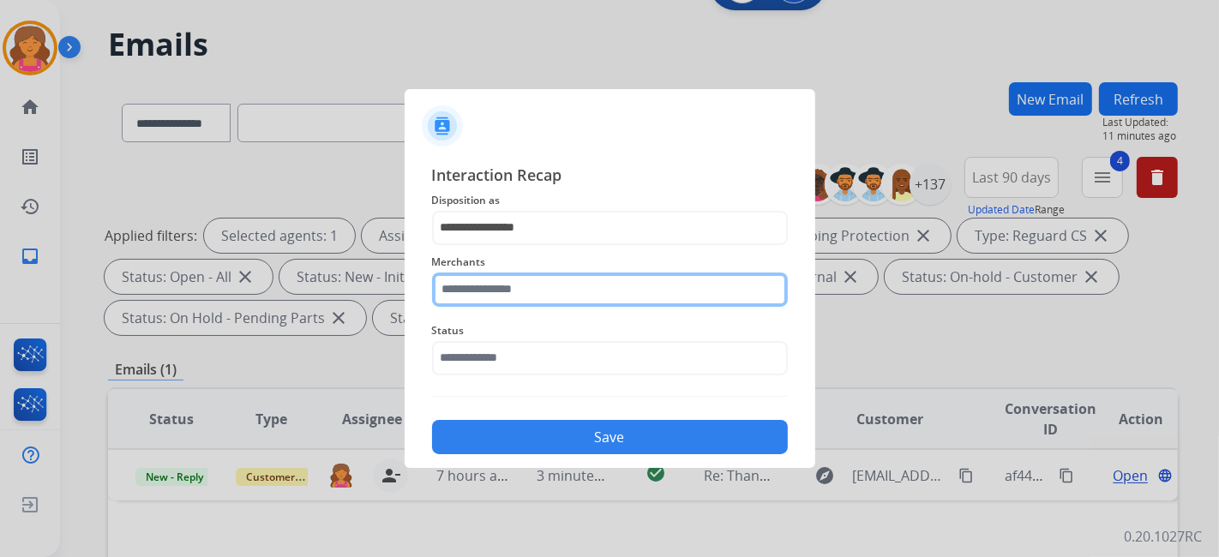
click at [491, 299] on input "text" at bounding box center [610, 290] width 356 height 34
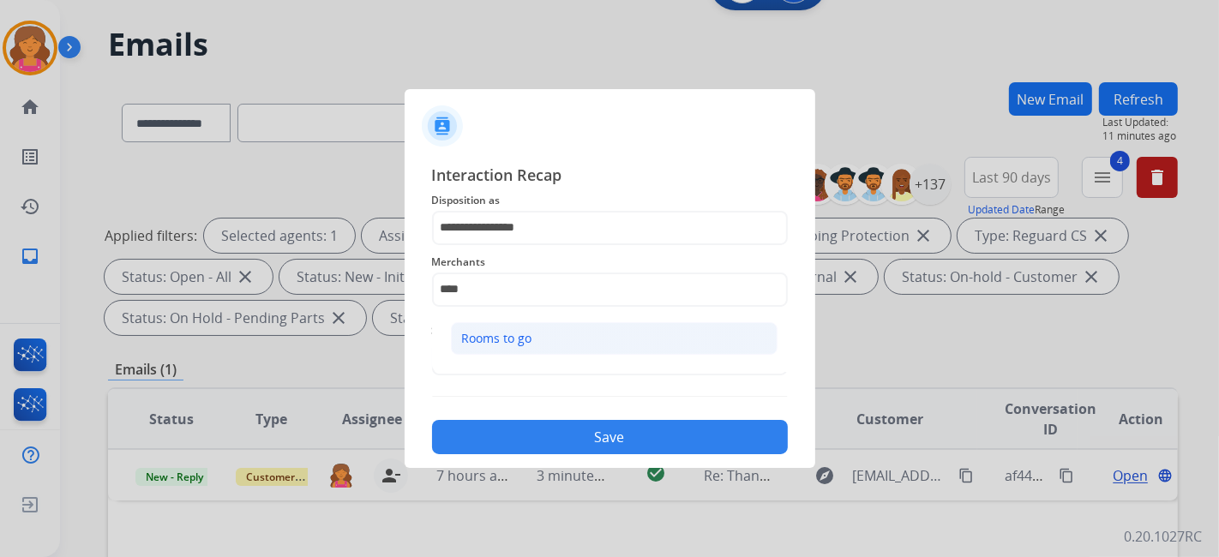
click at [475, 328] on li "Rooms to go" at bounding box center [614, 338] width 327 height 33
type input "**********"
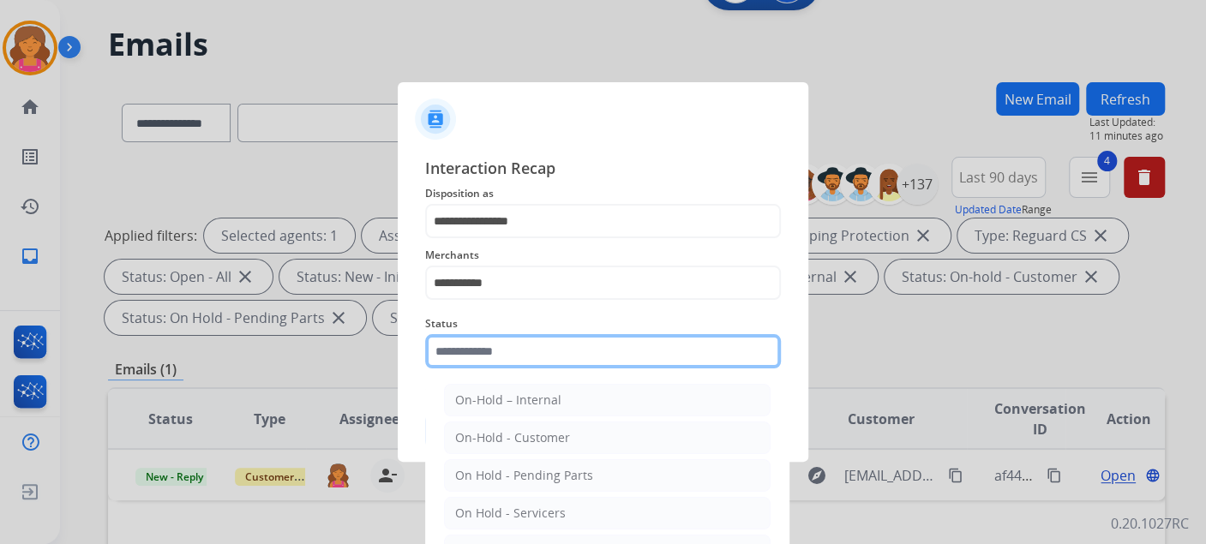
click at [497, 370] on div "Status On-Hold – Internal On-Hold - Customer On Hold - Pending Parts On Hold - …" at bounding box center [603, 341] width 356 height 69
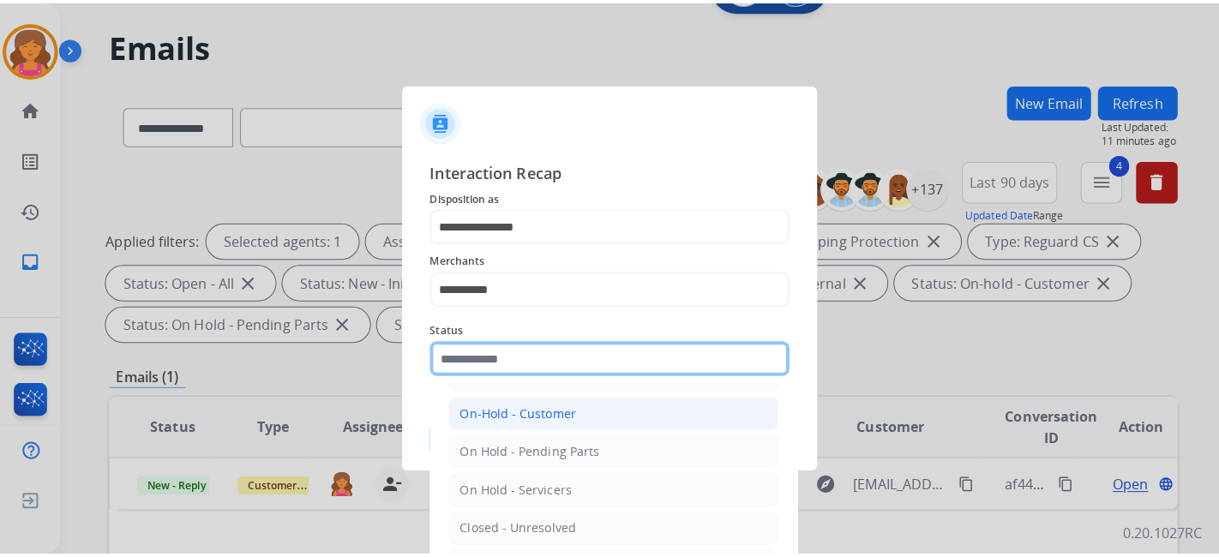
scroll to position [99, 0]
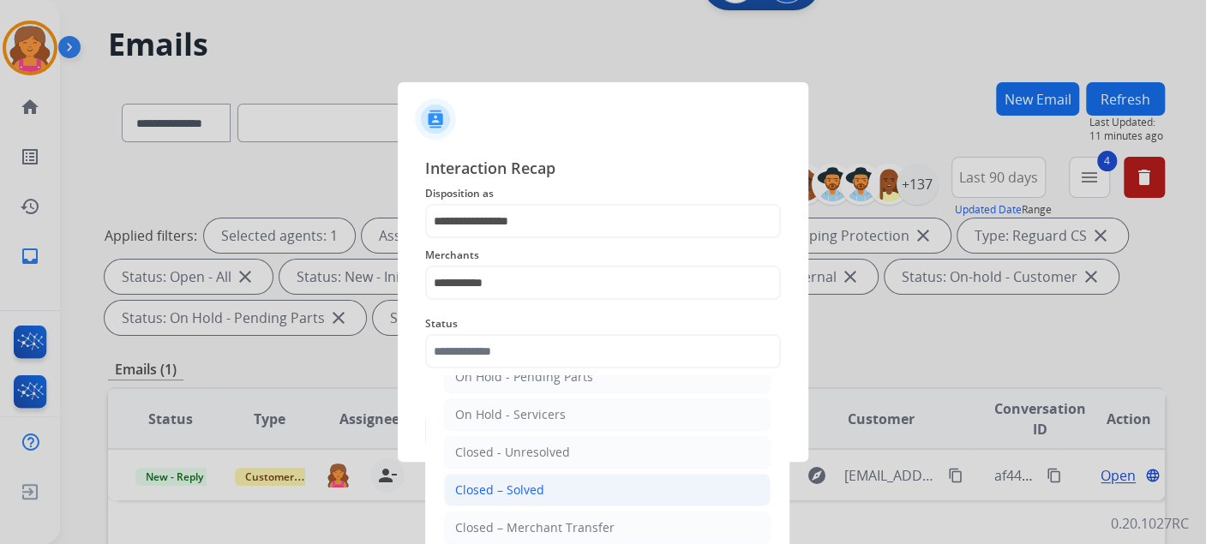
click at [495, 491] on div "Closed – Solved" at bounding box center [499, 490] width 89 height 17
type input "**********"
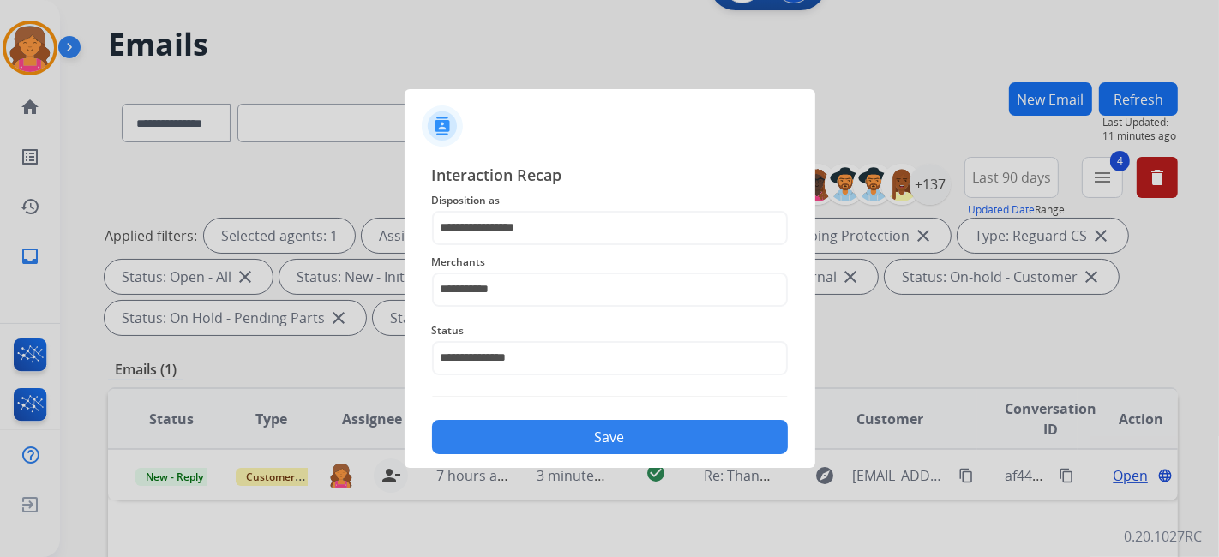
click at [493, 449] on button "Save" at bounding box center [610, 437] width 356 height 34
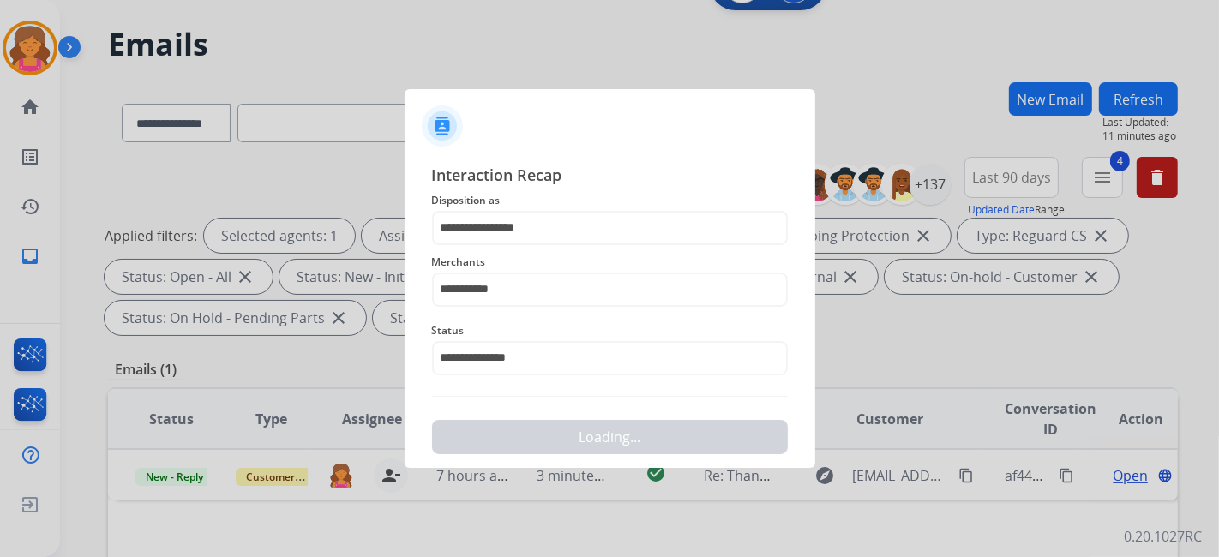
scroll to position [0, 0]
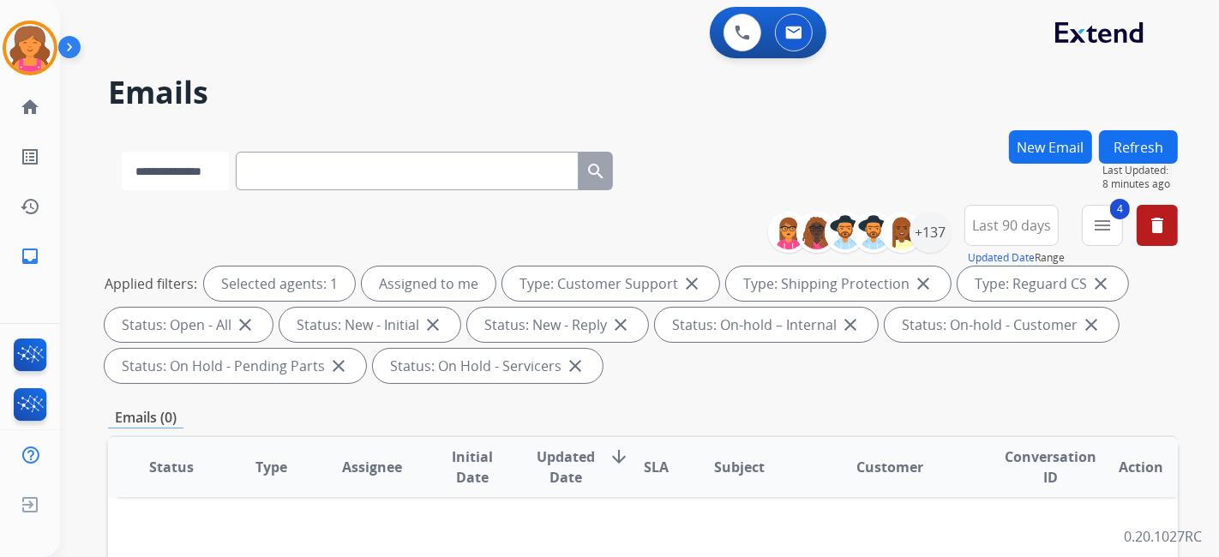
click at [201, 175] on select "**********" at bounding box center [175, 171] width 107 height 39
select select "**********"
click at [122, 152] on select "**********" at bounding box center [175, 171] width 107 height 39
paste input "**********"
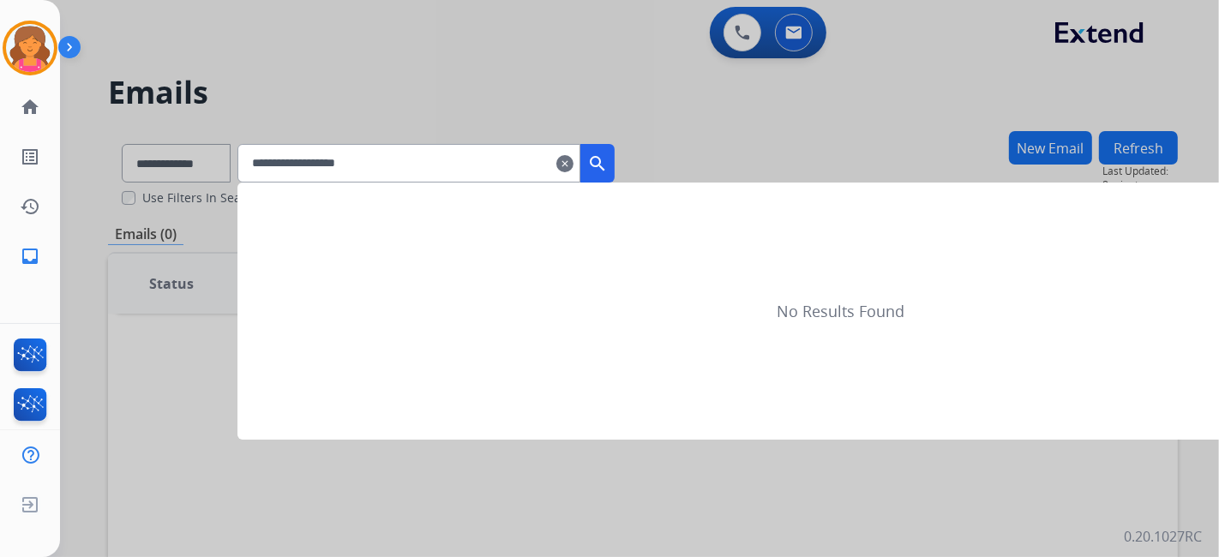
type input "**********"
click at [608, 165] on mat-icon "search" at bounding box center [597, 163] width 21 height 21
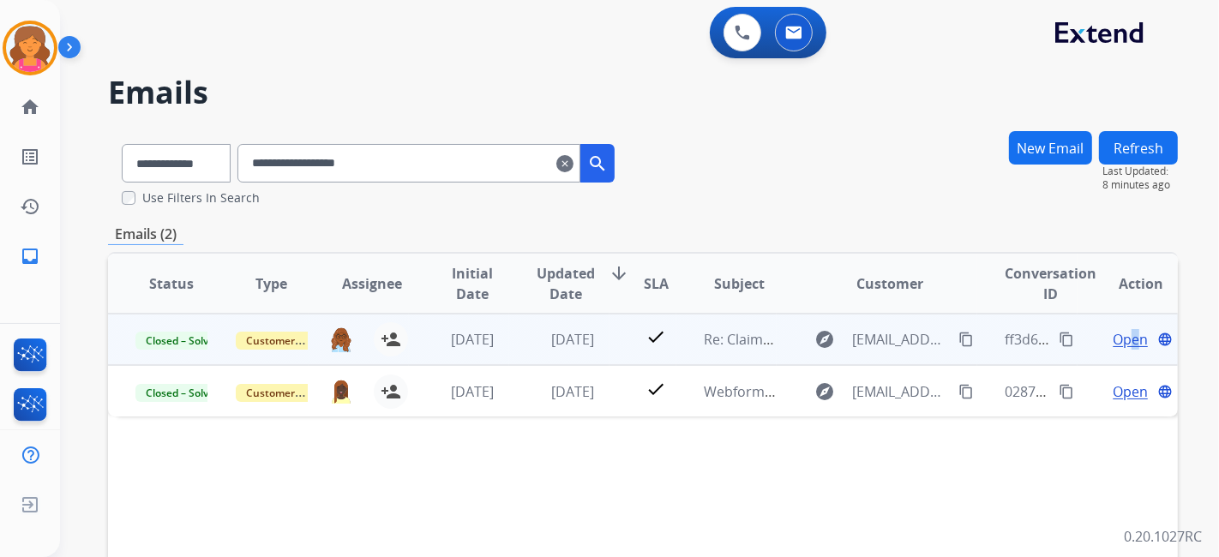
click at [1123, 334] on span "Open" at bounding box center [1130, 339] width 35 height 21
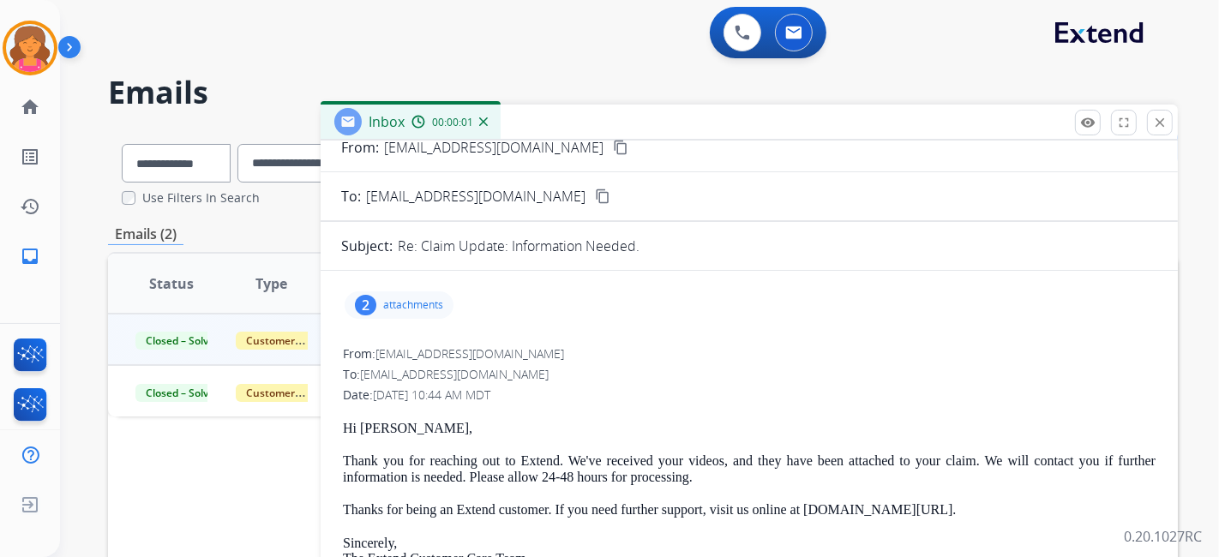
scroll to position [95, 0]
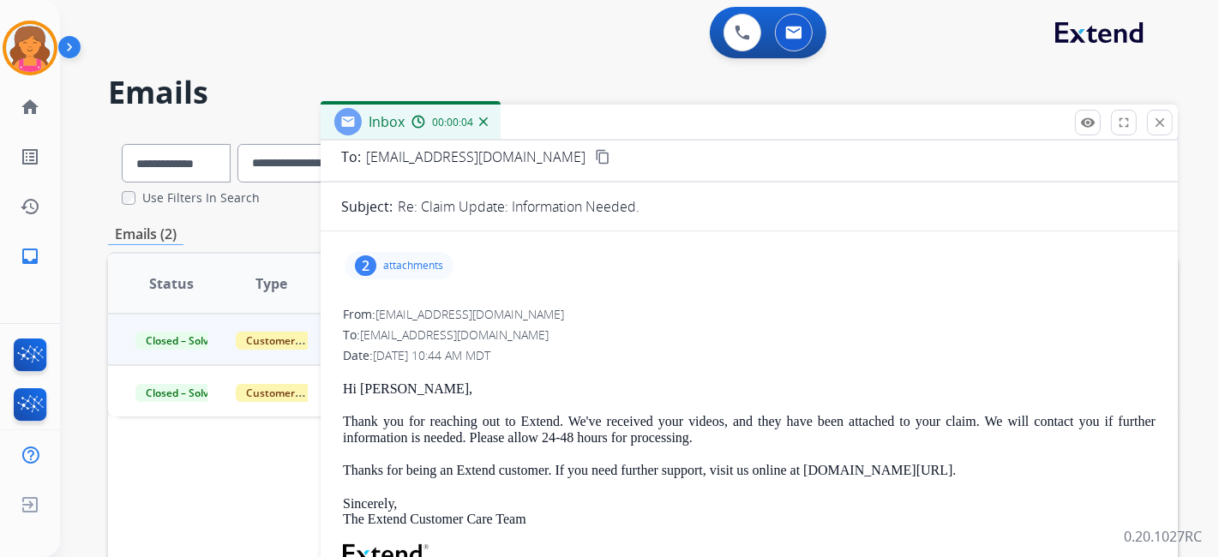
click at [394, 274] on div "2 attachments" at bounding box center [399, 265] width 109 height 27
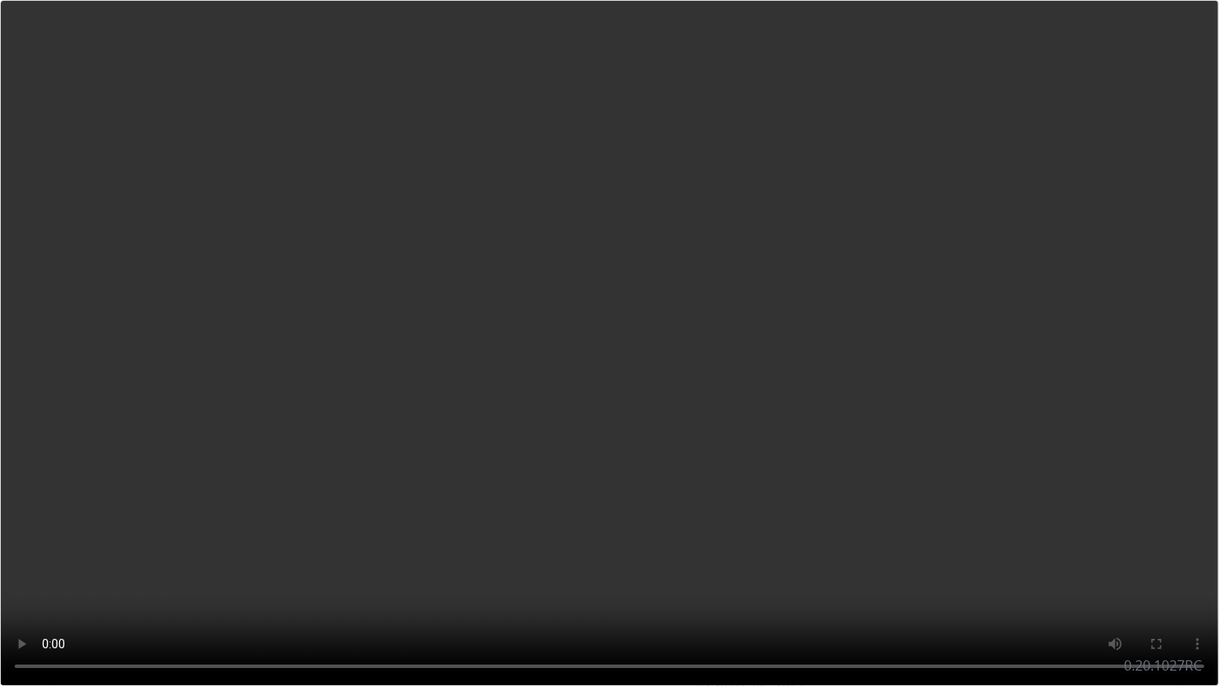
click at [360, 376] on video at bounding box center [609, 343] width 1219 height 686
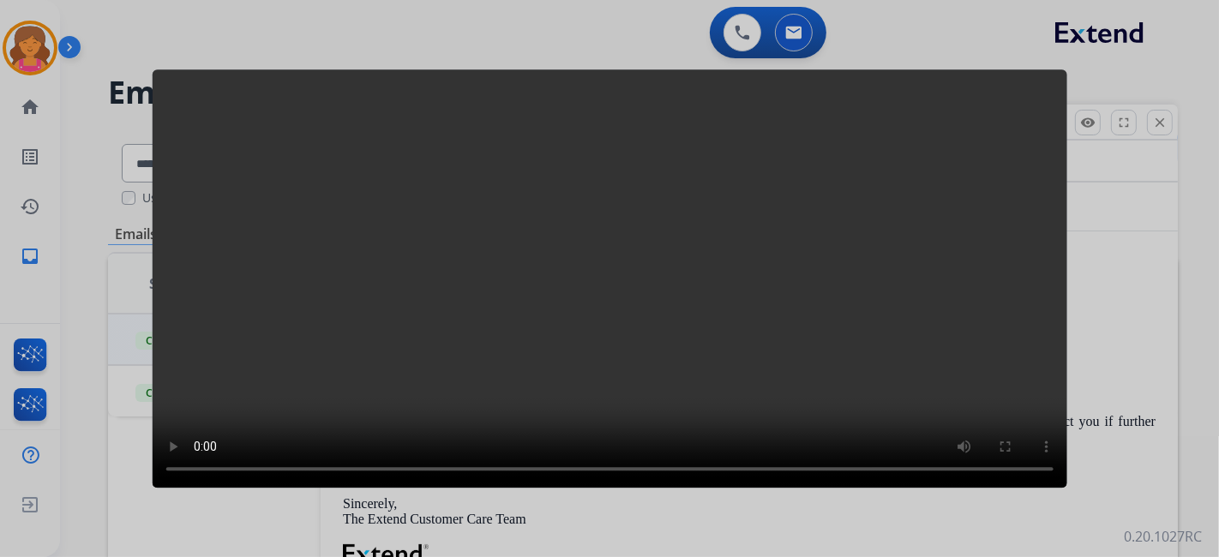
click at [1056, 32] on div at bounding box center [609, 278] width 1219 height 557
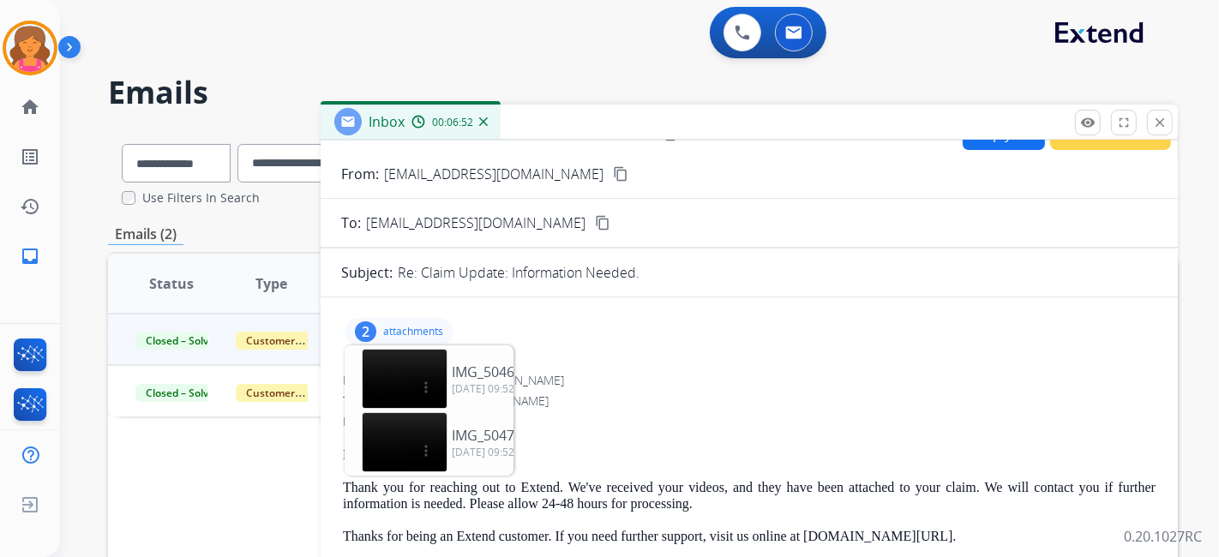
scroll to position [0, 0]
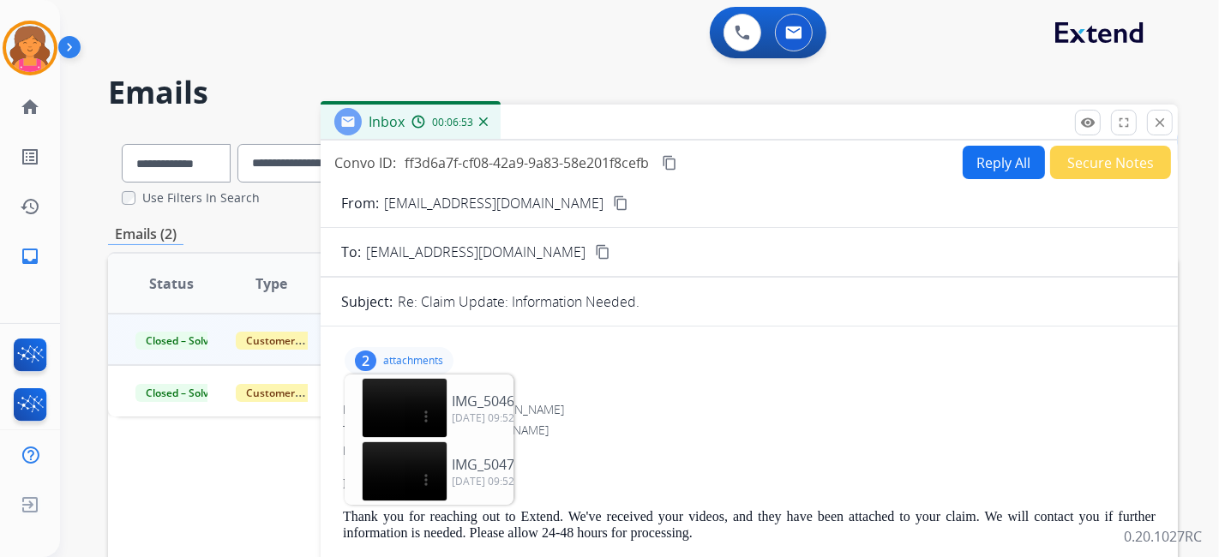
click at [664, 158] on button "content_copy" at bounding box center [669, 163] width 21 height 21
click at [1161, 120] on mat-icon "close" at bounding box center [1159, 122] width 15 height 15
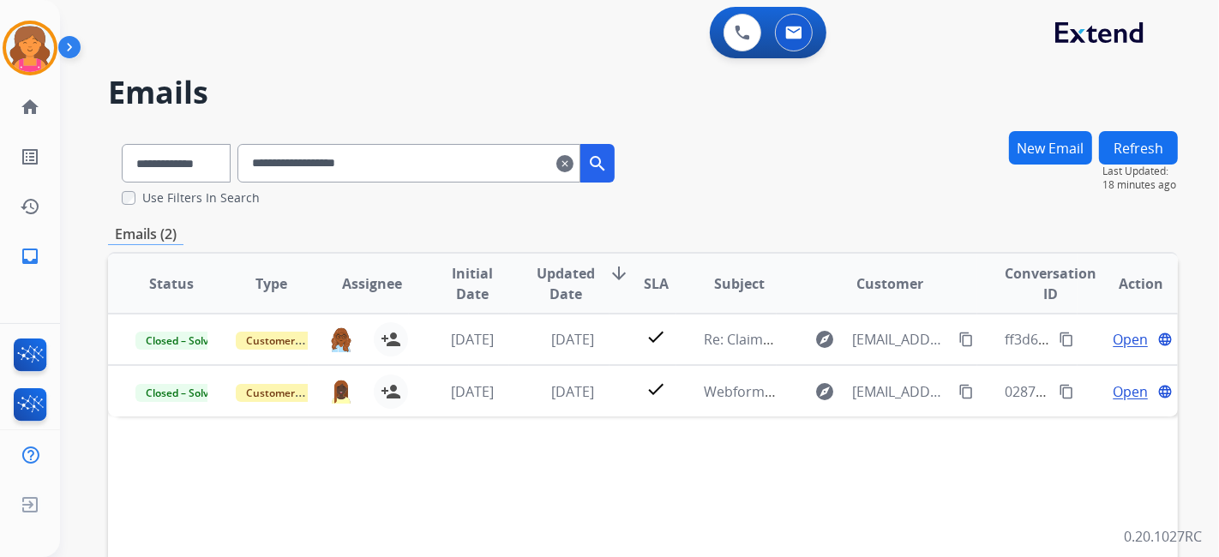
click at [574, 168] on mat-icon "clear" at bounding box center [565, 163] width 17 height 21
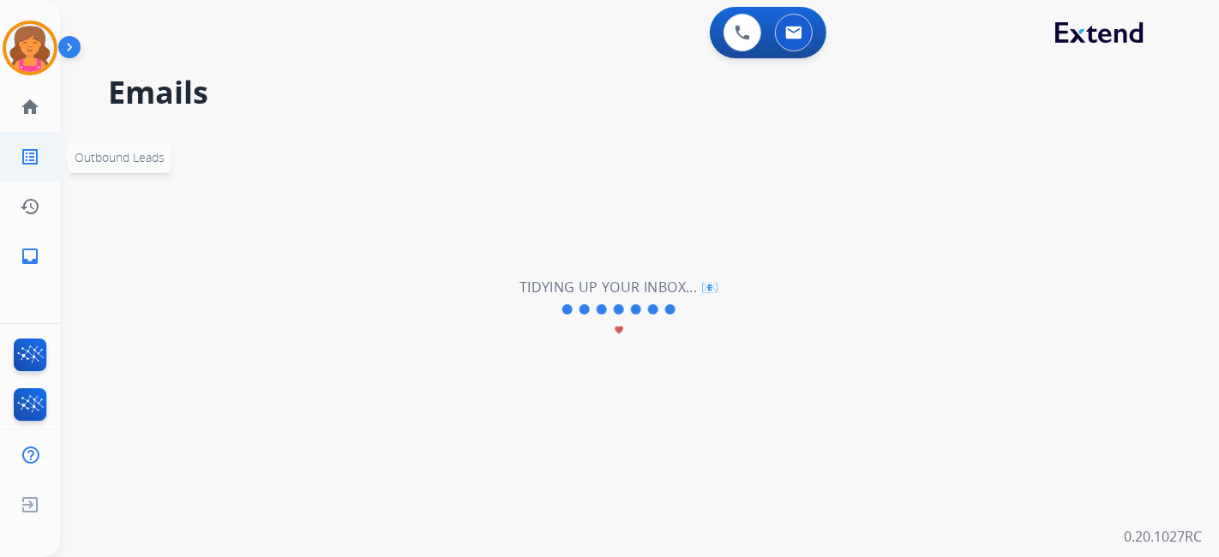
select select "**********"
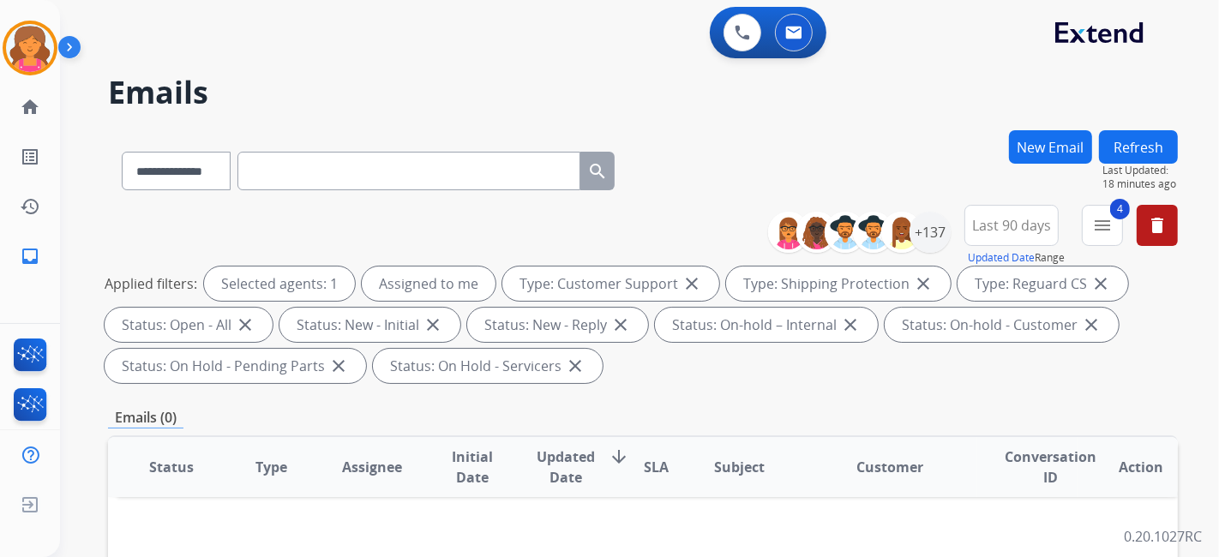
click at [359, 173] on input "text" at bounding box center [409, 171] width 343 height 39
paste input "**********"
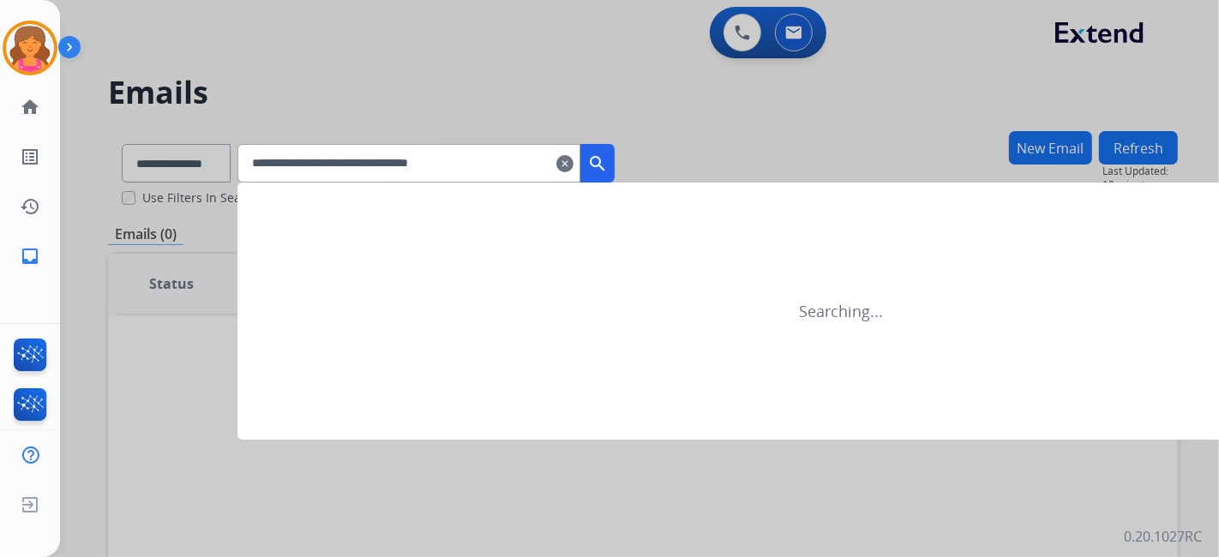
type input "**********"
click at [608, 160] on mat-icon "search" at bounding box center [597, 163] width 21 height 21
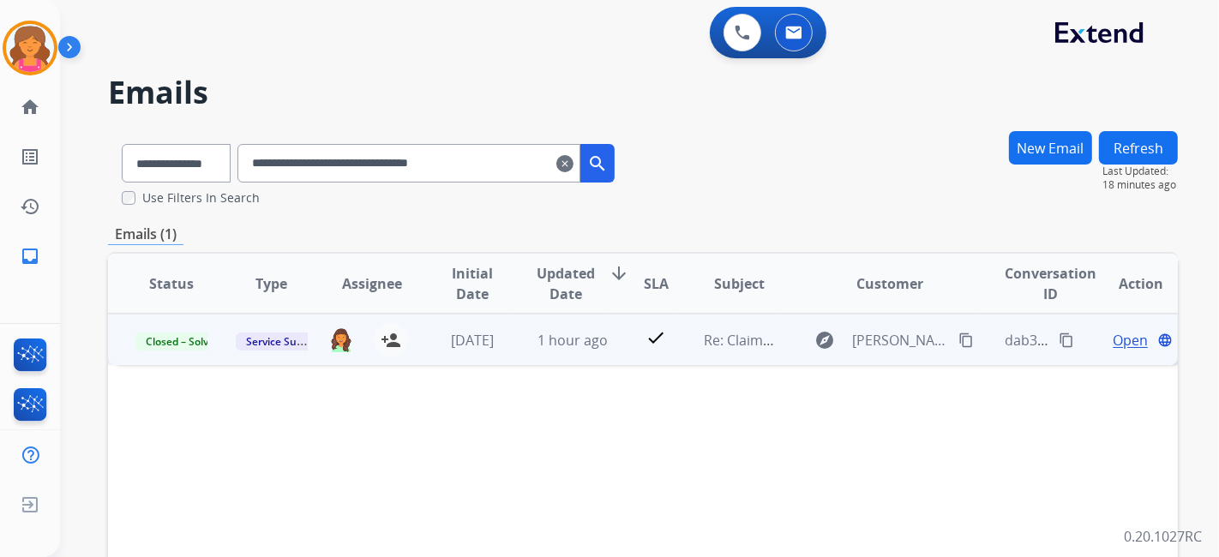
click at [1116, 335] on span "Open" at bounding box center [1130, 340] width 35 height 21
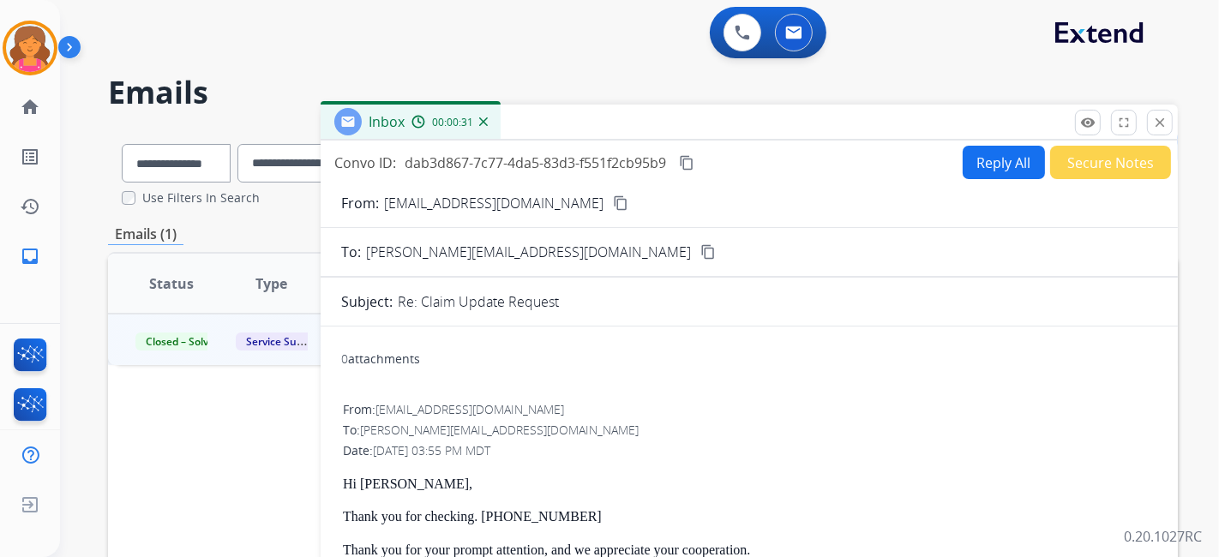
click at [262, 394] on div "Status Type Assignee Initial Date Updated Date arrow_downward SLA Subject Custo…" at bounding box center [643, 539] width 1070 height 575
click at [682, 165] on mat-icon "content_copy" at bounding box center [686, 162] width 15 height 15
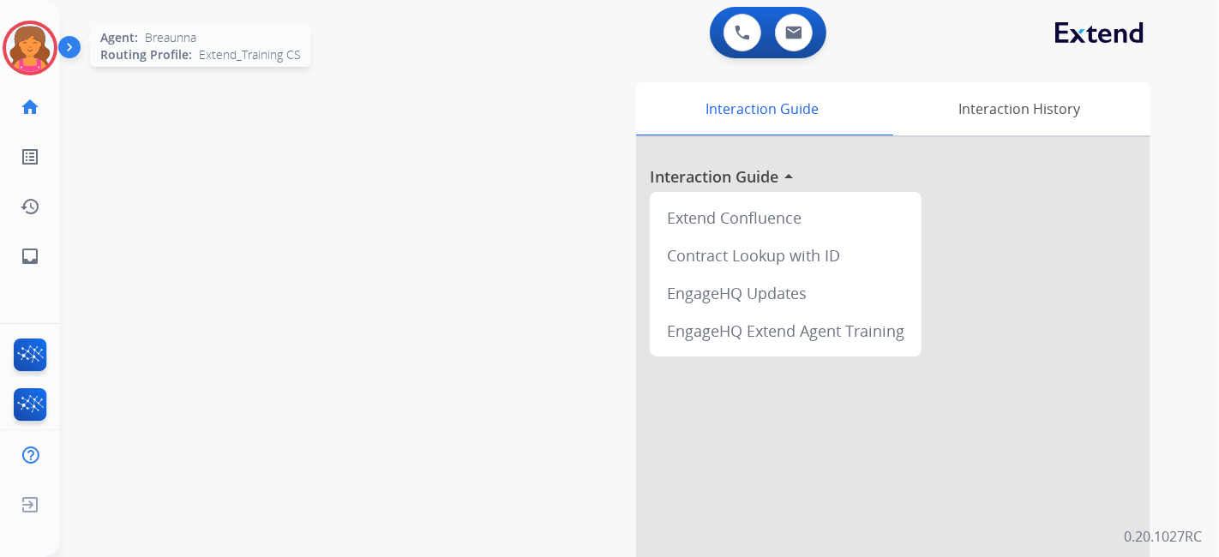
click at [43, 52] on img at bounding box center [30, 48] width 48 height 48
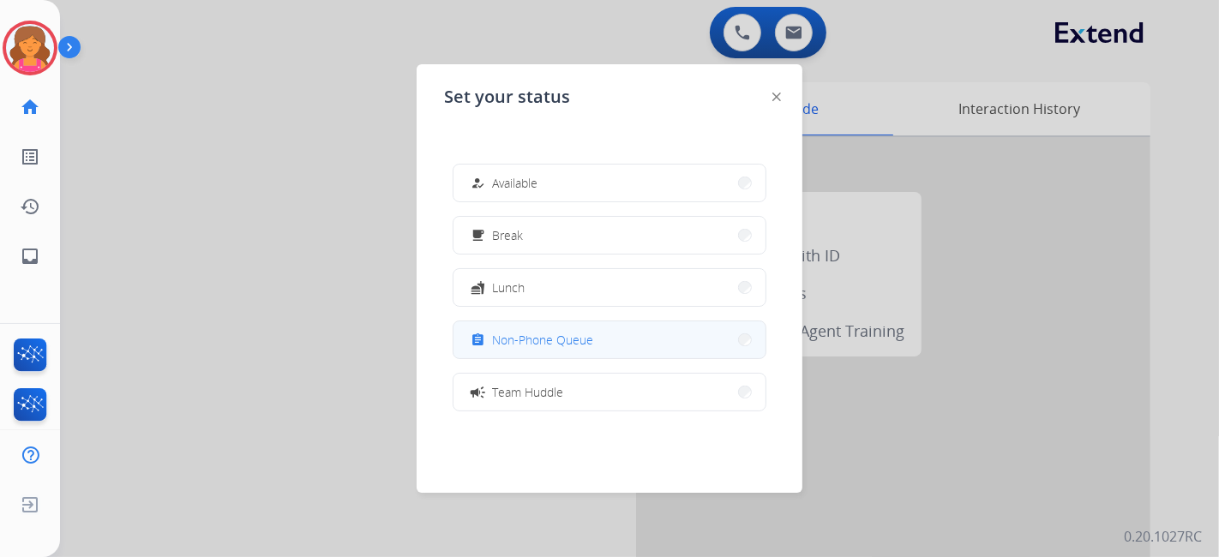
click at [515, 322] on button "assignment Non-Phone Queue" at bounding box center [610, 340] width 312 height 37
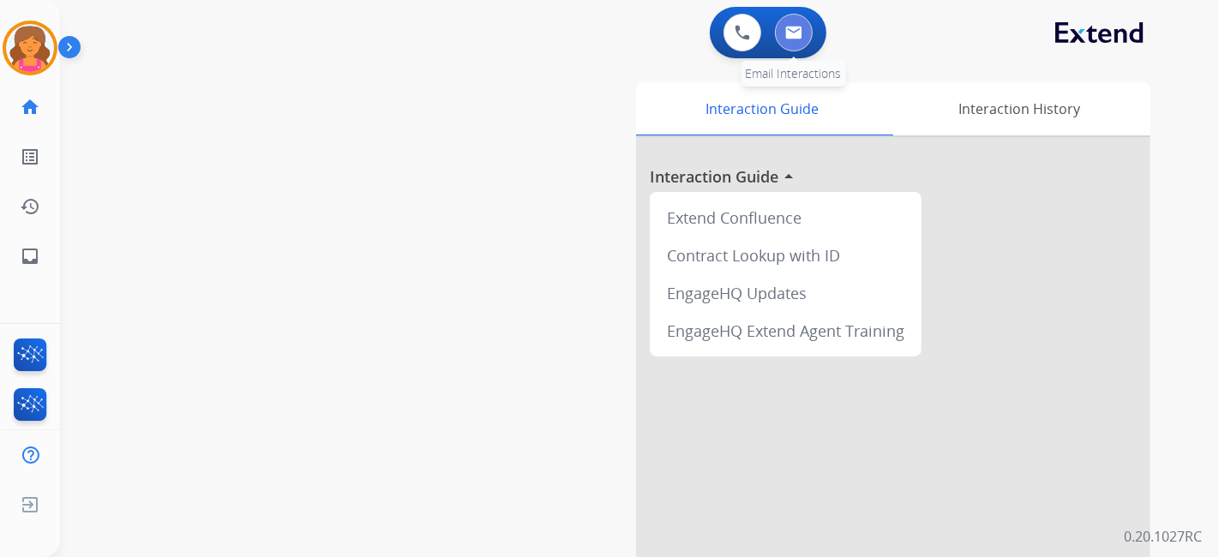
click at [790, 46] on button at bounding box center [794, 33] width 38 height 38
select select "**********"
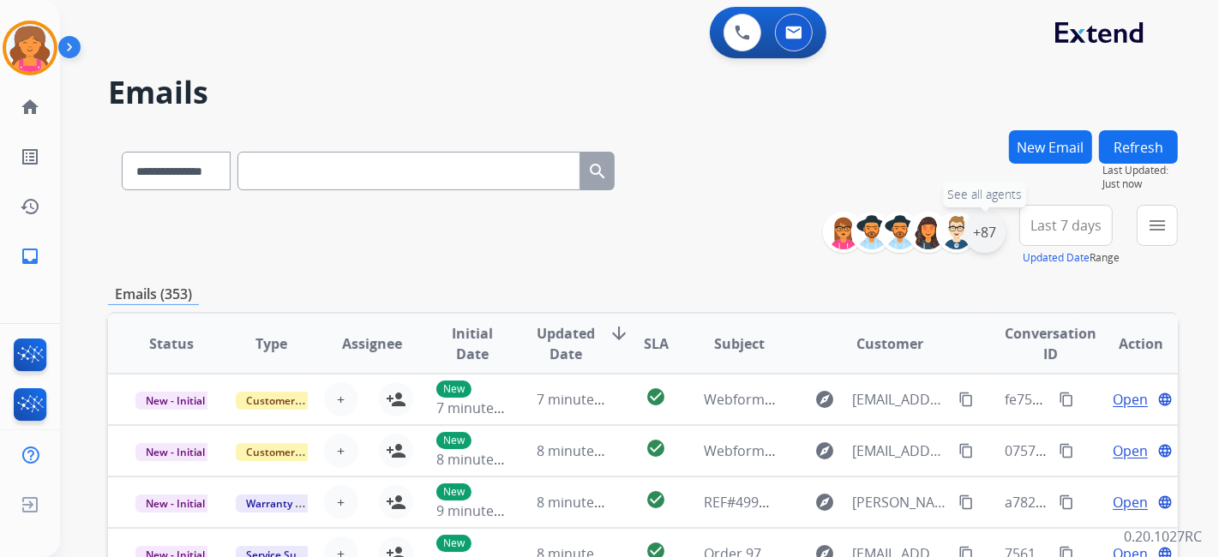
click at [979, 240] on div "+87" at bounding box center [985, 232] width 41 height 41
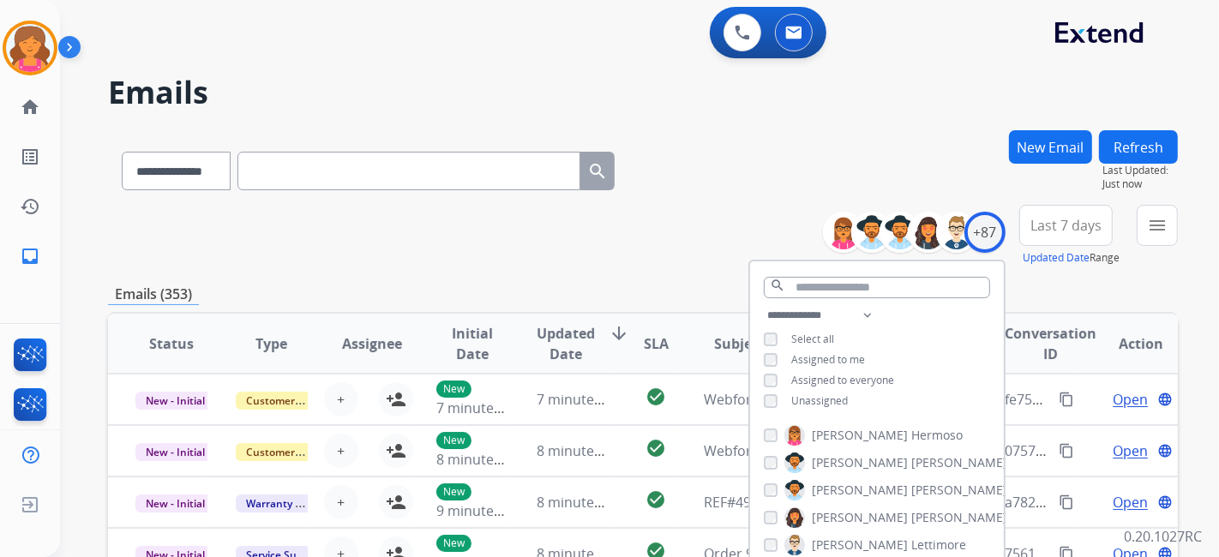
click at [1039, 233] on button "Last 7 days" at bounding box center [1066, 225] width 93 height 41
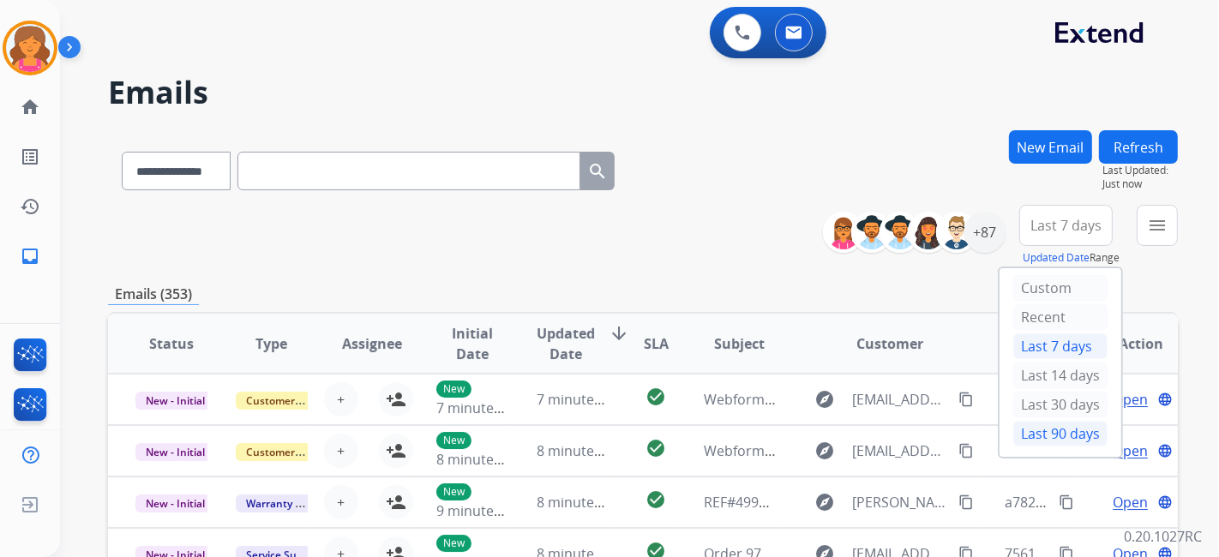
click at [1019, 421] on div "Last 90 days" at bounding box center [1061, 434] width 94 height 26
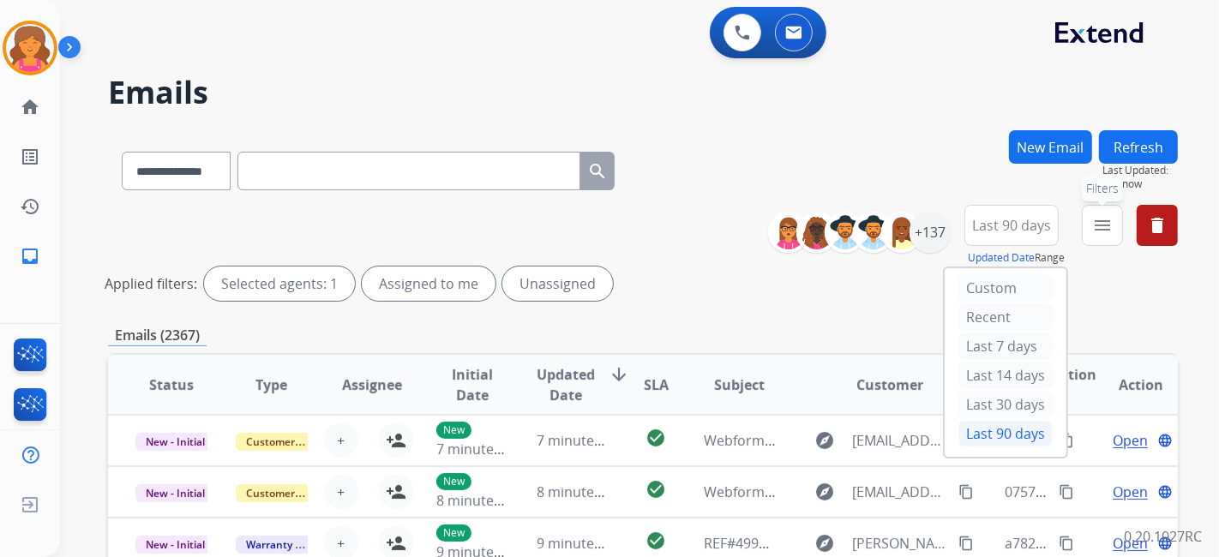
click at [1095, 231] on mat-icon "menu" at bounding box center [1102, 225] width 21 height 21
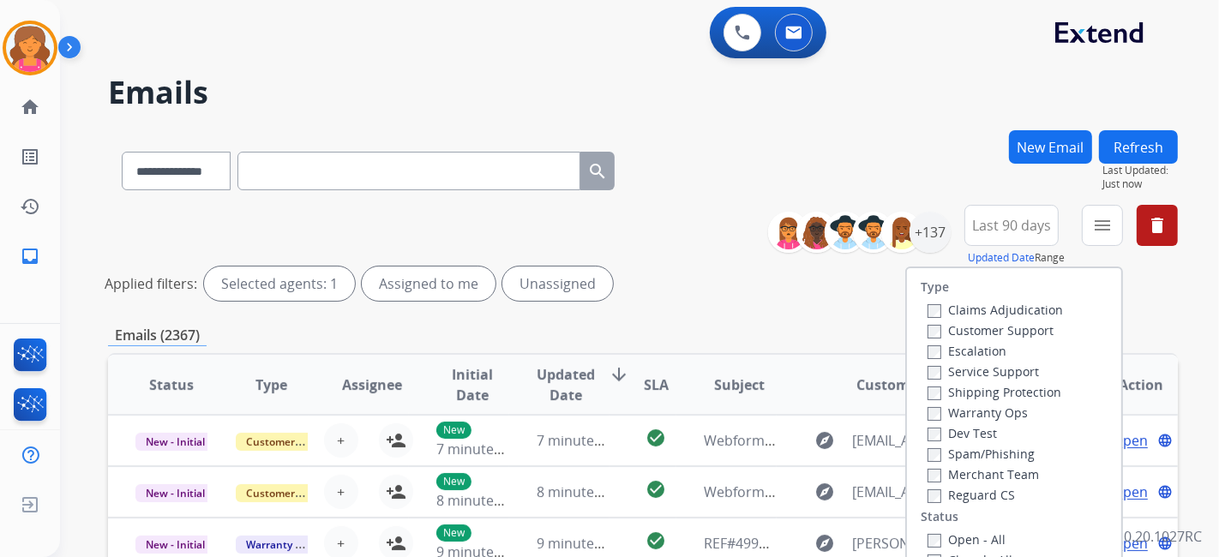
click at [933, 334] on label "Customer Support" at bounding box center [991, 330] width 126 height 16
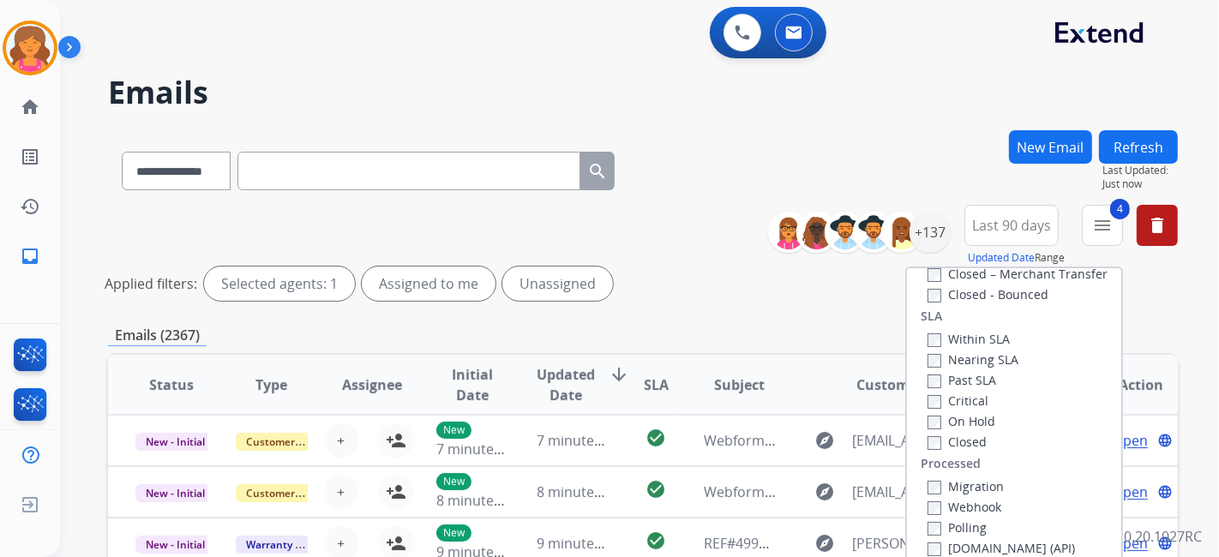
scroll to position [459, 0]
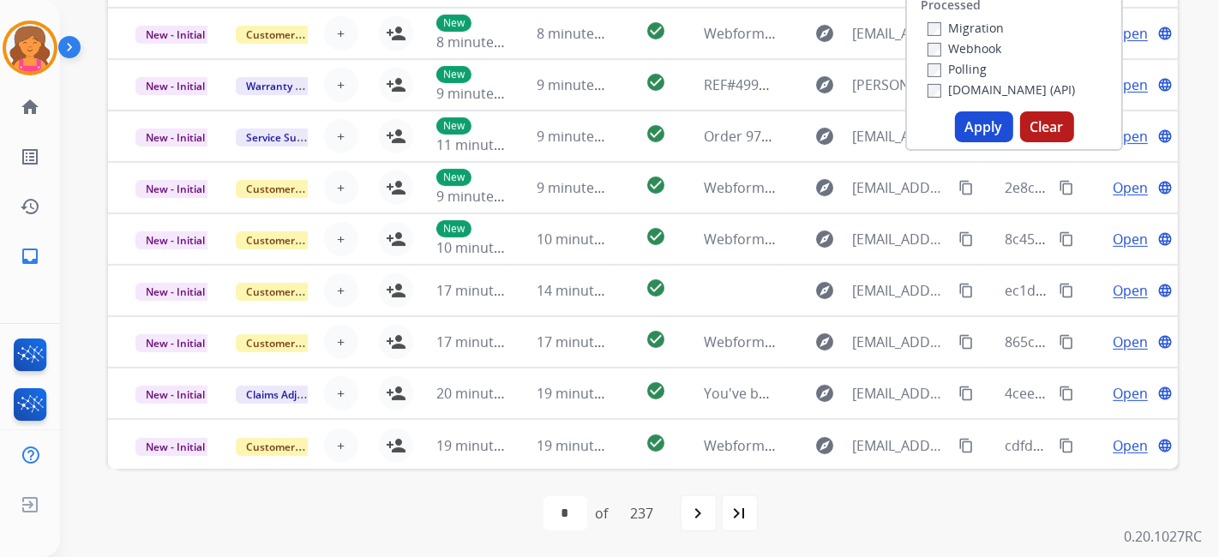
click at [963, 126] on button "Apply" at bounding box center [984, 126] width 58 height 31
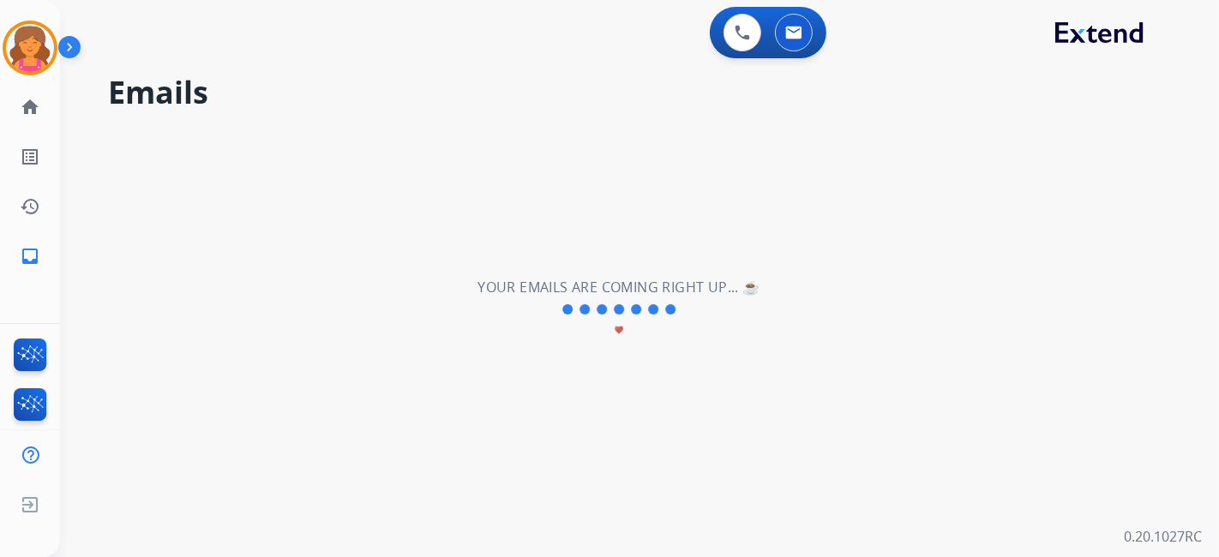
scroll to position [0, 0]
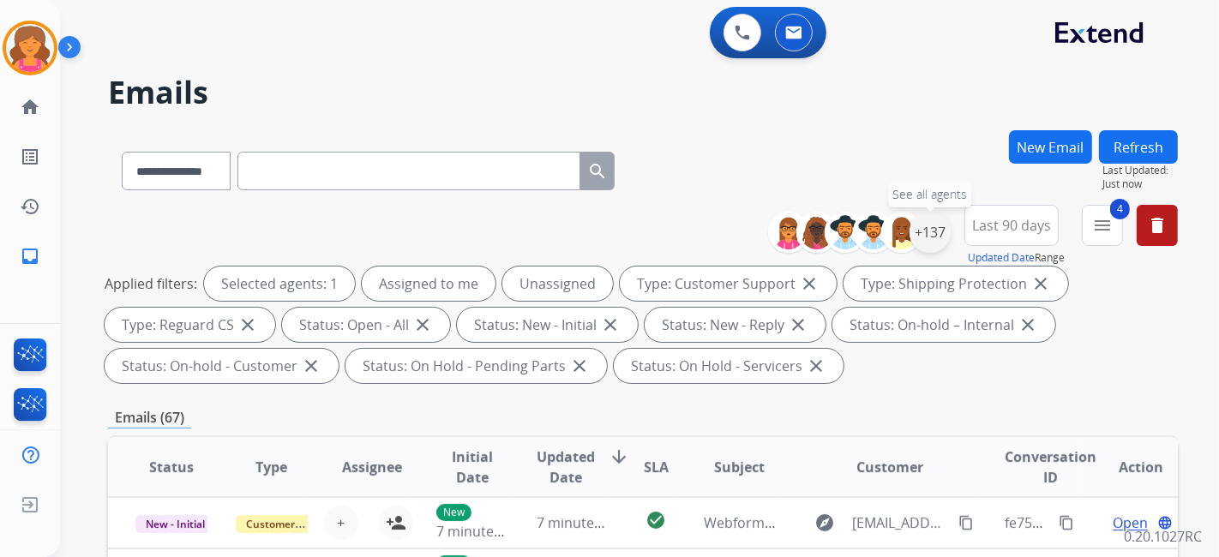
click at [936, 233] on div "+137" at bounding box center [930, 232] width 41 height 41
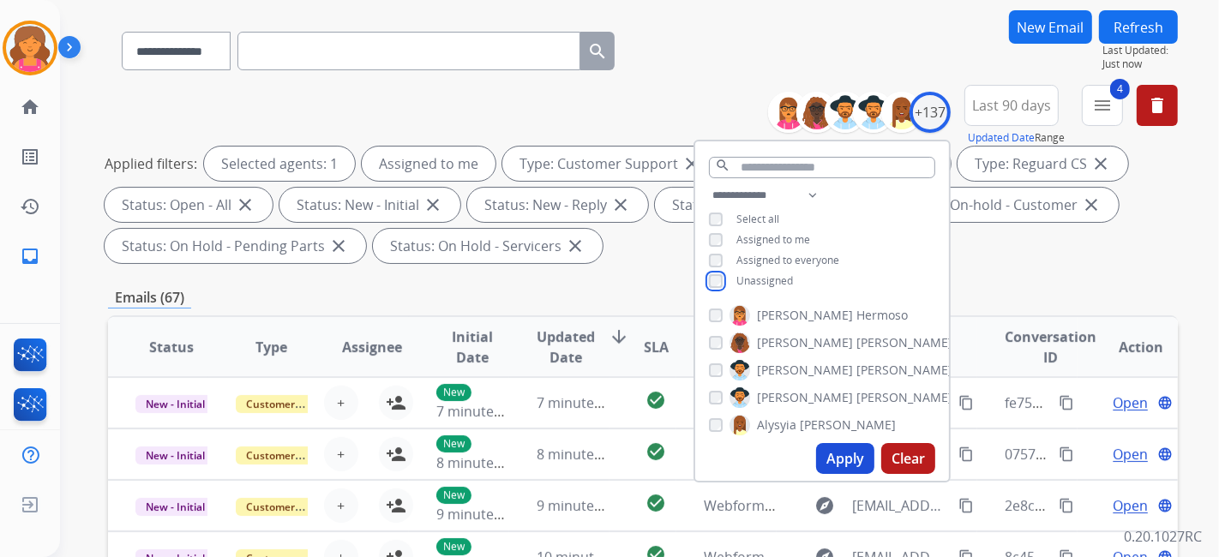
scroll to position [190, 0]
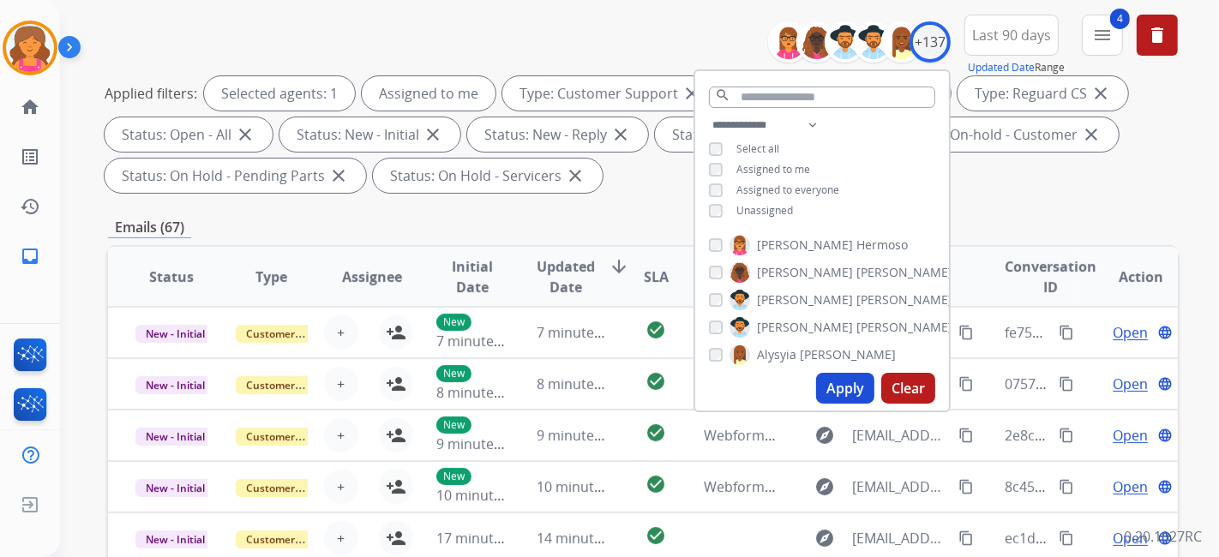
click at [838, 380] on button "Apply" at bounding box center [845, 388] width 58 height 31
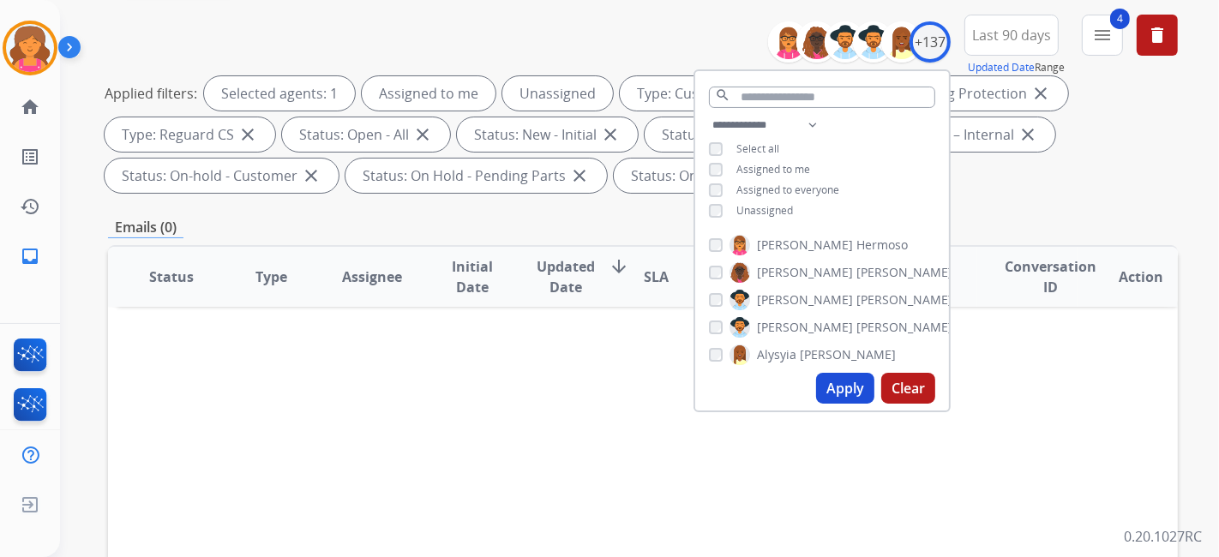
click at [845, 388] on button "Apply" at bounding box center [845, 388] width 58 height 31
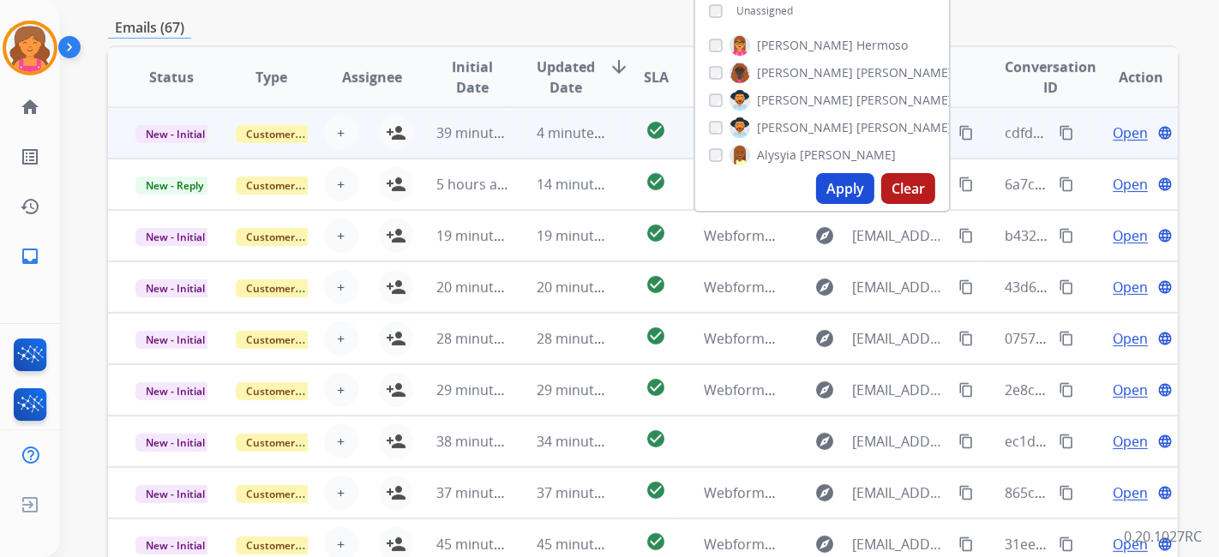
scroll to position [255, 0]
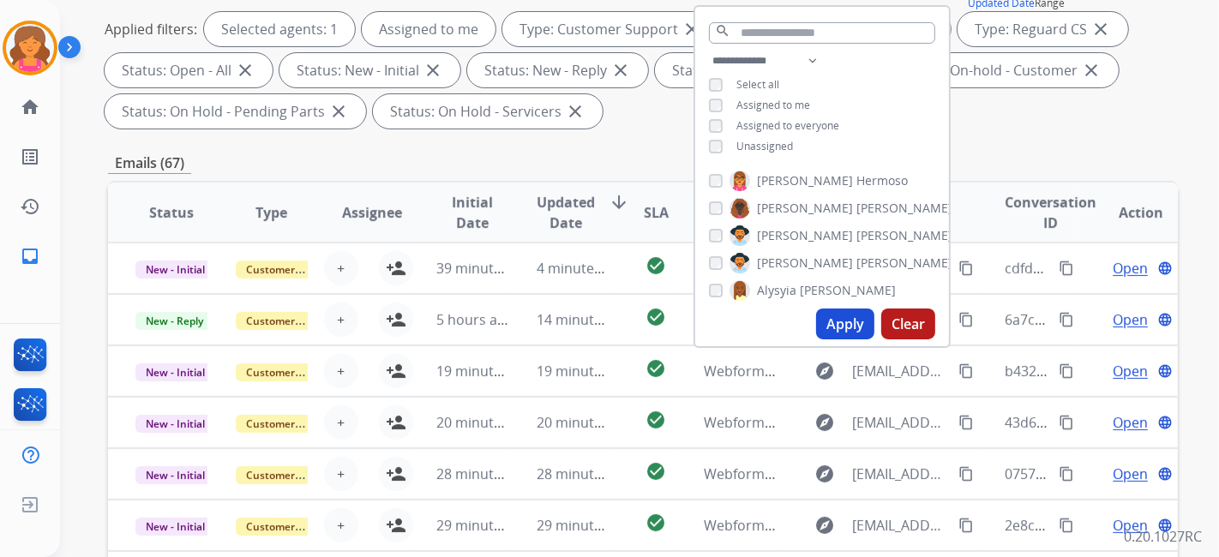
click at [823, 319] on button "Apply" at bounding box center [845, 324] width 58 height 31
